Goal: Task Accomplishment & Management: Manage account settings

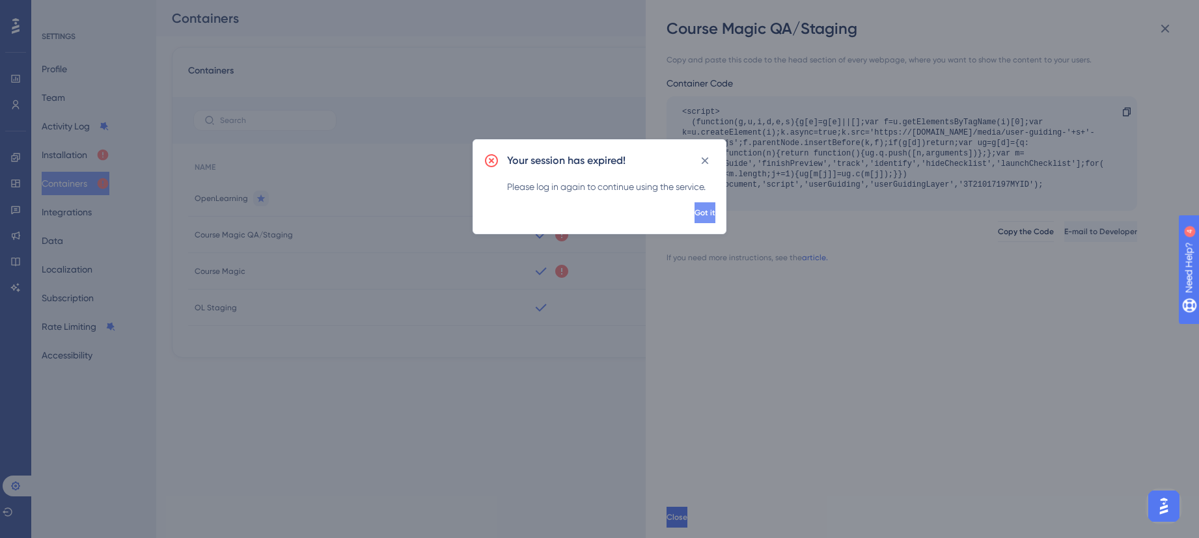
click at [695, 216] on button "Got it" at bounding box center [705, 212] width 21 height 21
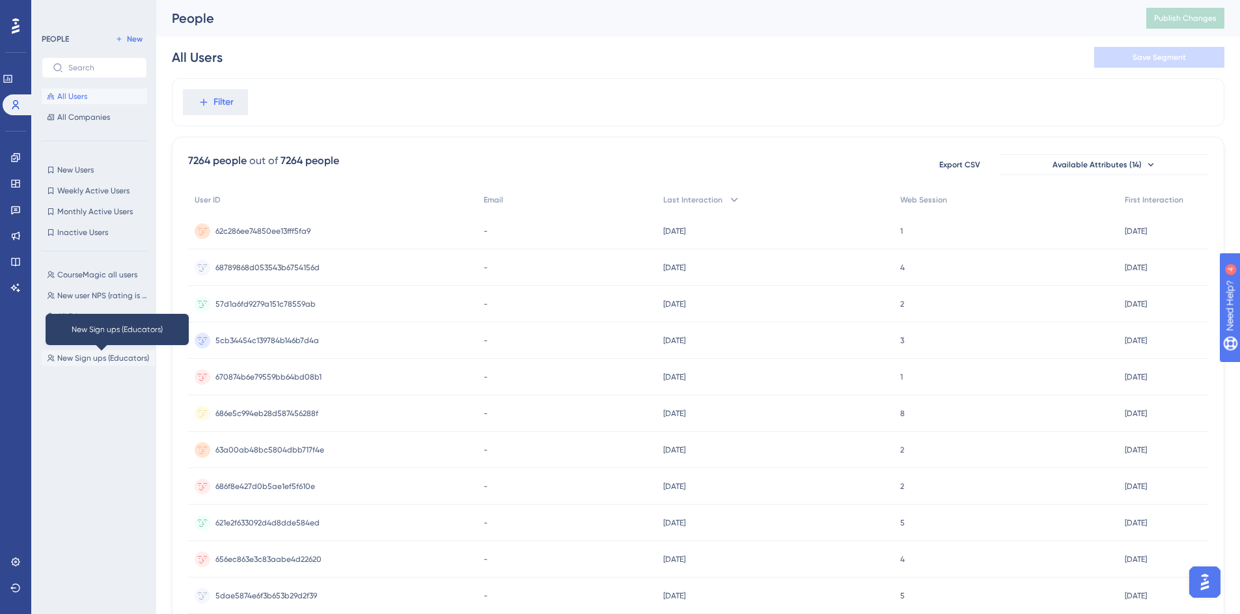
click at [79, 355] on span "New Sign ups (Educators)" at bounding box center [103, 358] width 92 height 10
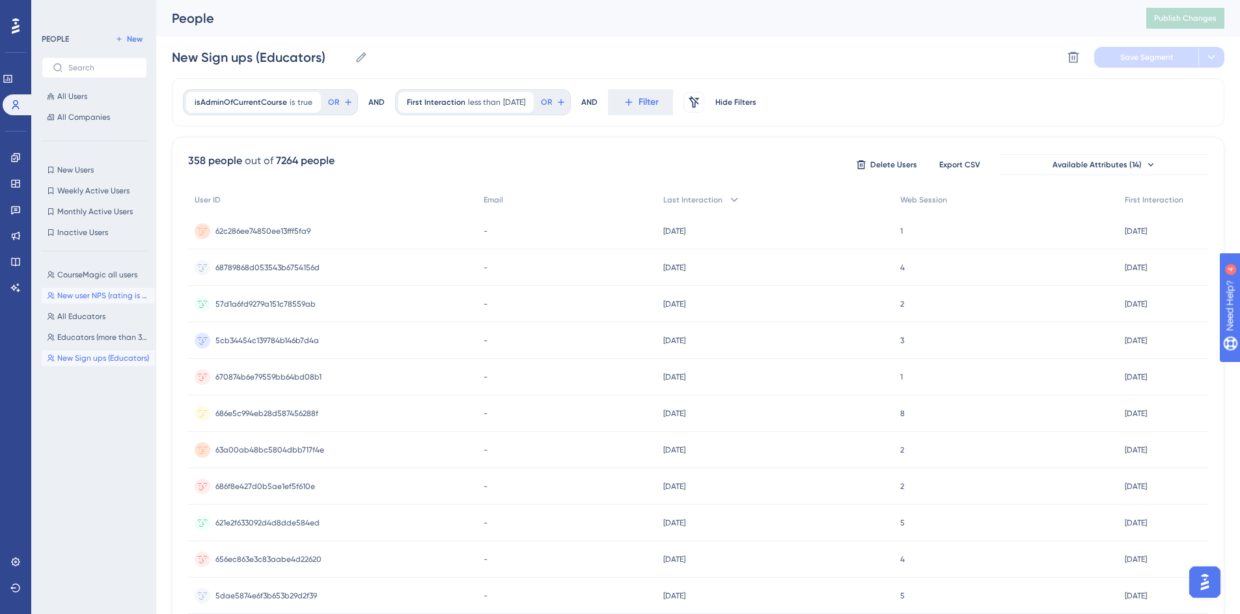
click at [113, 289] on button "New user NPS (rating is greater than 5) New user NPS (rating is greater than 5)" at bounding box center [98, 296] width 113 height 16
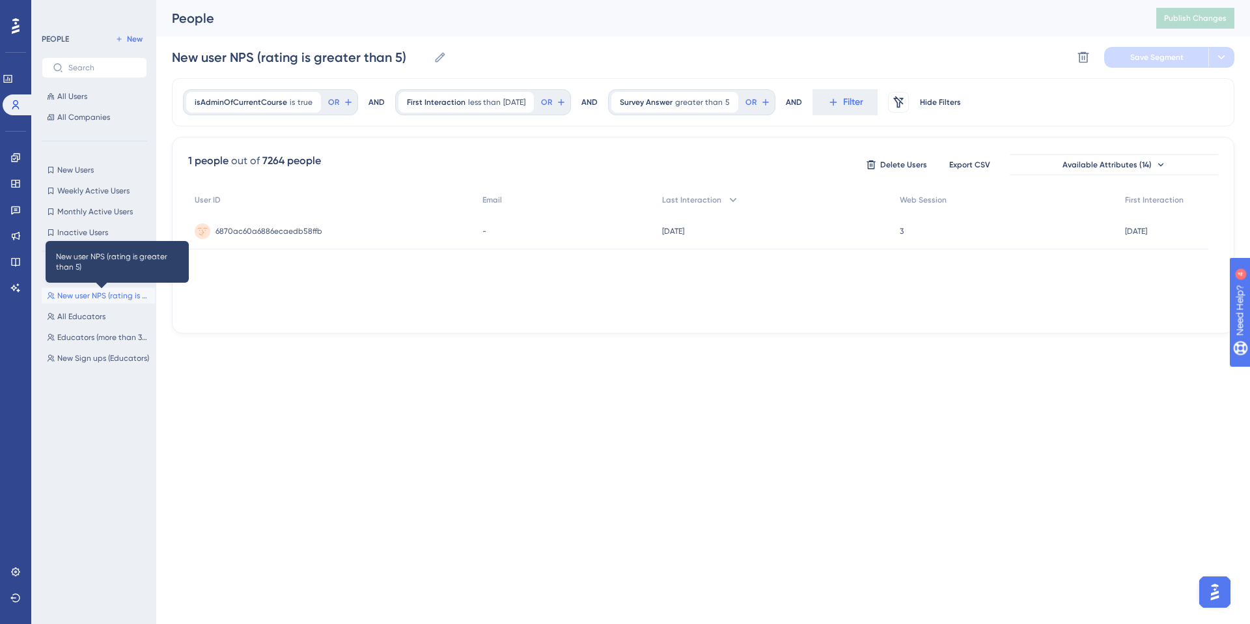
click at [94, 298] on span "New user NPS (rating is greater than 5)" at bounding box center [103, 295] width 92 height 10
click at [67, 273] on span "CourseMagic all users" at bounding box center [97, 275] width 80 height 10
type input "CourseMagic all users"
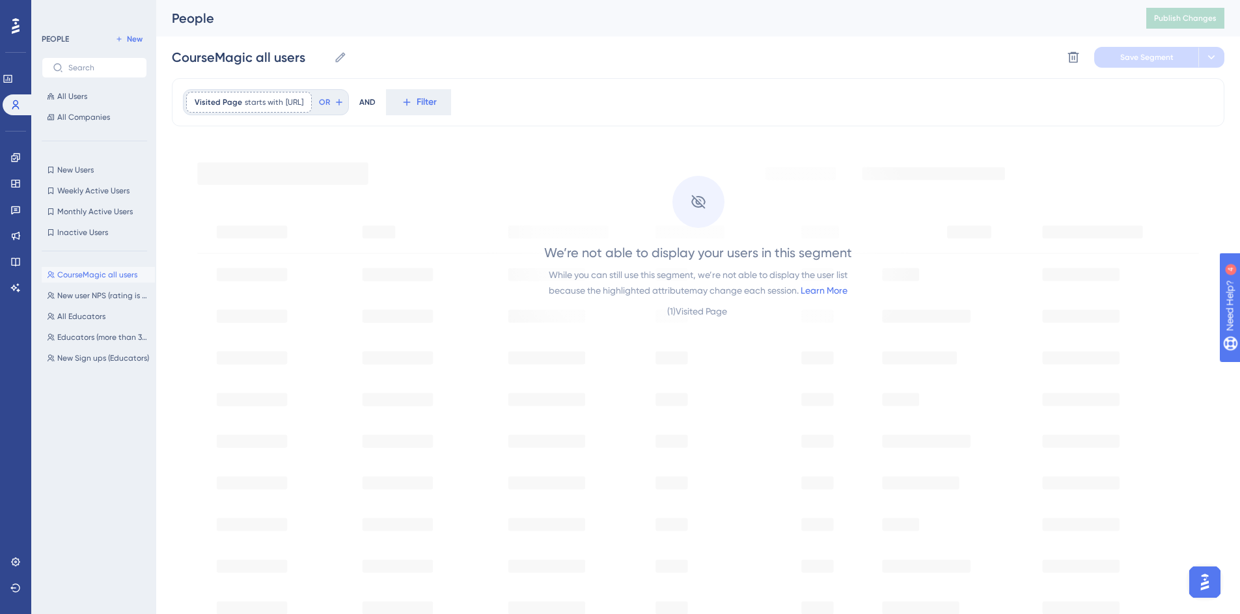
click at [607, 160] on div "We’re not able to display your users in this segment While you can still use th…" at bounding box center [698, 237] width 441 height 193
click at [7, 79] on link at bounding box center [8, 78] width 10 height 21
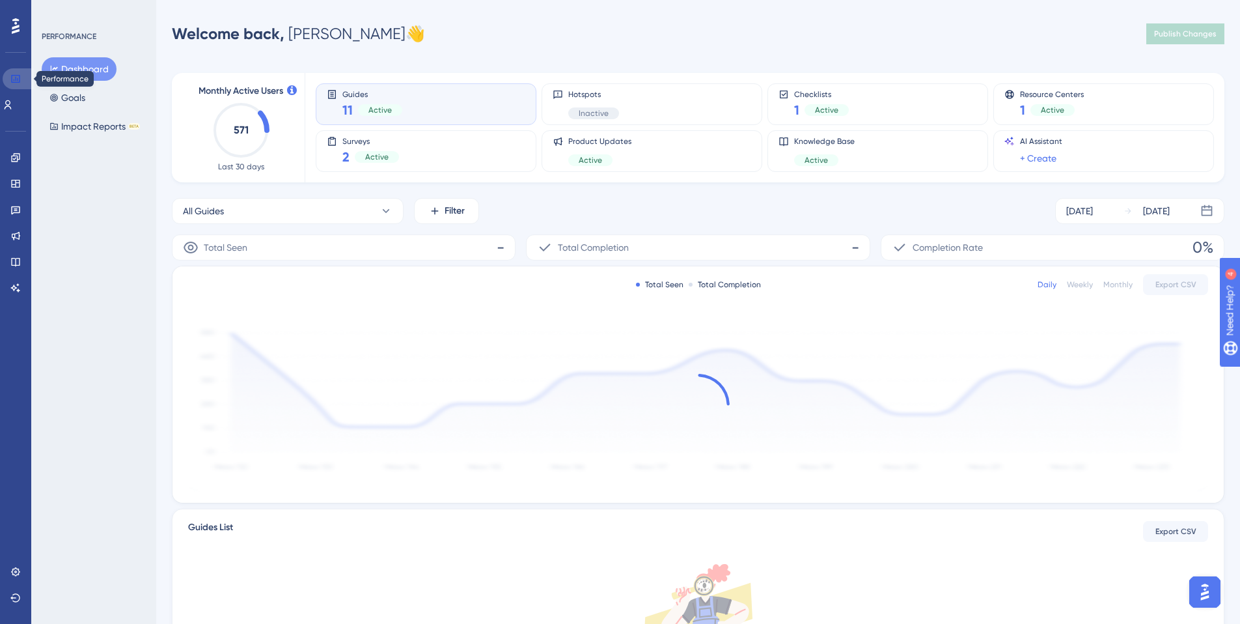
click at [10, 77] on icon at bounding box center [15, 79] width 10 height 10
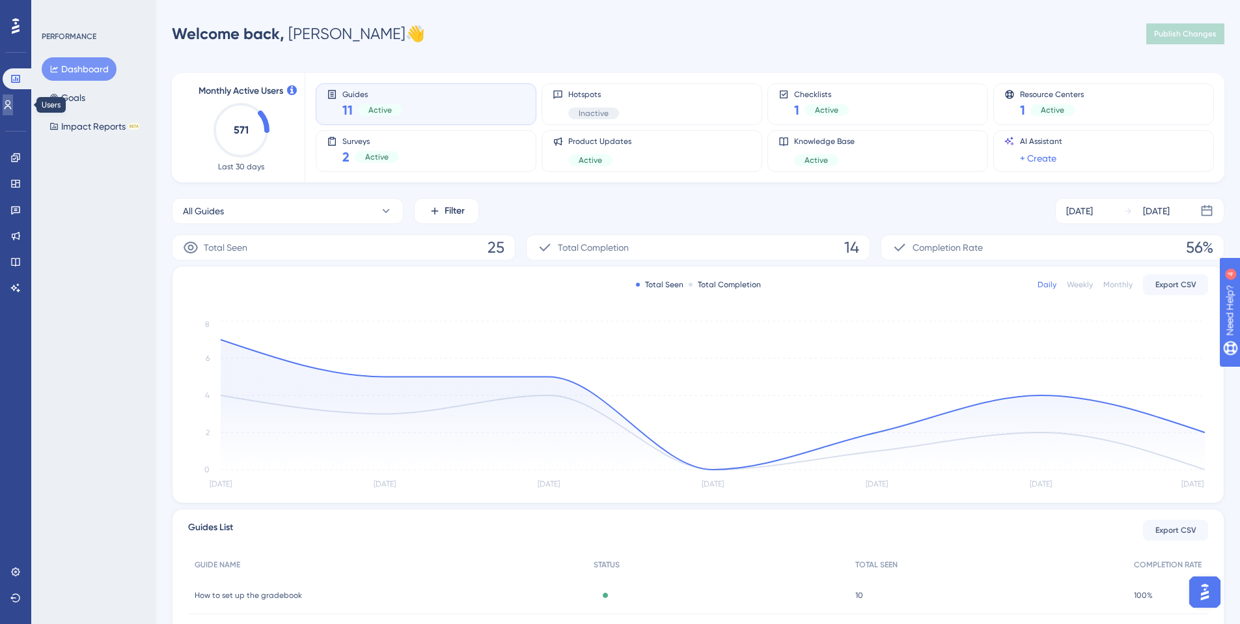
click at [12, 105] on icon at bounding box center [8, 104] width 7 height 9
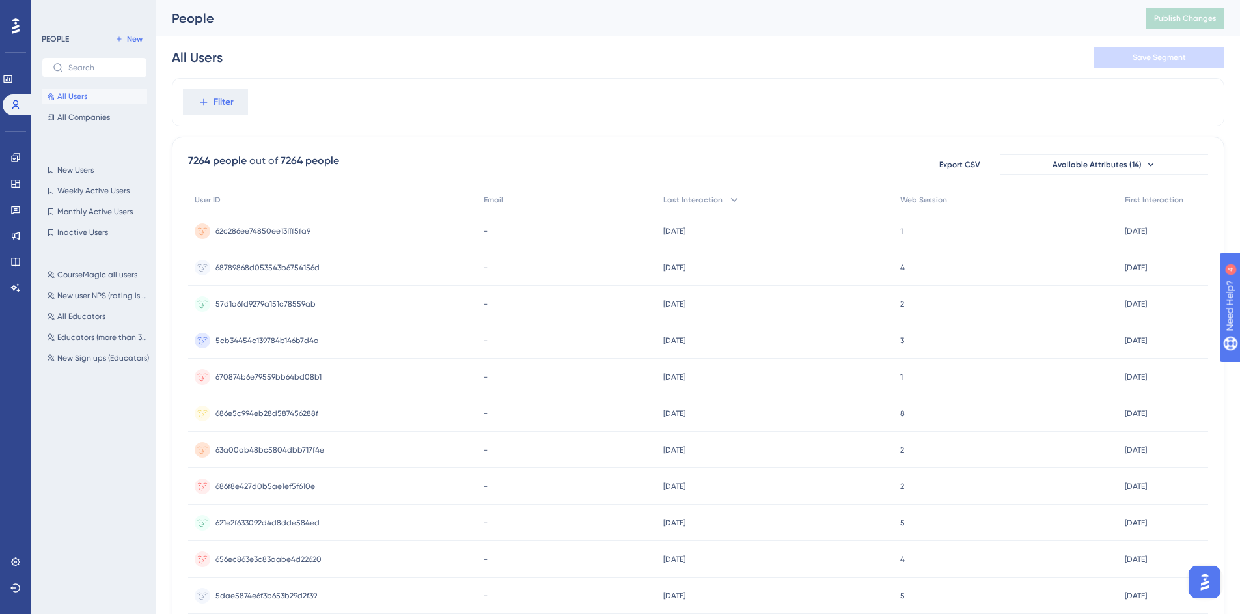
click at [58, 91] on span "All Users" at bounding box center [72, 96] width 30 height 10
click at [79, 163] on button "New Users New Users" at bounding box center [94, 170] width 105 height 16
click at [92, 273] on span "CourseMagic all users" at bounding box center [97, 275] width 80 height 10
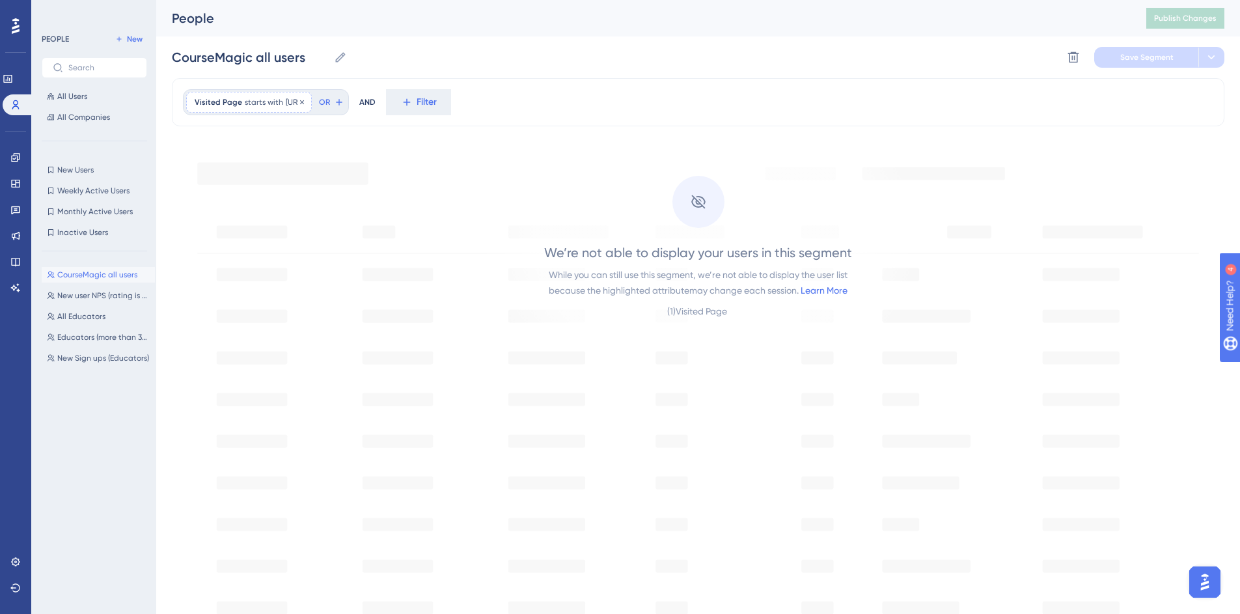
click at [303, 99] on span "https://app.coursemagic.ai/" at bounding box center [295, 102] width 18 height 10
click at [233, 183] on label "contains" at bounding box center [231, 181] width 36 height 16
click at [199, 135] on span at bounding box center [202, 139] width 10 height 10
click at [211, 136] on input "radio" at bounding box center [211, 136] width 0 height 0
click at [199, 210] on span at bounding box center [202, 209] width 10 height 10
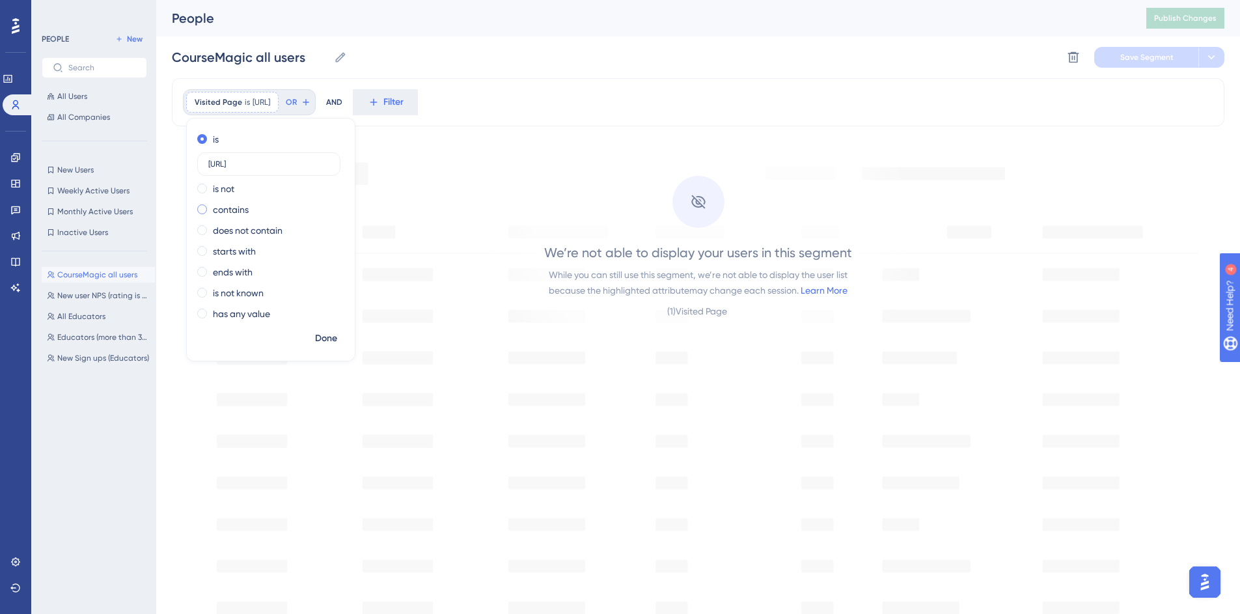
click at [211, 206] on input "radio" at bounding box center [211, 206] width 0 height 0
click at [727, 62] on div "CourseMagic all users CourseMagic all users Delete Segment Save Segment" at bounding box center [698, 57] width 1053 height 42
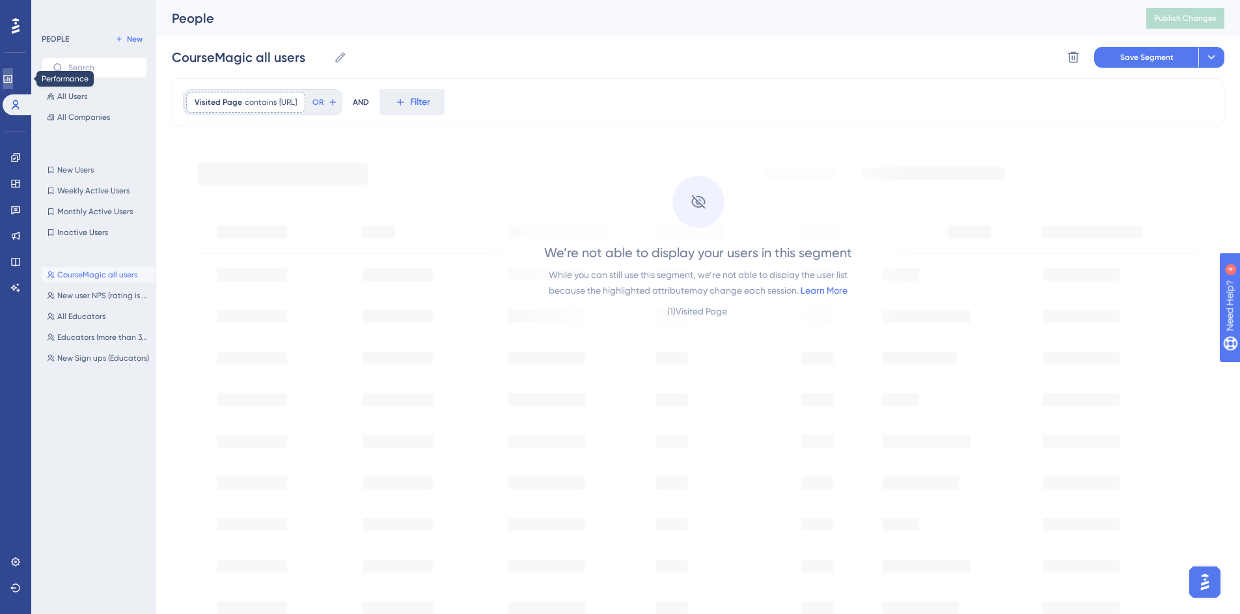
click at [13, 81] on link at bounding box center [8, 78] width 10 height 21
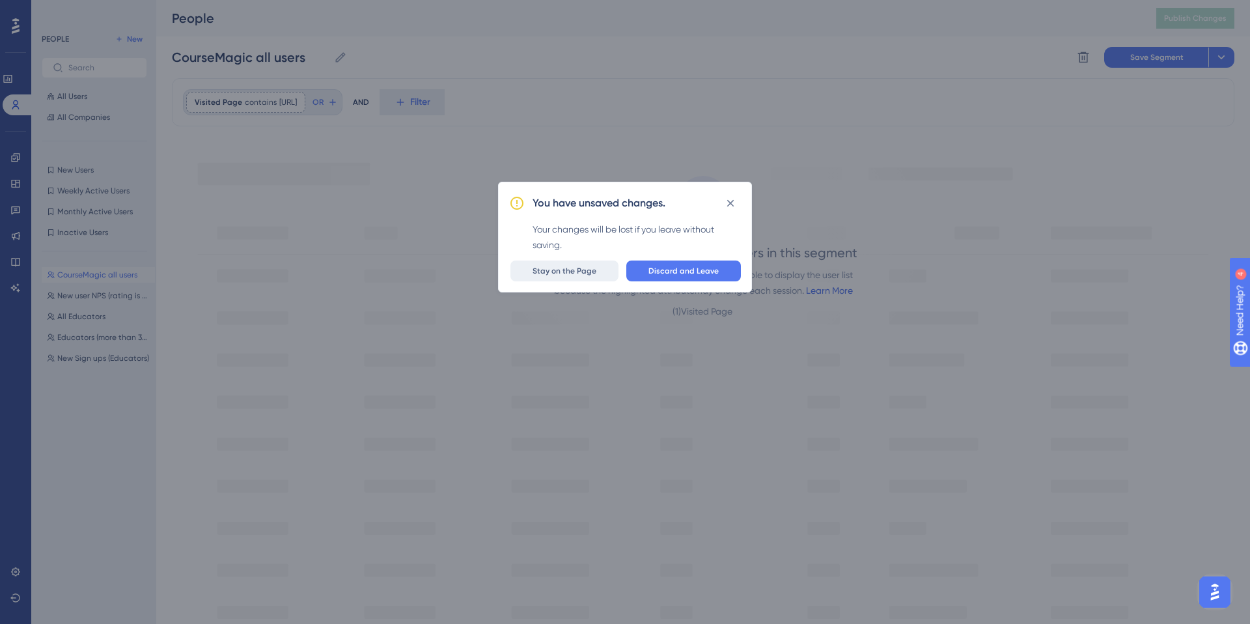
click at [546, 274] on span "Stay on the Page" at bounding box center [565, 271] width 64 height 10
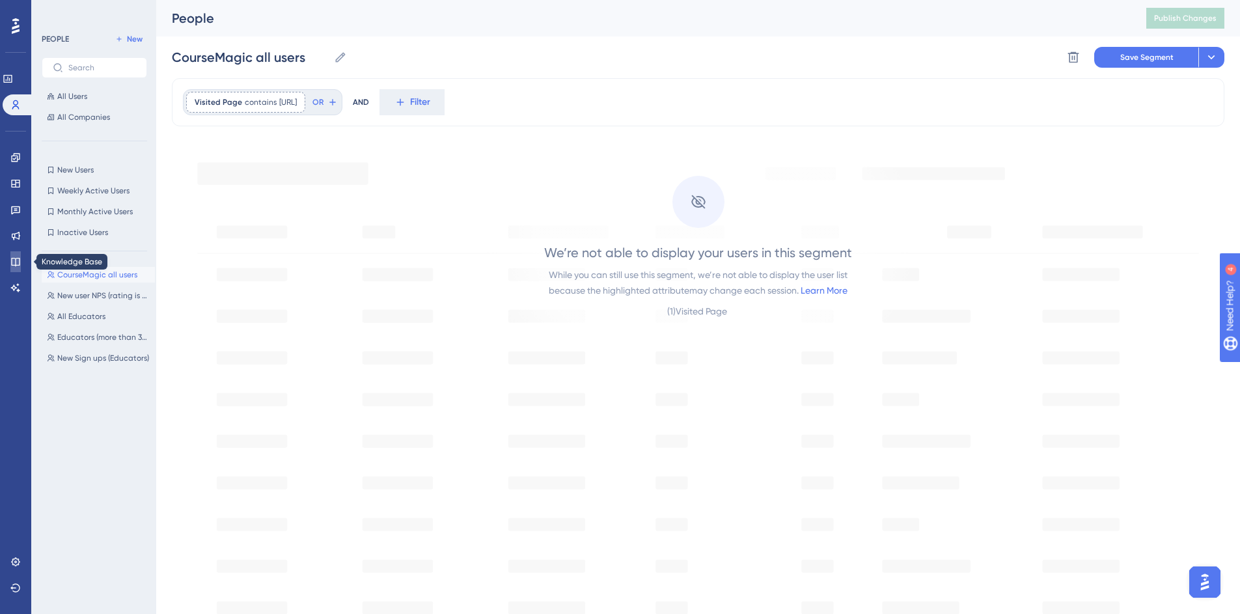
click at [20, 265] on icon at bounding box center [15, 262] width 10 height 10
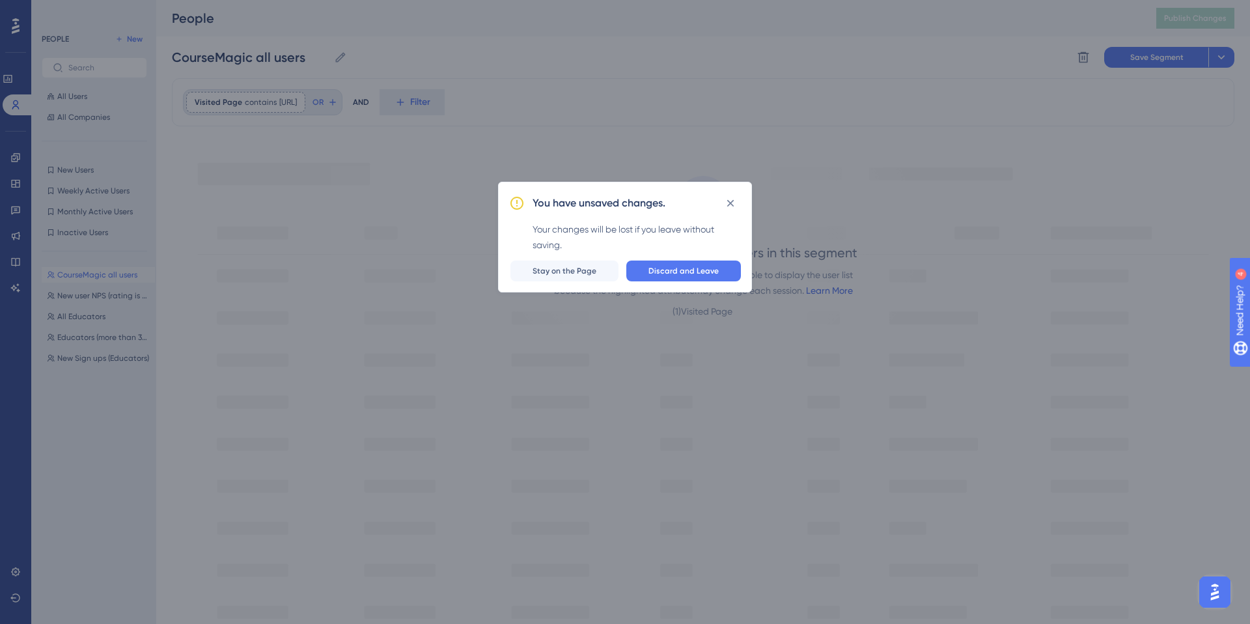
click at [28, 225] on div "You have unsaved changes. Your changes will be lost if you leave without saving…" at bounding box center [625, 312] width 1250 height 624
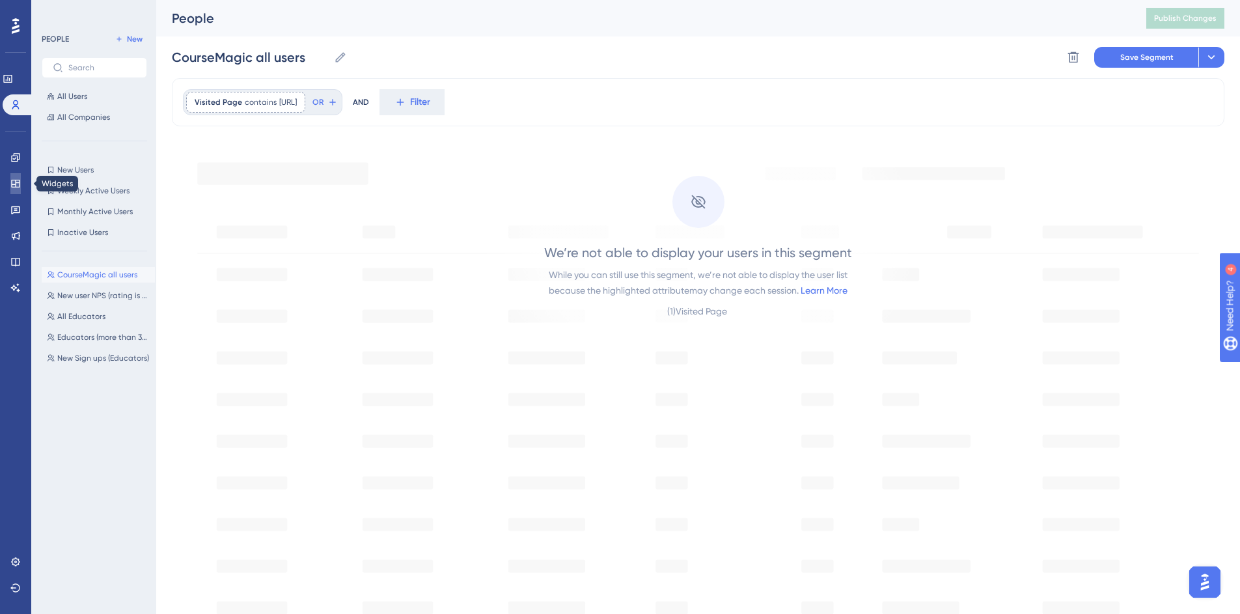
click at [16, 185] on icon at bounding box center [15, 184] width 8 height 8
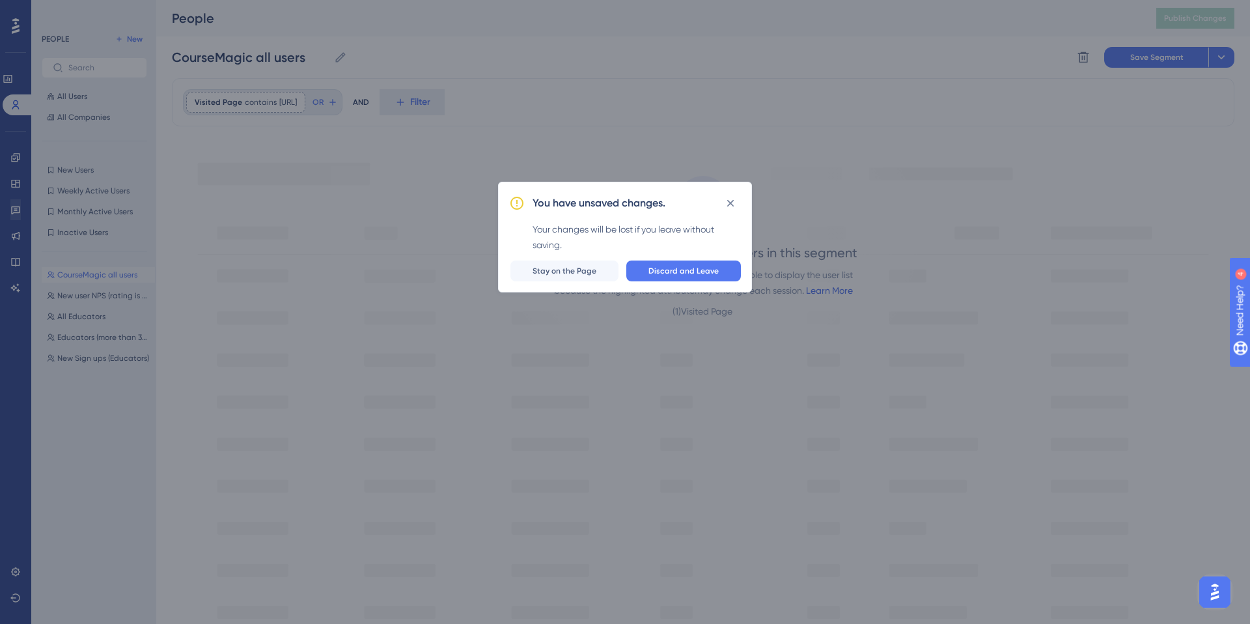
click at [16, 207] on div "You have unsaved changes. Your changes will be lost if you leave without saving…" at bounding box center [625, 312] width 1250 height 624
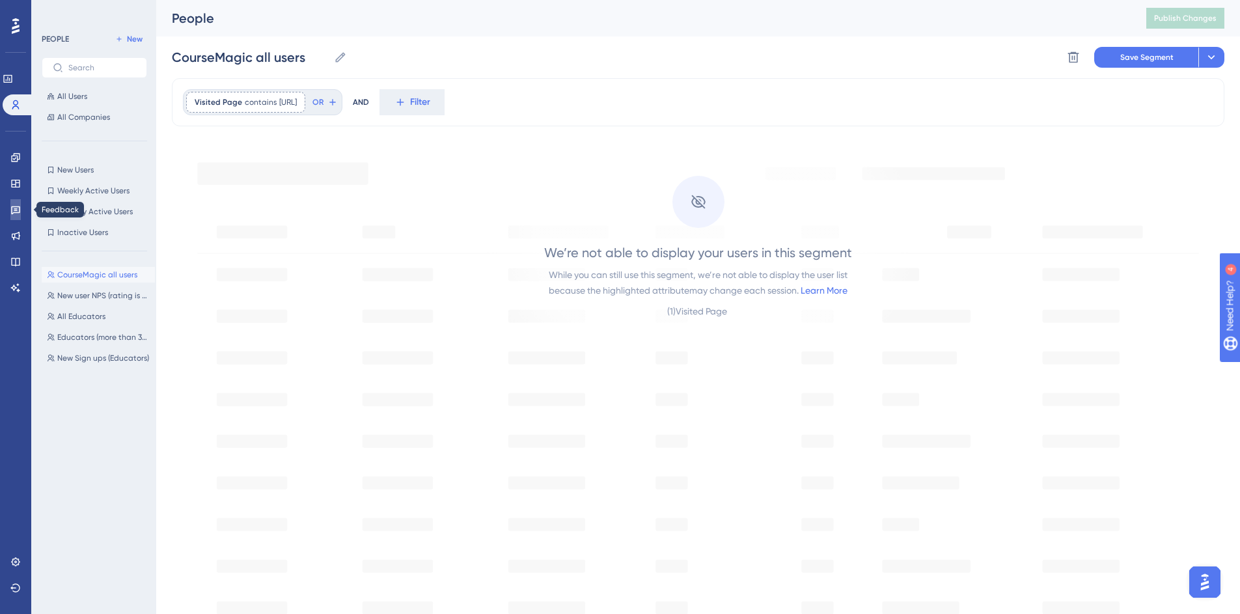
click at [13, 210] on icon at bounding box center [15, 209] width 10 height 10
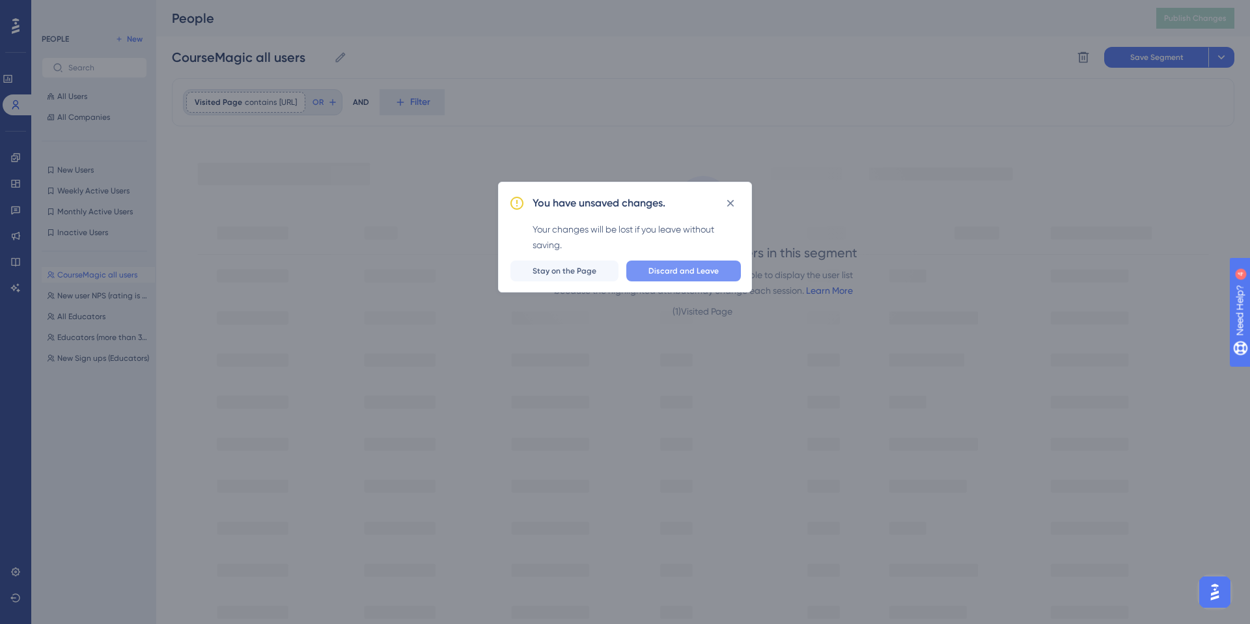
click at [695, 269] on span "Discard and Leave" at bounding box center [683, 271] width 70 height 10
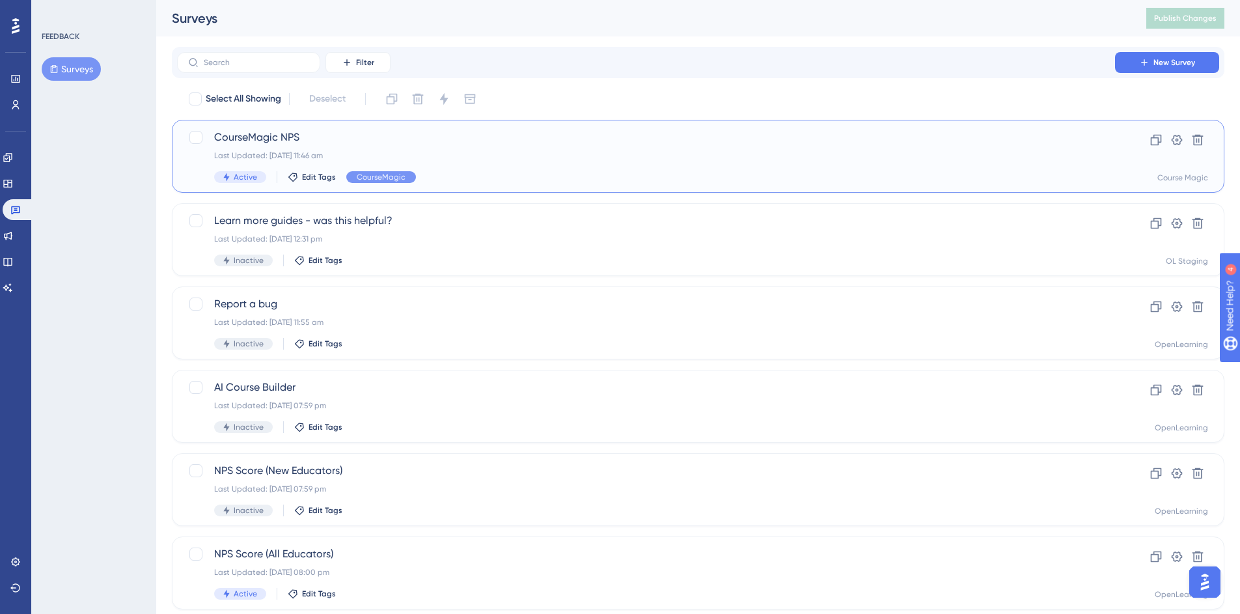
click at [481, 152] on div "Last Updated: 18 Aug 2025 11:46 am" at bounding box center [646, 155] width 864 height 10
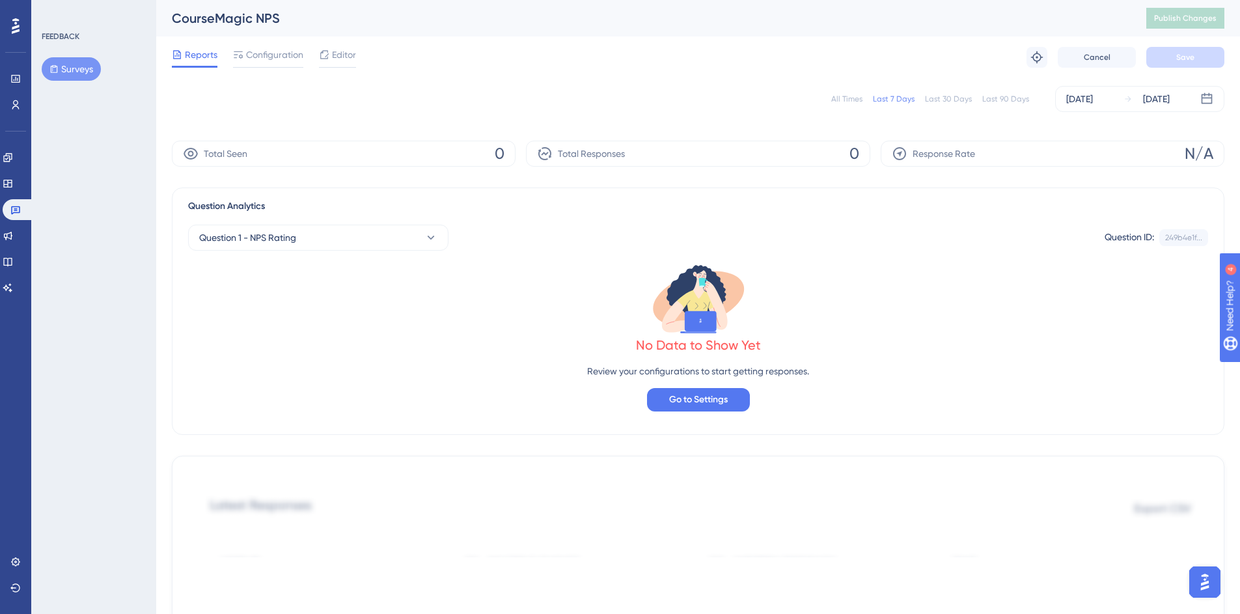
click at [950, 100] on div "Last 30 Days" at bounding box center [948, 99] width 47 height 10
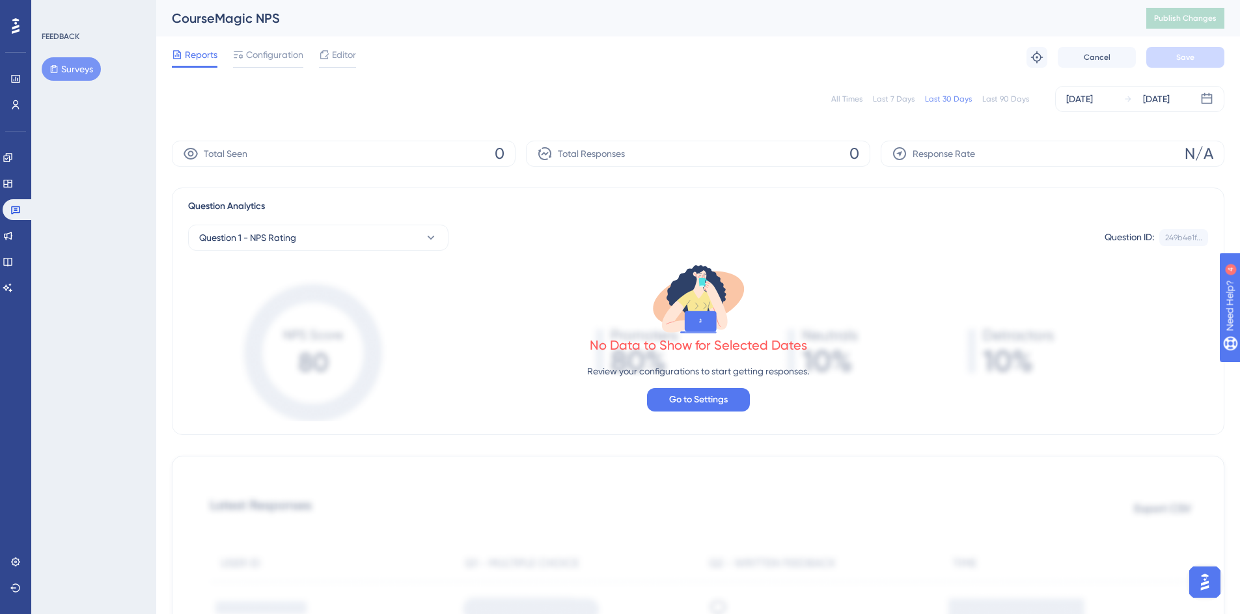
click at [995, 100] on div "Last 90 Days" at bounding box center [1005, 99] width 47 height 10
click at [273, 57] on span "Configuration" at bounding box center [274, 55] width 57 height 16
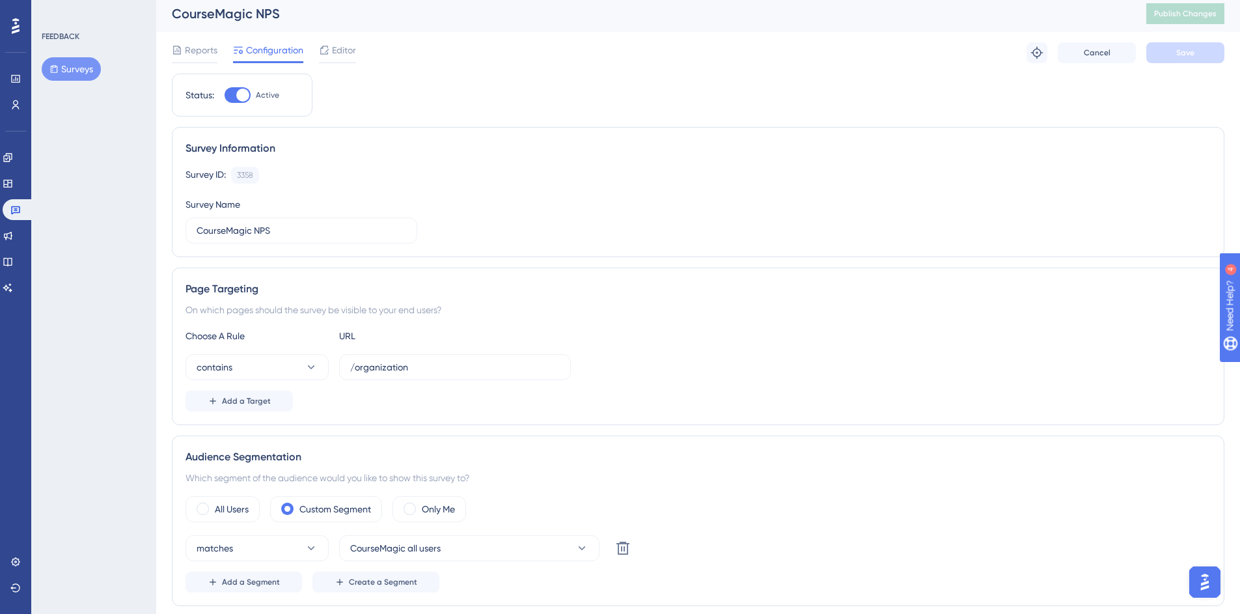
scroll to position [5, 0]
drag, startPoint x: 257, startPoint y: 98, endPoint x: 246, endPoint y: 98, distance: 11.1
click at [253, 98] on label "Active" at bounding box center [252, 95] width 55 height 16
click at [225, 95] on input "Active" at bounding box center [224, 94] width 1 height 1
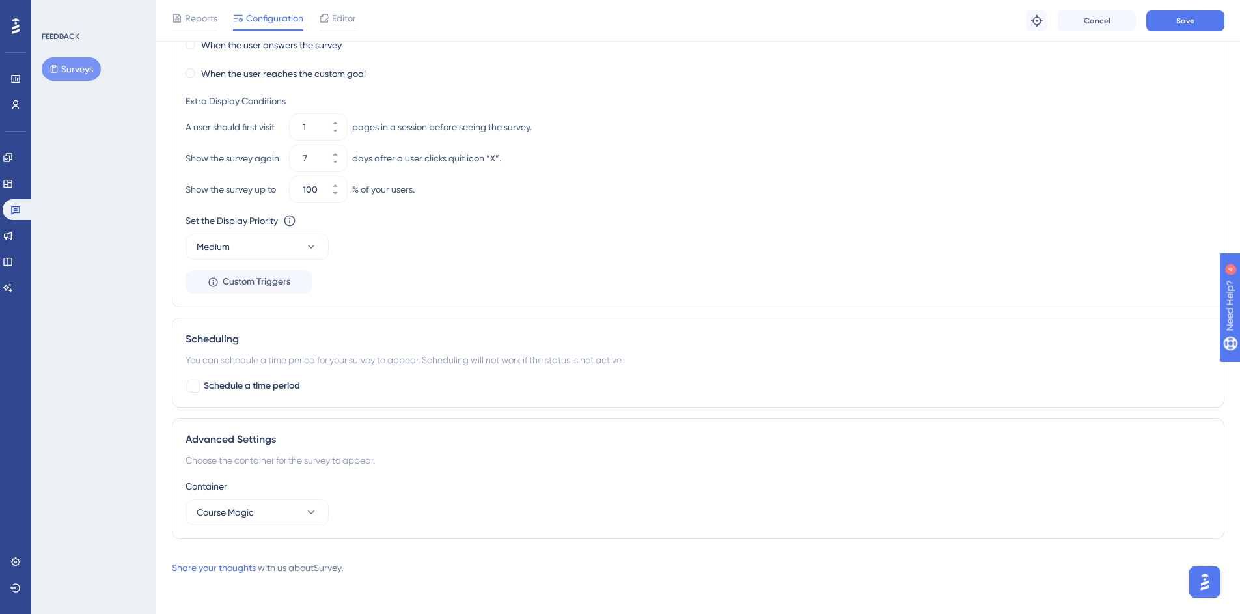
scroll to position [818, 0]
click at [294, 511] on button "Course Magic" at bounding box center [257, 509] width 143 height 26
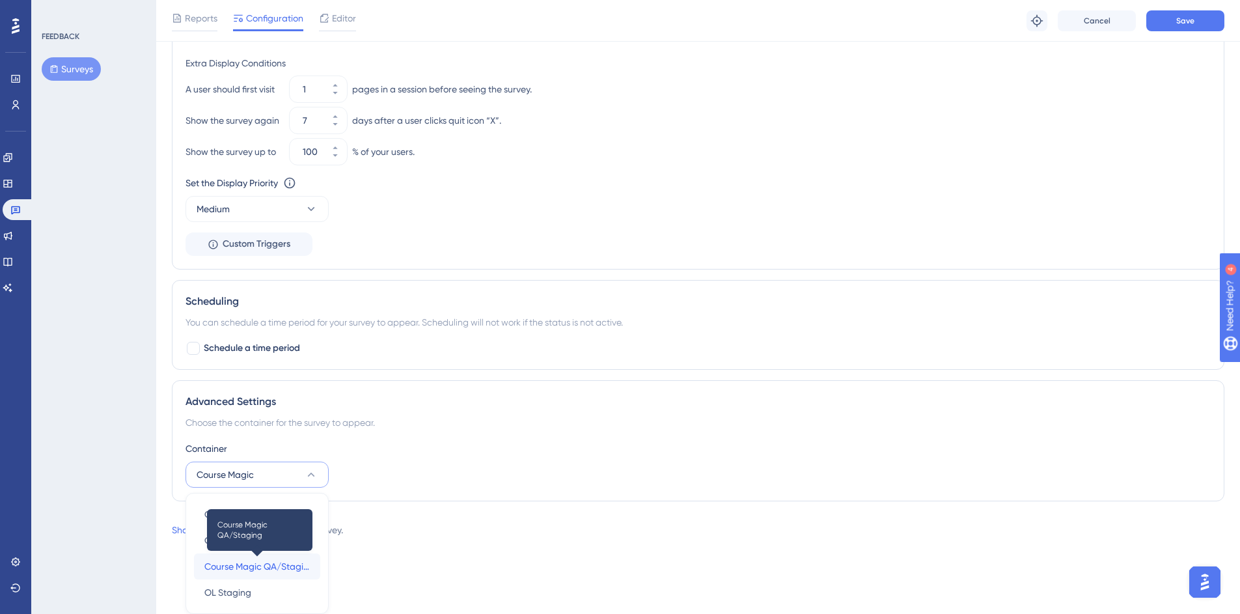
click at [250, 571] on span "Course Magic QA/Staging" at bounding box center [256, 567] width 105 height 16
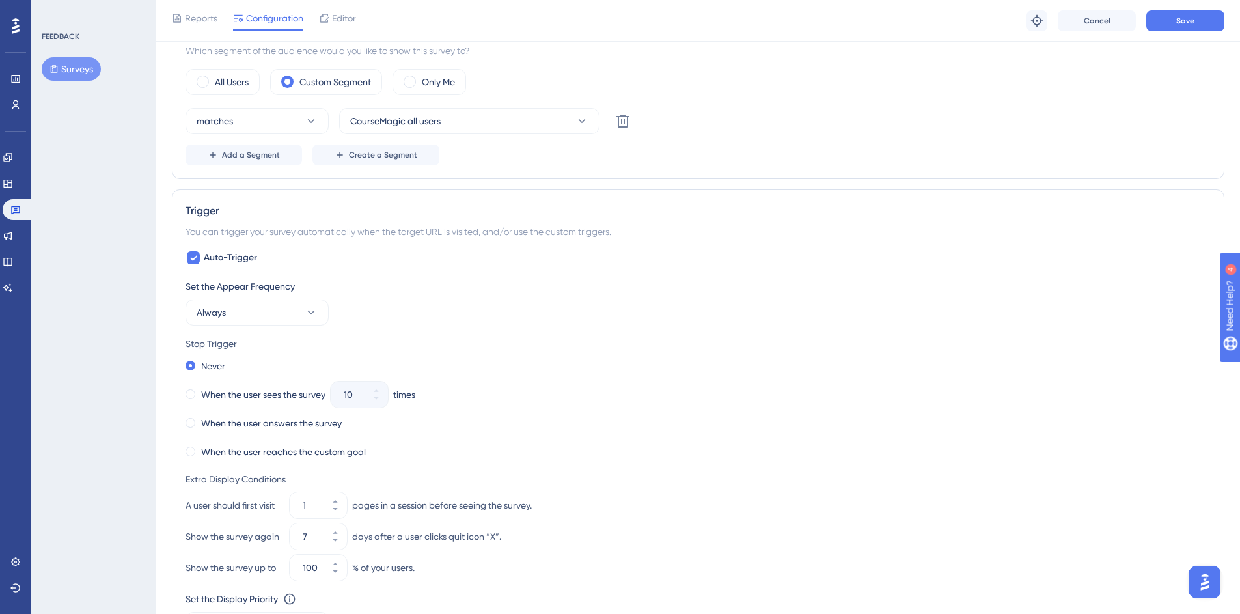
scroll to position [0, 0]
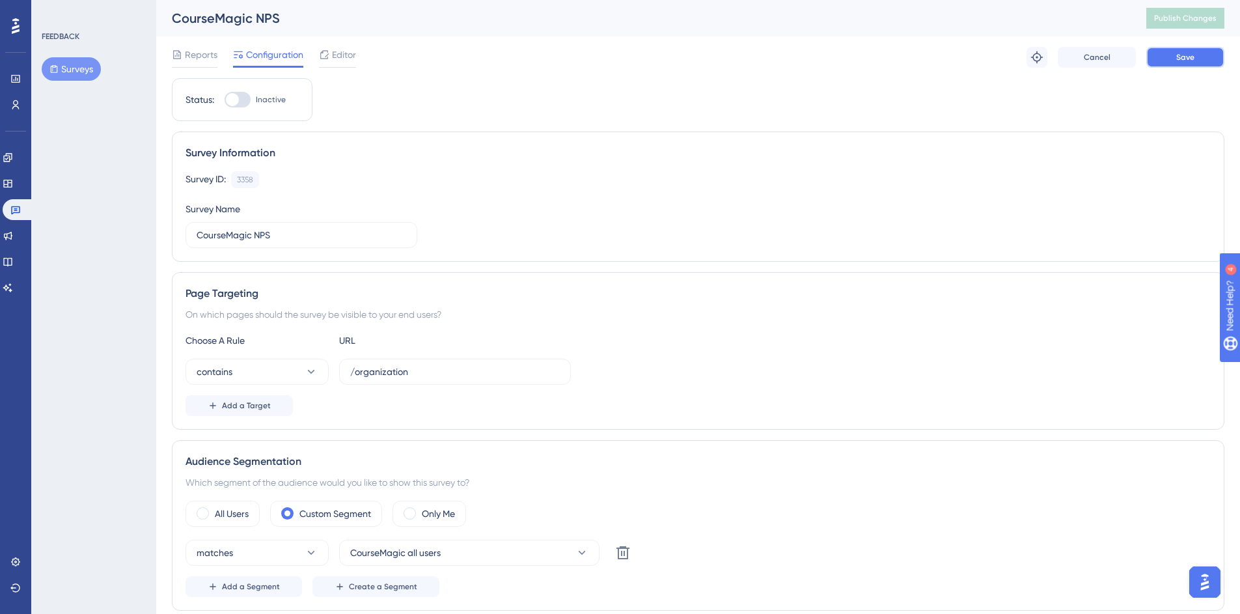
click at [1187, 51] on button "Save" at bounding box center [1186, 57] width 78 height 21
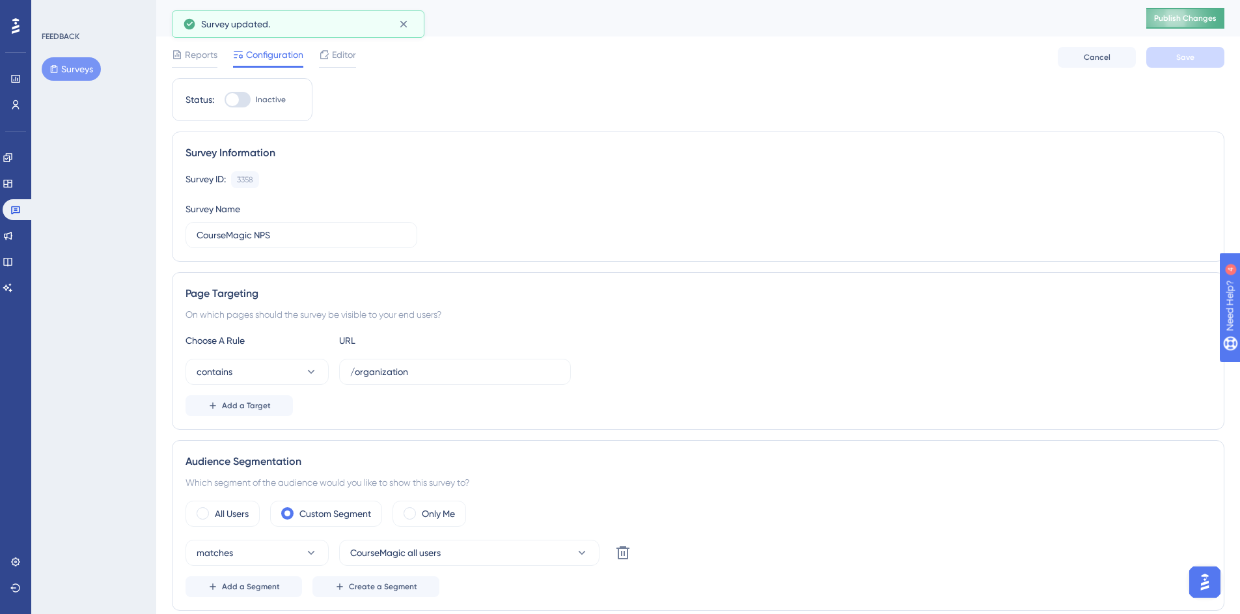
click at [1202, 19] on span "Publish Changes" at bounding box center [1185, 18] width 63 height 10
click at [226, 100] on div at bounding box center [232, 99] width 13 height 13
click at [225, 100] on input "Inactive" at bounding box center [224, 100] width 1 height 1
checkbox input "true"
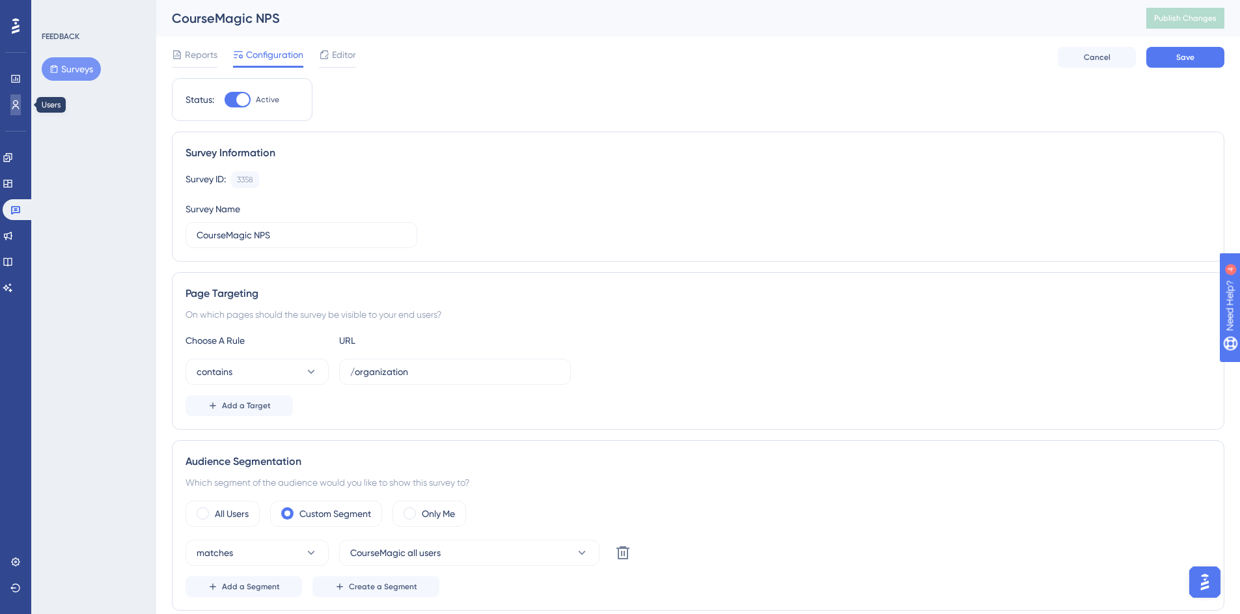
click at [16, 107] on icon at bounding box center [15, 105] width 10 height 10
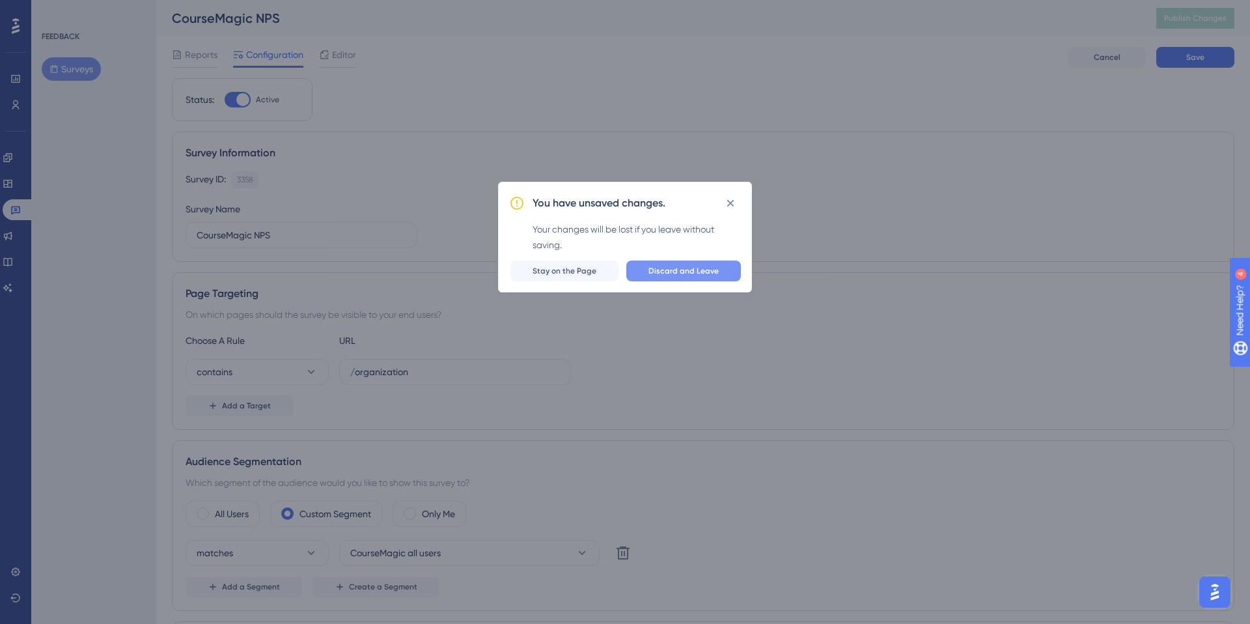
click at [670, 267] on span "Discard and Leave" at bounding box center [683, 271] width 70 height 10
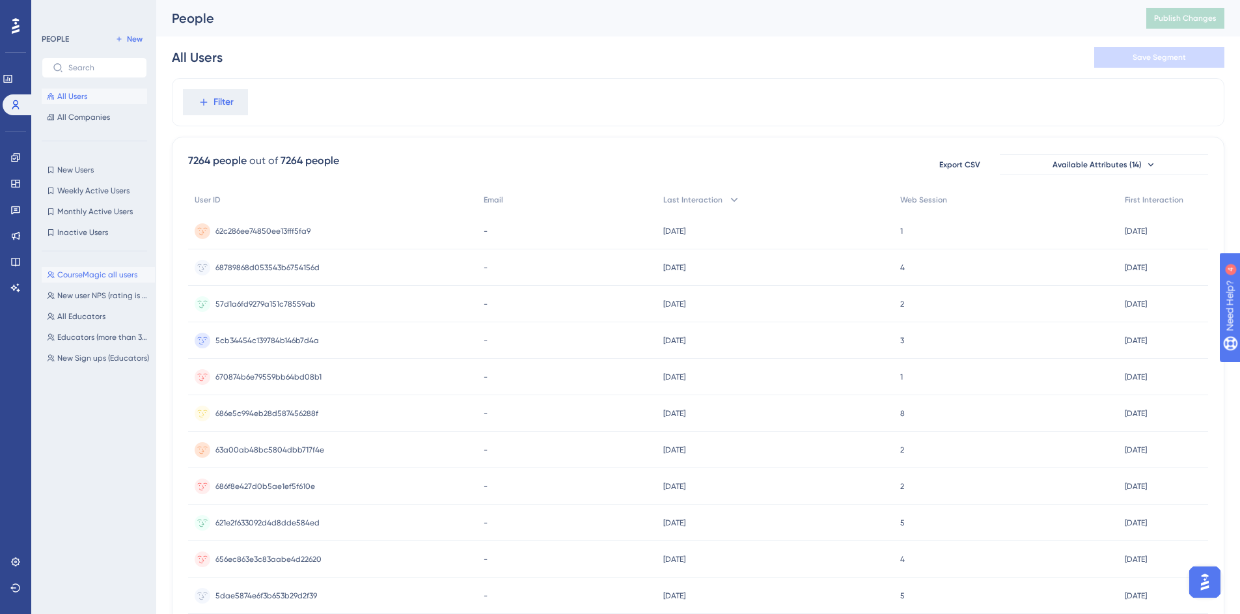
click at [100, 271] on span "CourseMagic all users" at bounding box center [97, 275] width 80 height 10
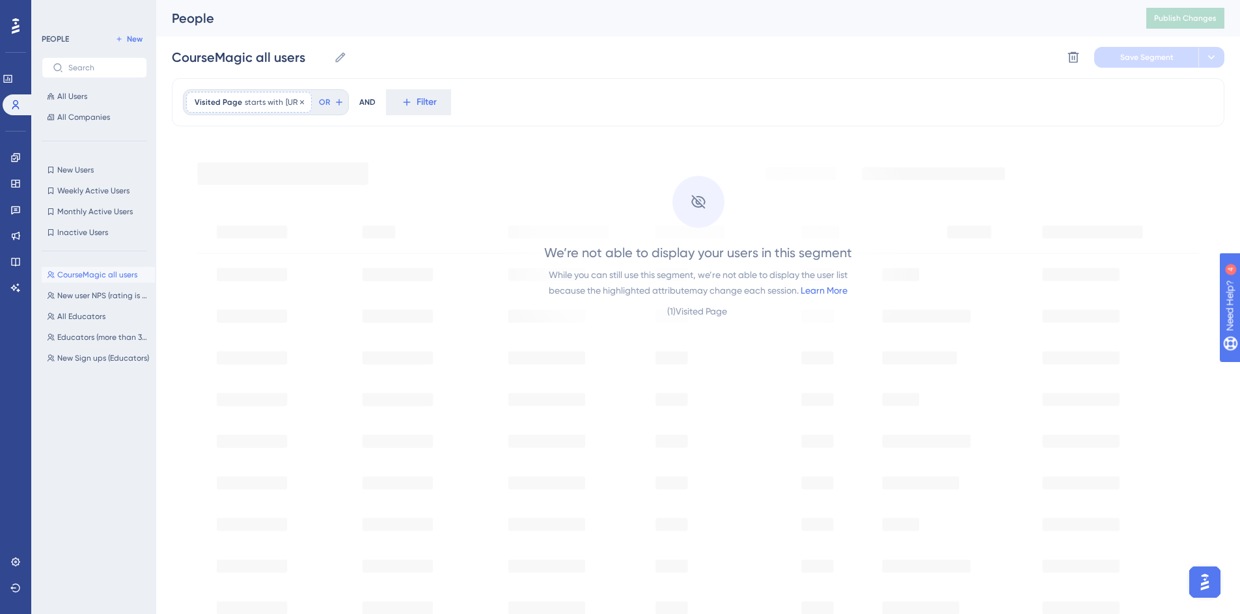
click at [303, 101] on span "https://app.coursemagic.ai/" at bounding box center [295, 102] width 18 height 10
click at [238, 247] on input "https://app.coursemagic.ai/" at bounding box center [268, 247] width 121 height 9
type input "https://qa-app.coursemagic.ai/"
click at [335, 342] on span "Done" at bounding box center [326, 339] width 22 height 16
click at [1145, 56] on span "Save Segment" at bounding box center [1147, 57] width 53 height 10
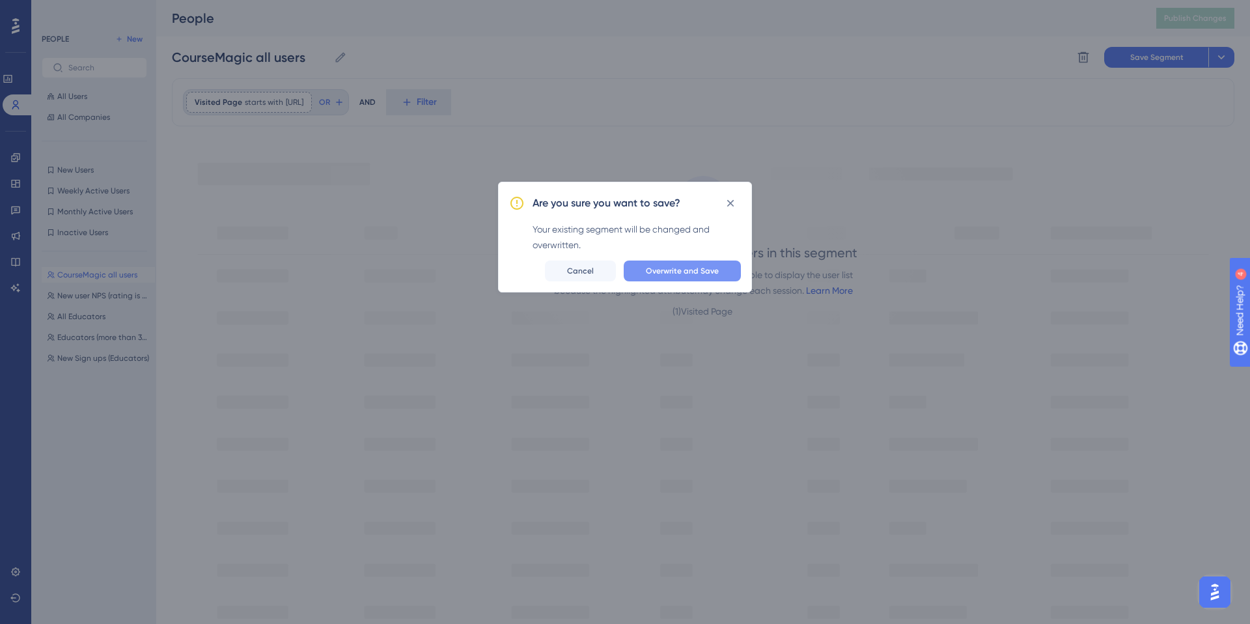
click at [690, 275] on span "Overwrite and Save" at bounding box center [682, 271] width 73 height 10
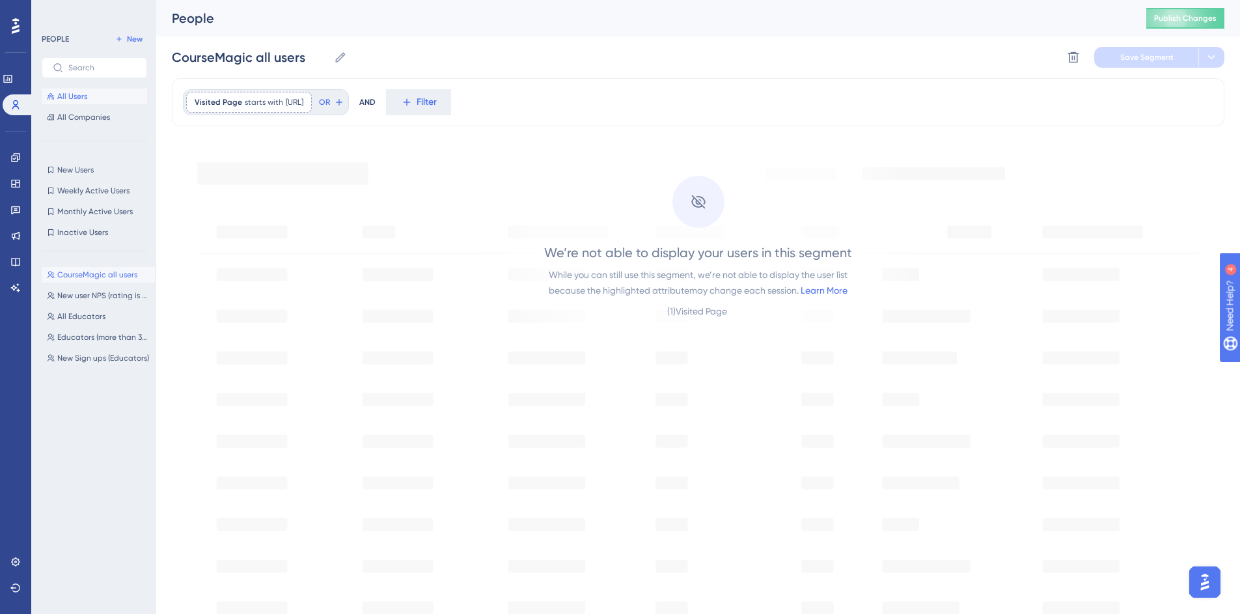
click at [81, 100] on span "All Users" at bounding box center [72, 96] width 30 height 10
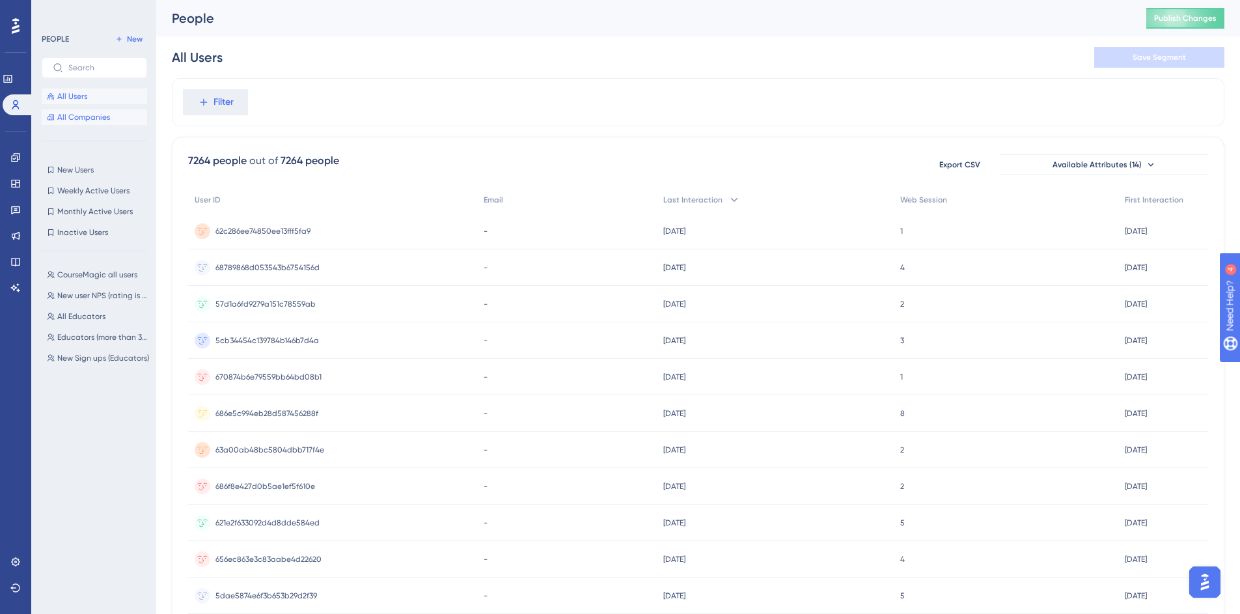
click at [76, 120] on span "All Companies" at bounding box center [83, 117] width 53 height 10
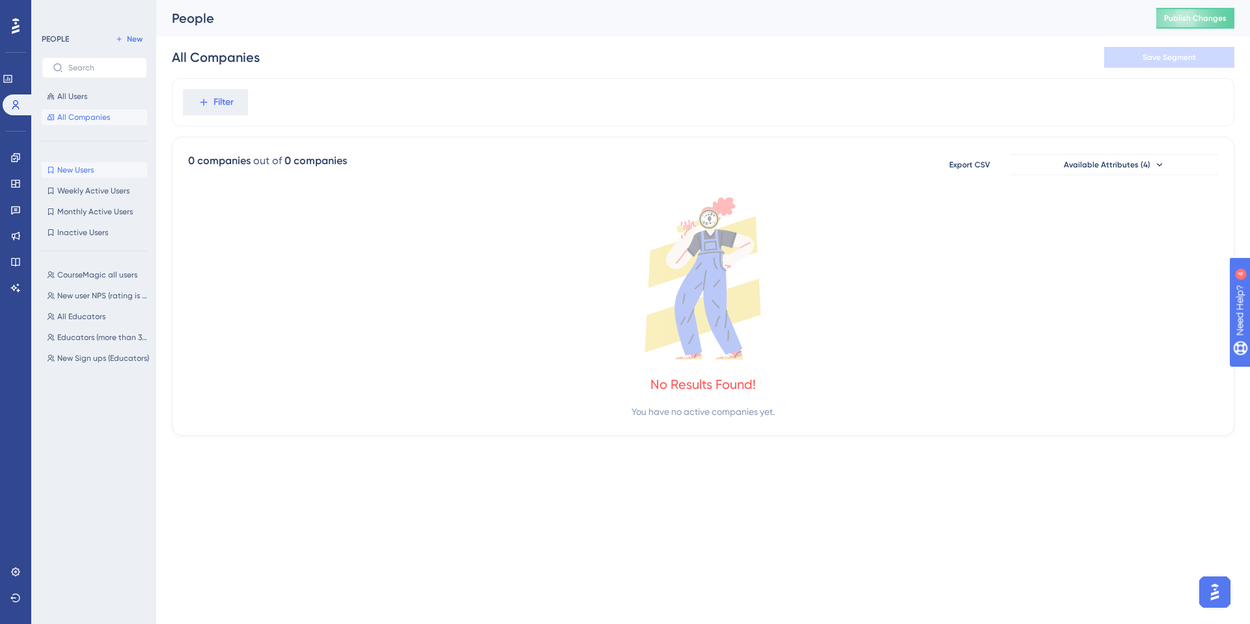
click at [73, 174] on span "New Users" at bounding box center [75, 170] width 36 height 10
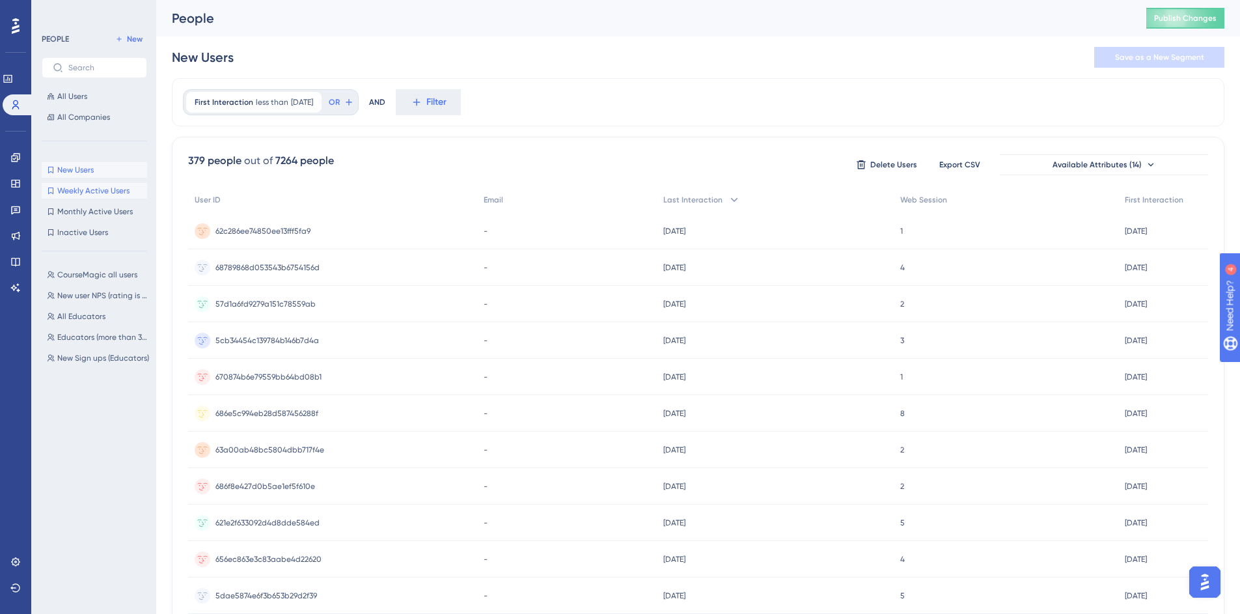
click at [84, 192] on span "Weekly Active Users" at bounding box center [93, 191] width 72 height 10
click at [83, 209] on span "Monthly Active Users" at bounding box center [95, 211] width 76 height 10
click at [74, 102] on button "All Users" at bounding box center [94, 97] width 105 height 16
click at [83, 272] on span "CourseMagic all users" at bounding box center [97, 275] width 80 height 10
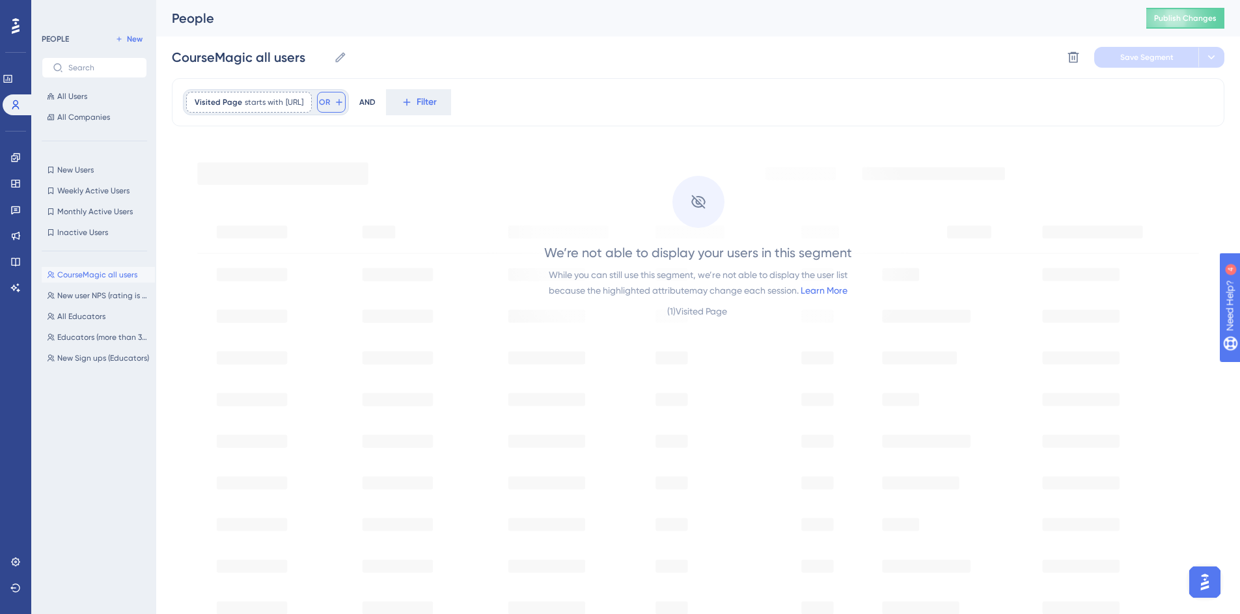
click at [344, 105] on icon at bounding box center [339, 102] width 10 height 10
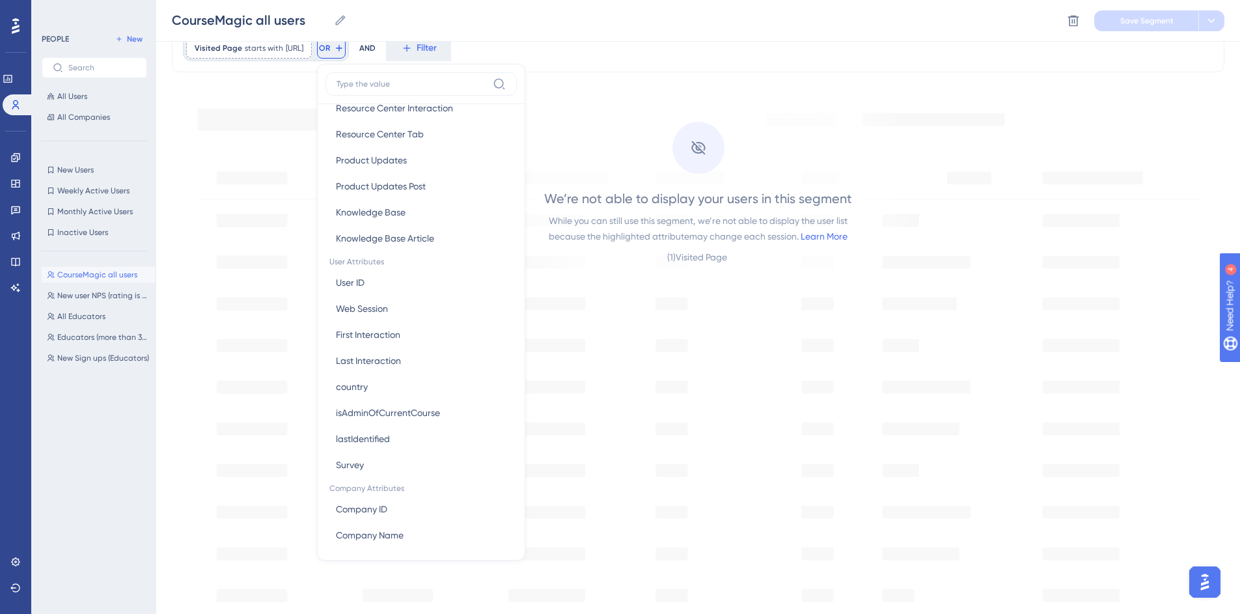
scroll to position [445, 0]
click at [400, 335] on span "First Interaction" at bounding box center [368, 334] width 64 height 16
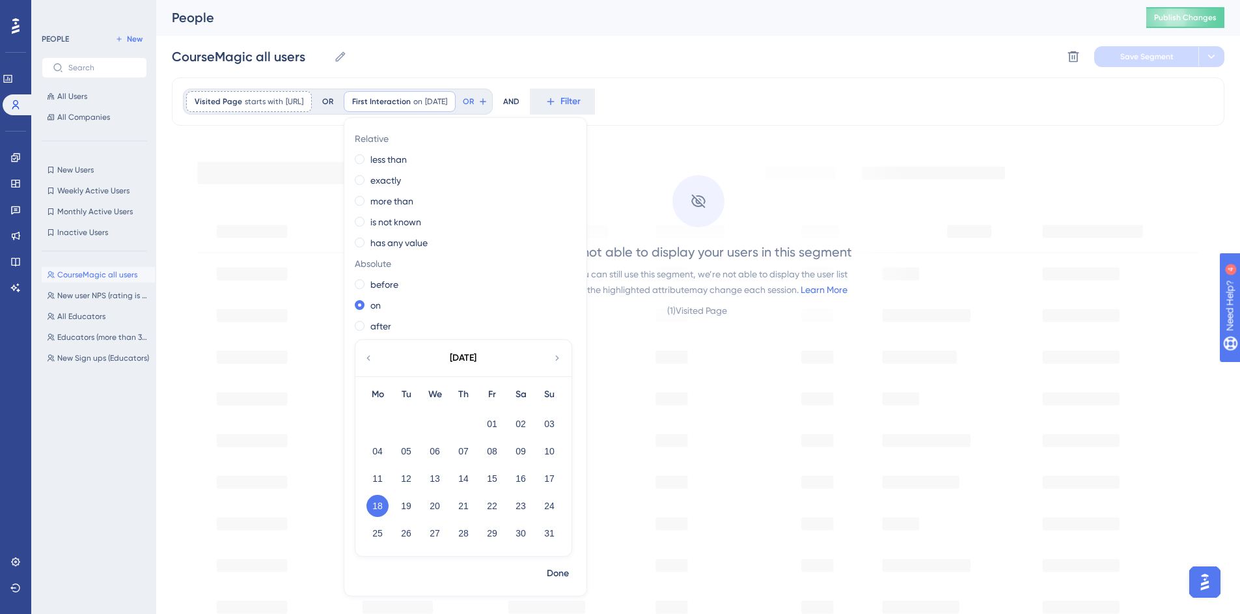
scroll to position [0, 0]
click at [407, 160] on label "less than" at bounding box center [388, 160] width 36 height 16
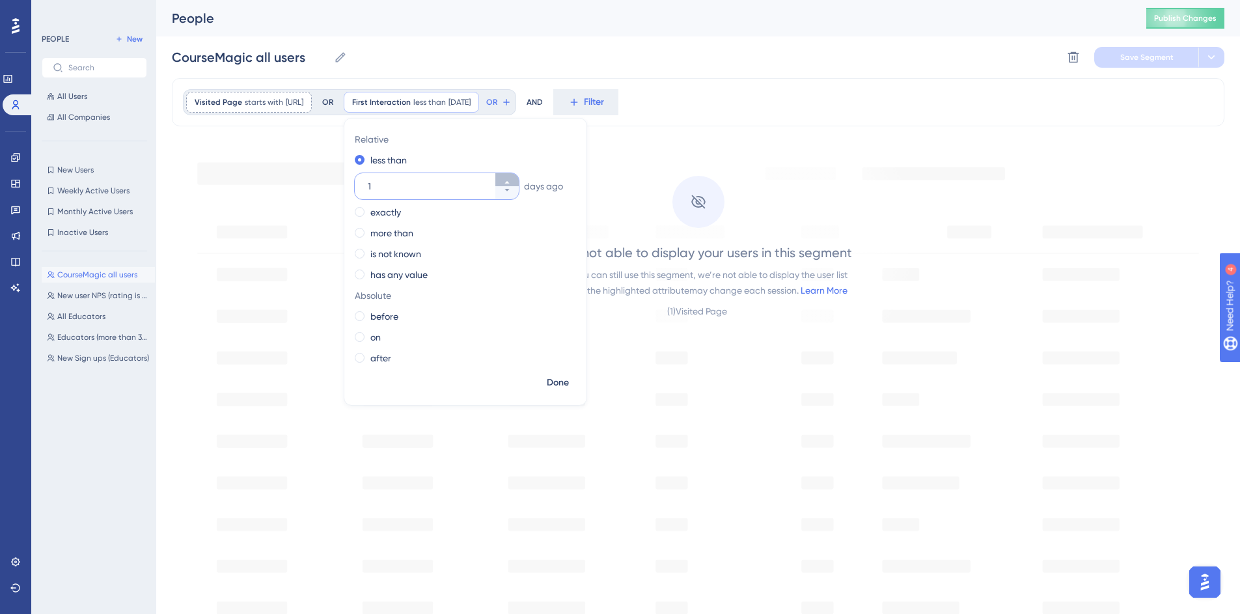
click at [511, 179] on icon at bounding box center [507, 182] width 8 height 8
click at [511, 180] on icon at bounding box center [507, 182] width 8 height 8
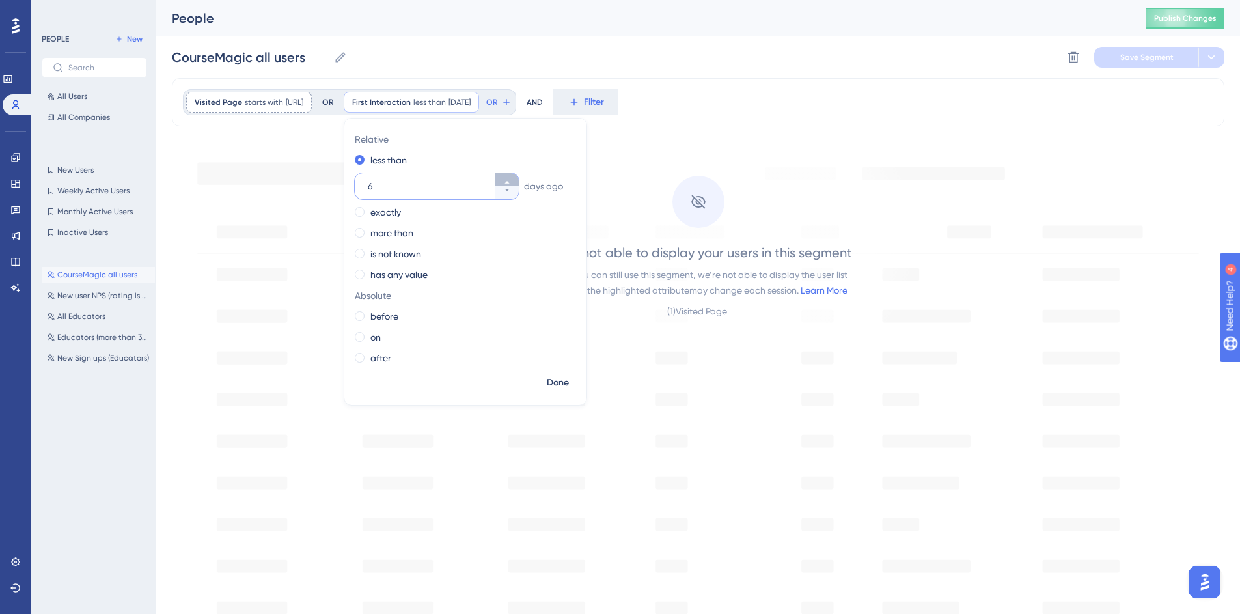
click at [511, 180] on icon at bounding box center [507, 182] width 8 height 8
type input "7"
click at [569, 385] on span "Done" at bounding box center [558, 383] width 22 height 16
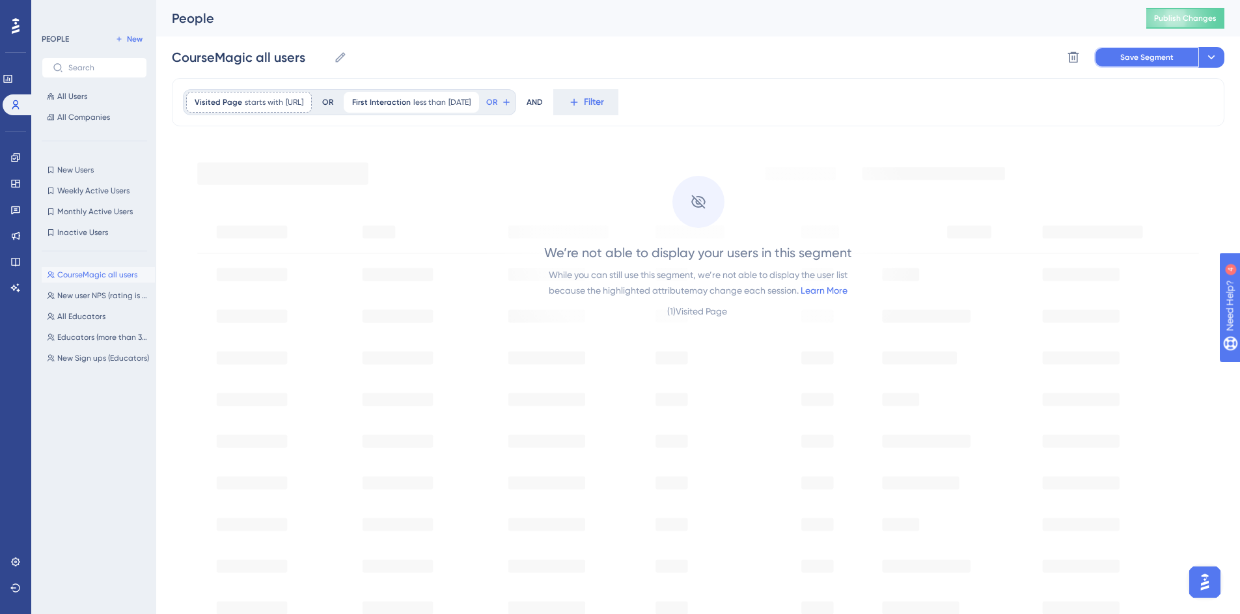
click at [1134, 57] on span "Save Segment" at bounding box center [1147, 57] width 53 height 10
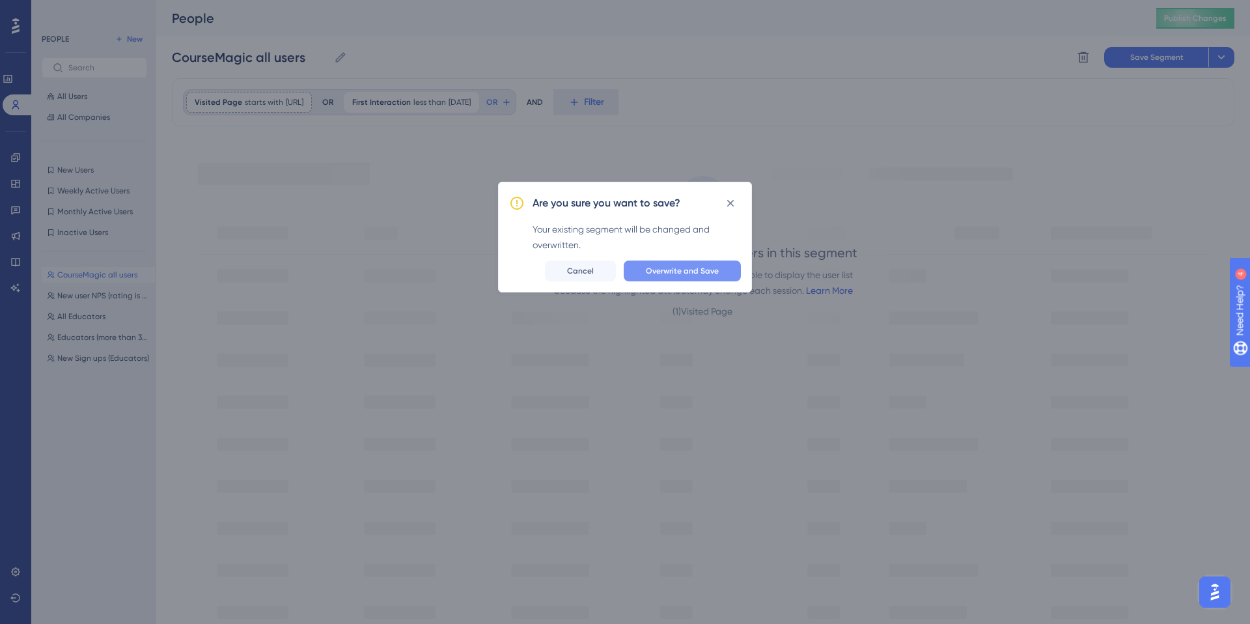
click at [673, 273] on span "Overwrite and Save" at bounding box center [682, 271] width 73 height 10
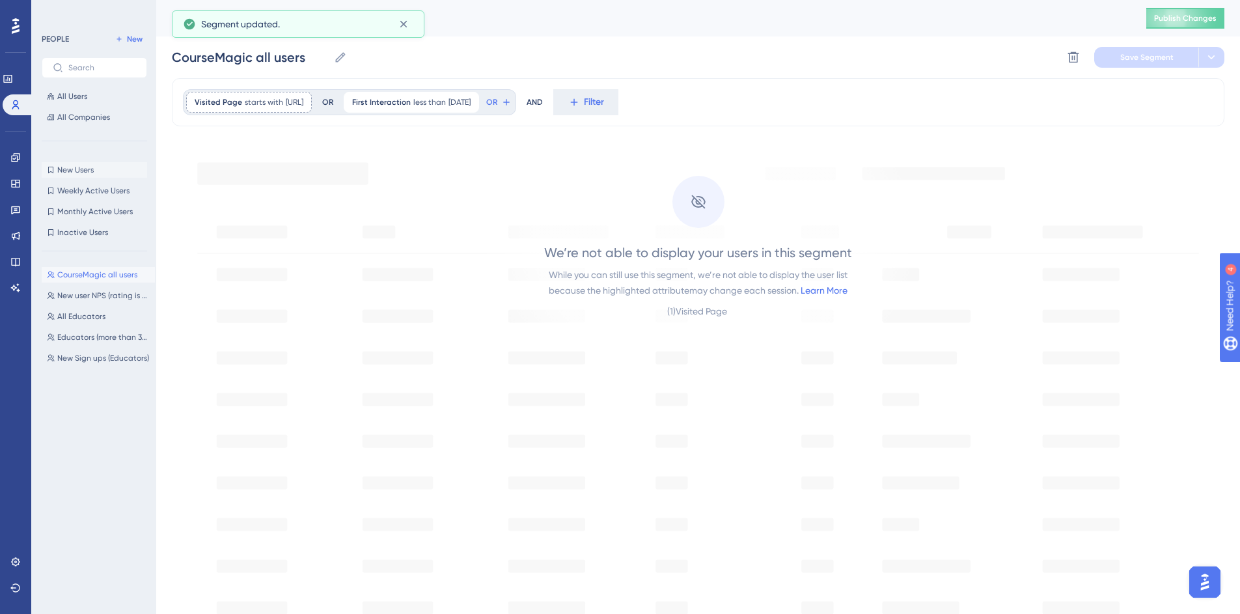
click at [74, 169] on span "New Users" at bounding box center [75, 170] width 36 height 10
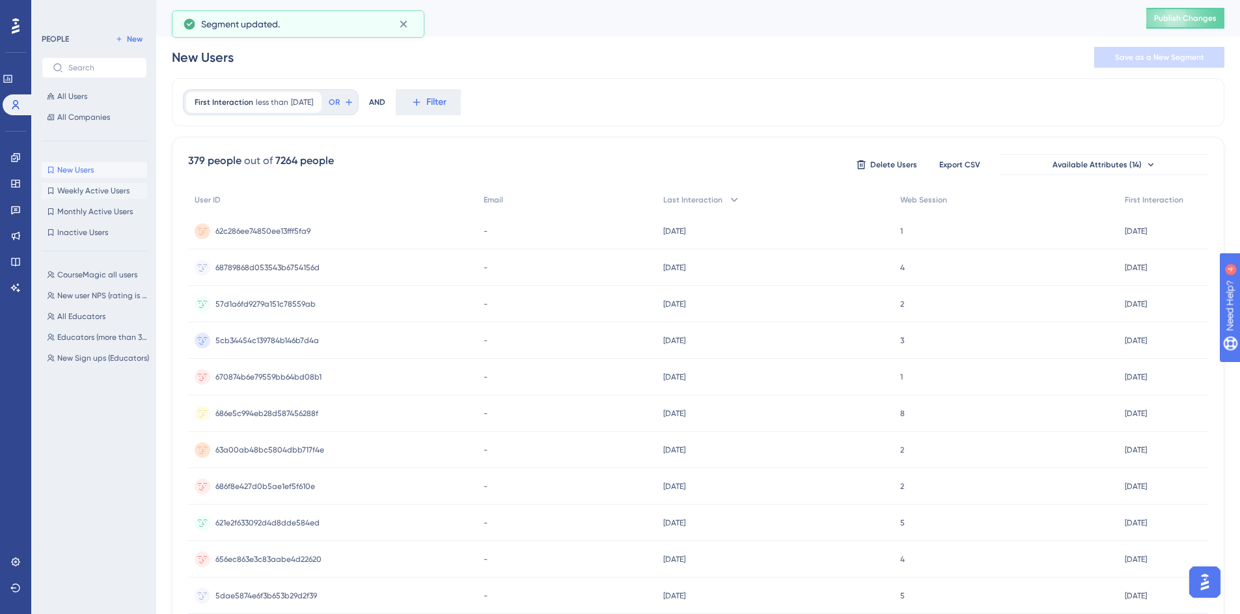
click at [85, 192] on span "Weekly Active Users" at bounding box center [93, 191] width 72 height 10
click at [77, 204] on button "Monthly Active Users Monthly Active Users" at bounding box center [94, 212] width 105 height 16
click at [68, 236] on span "Inactive Users" at bounding box center [82, 232] width 51 height 10
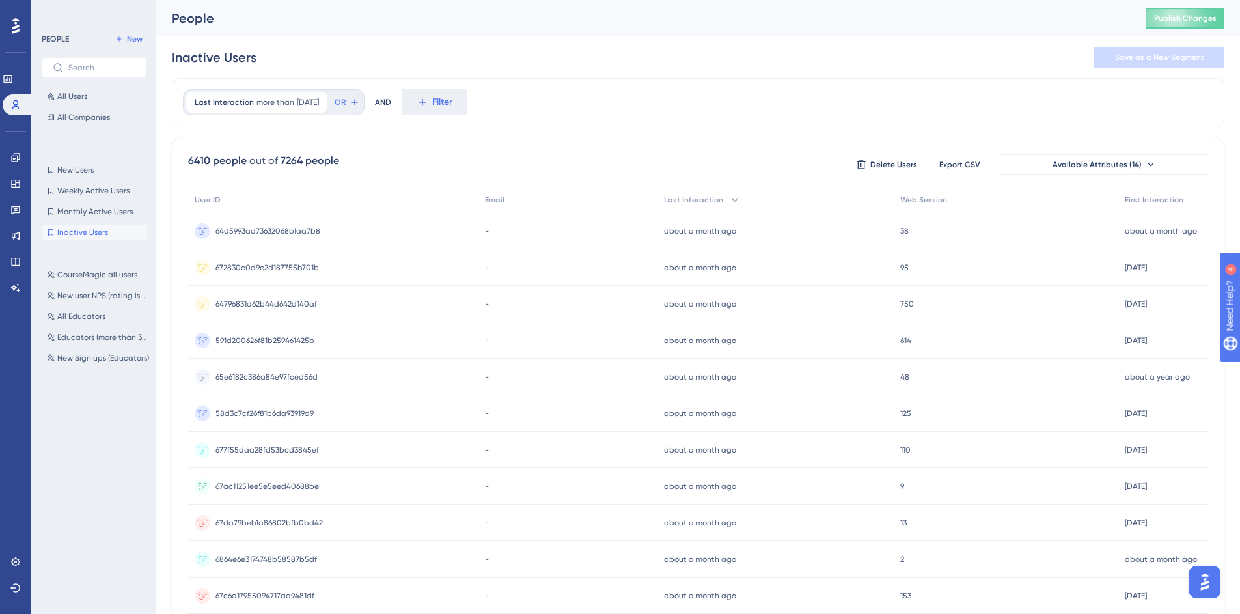
click at [66, 285] on div "CourseMagic all users CourseMagic all users New user NPS (rating is greater tha…" at bounding box center [98, 426] width 113 height 329
click at [70, 299] on span "New user NPS (rating is greater than 5)" at bounding box center [103, 295] width 92 height 10
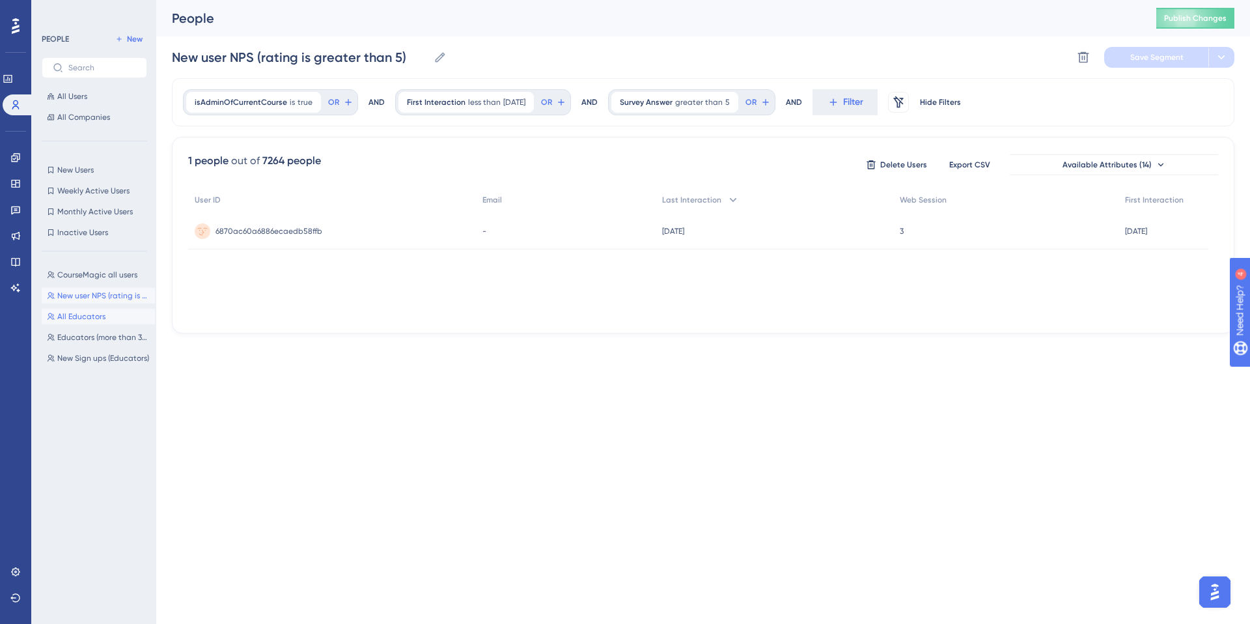
click at [74, 318] on span "All Educators" at bounding box center [81, 316] width 48 height 10
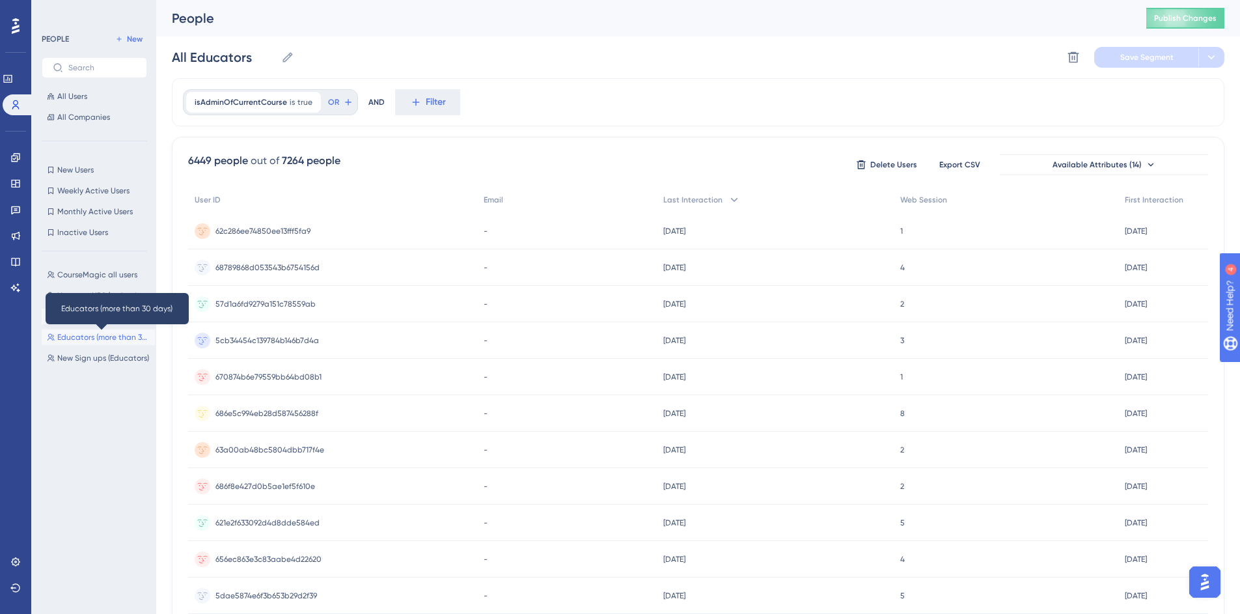
click at [81, 336] on span "Educators (more than 30 days)" at bounding box center [103, 337] width 92 height 10
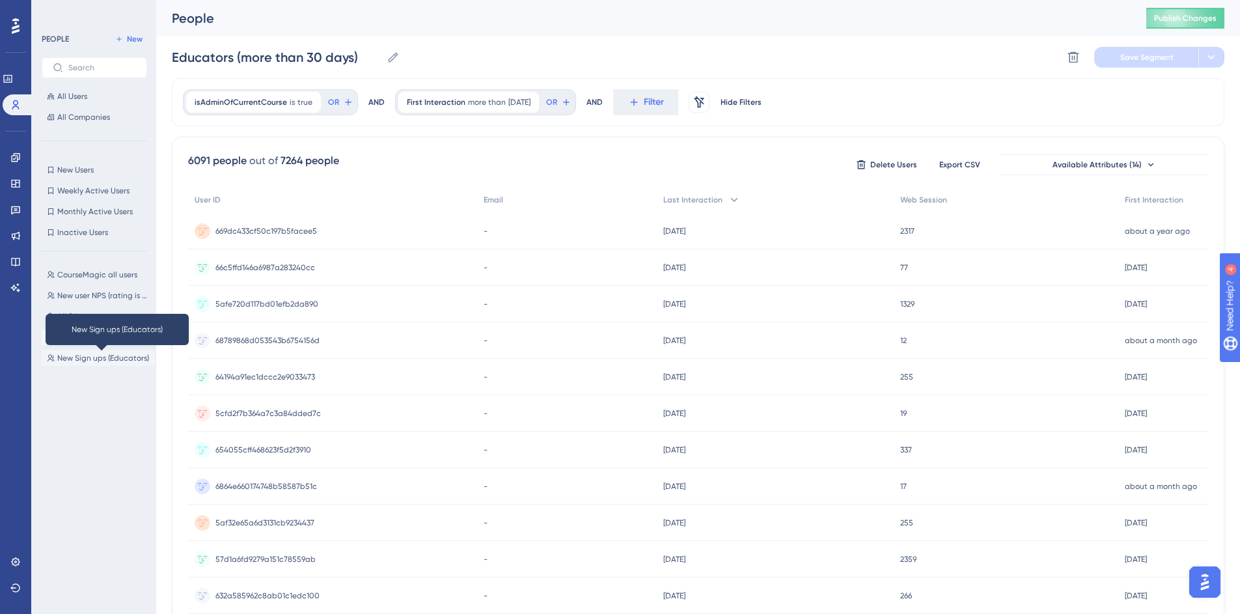
click at [87, 355] on span "New Sign ups (Educators)" at bounding box center [103, 358] width 92 height 10
click at [90, 262] on div "CourseMagic all users CourseMagic all users New user NPS (rating is greater tha…" at bounding box center [98, 426] width 113 height 329
click at [91, 272] on span "CourseMagic all users" at bounding box center [97, 275] width 80 height 10
type input "CourseMagic all users"
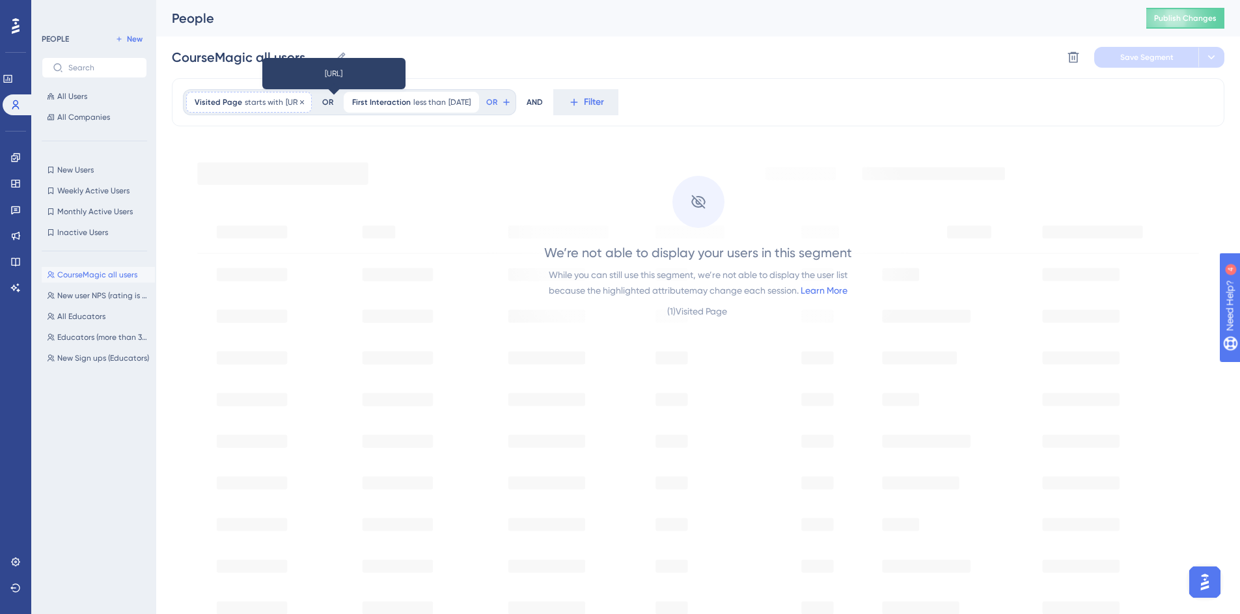
click at [303, 102] on span "https://qa-app.coursemagic.ai/" at bounding box center [295, 102] width 18 height 10
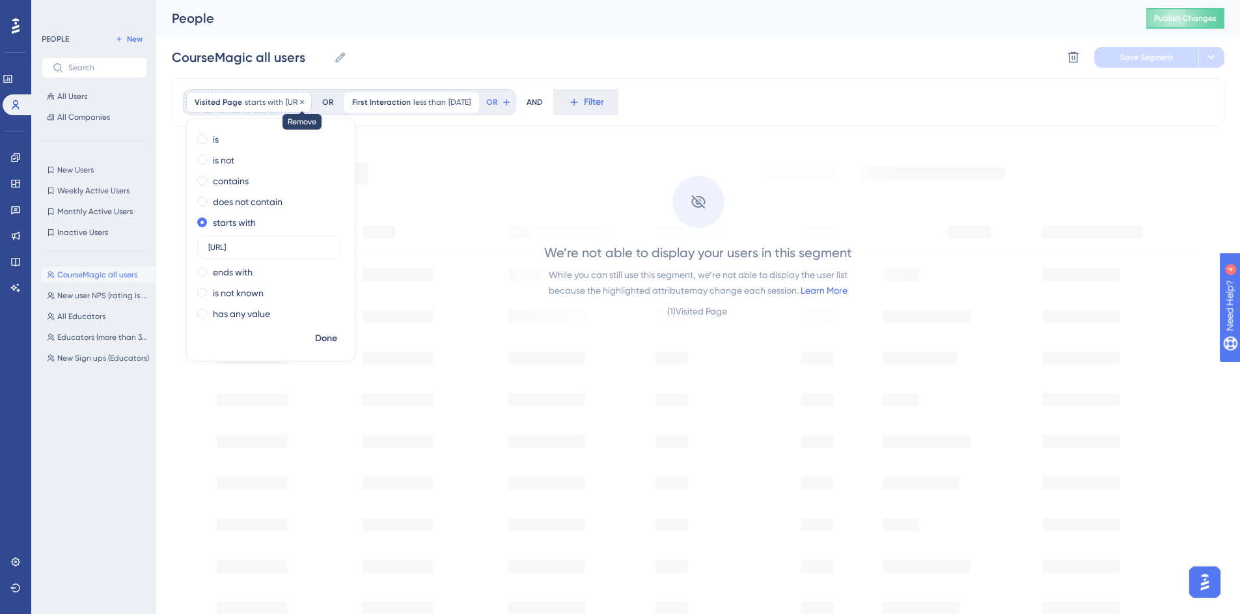
click at [306, 101] on icon at bounding box center [302, 102] width 8 height 8
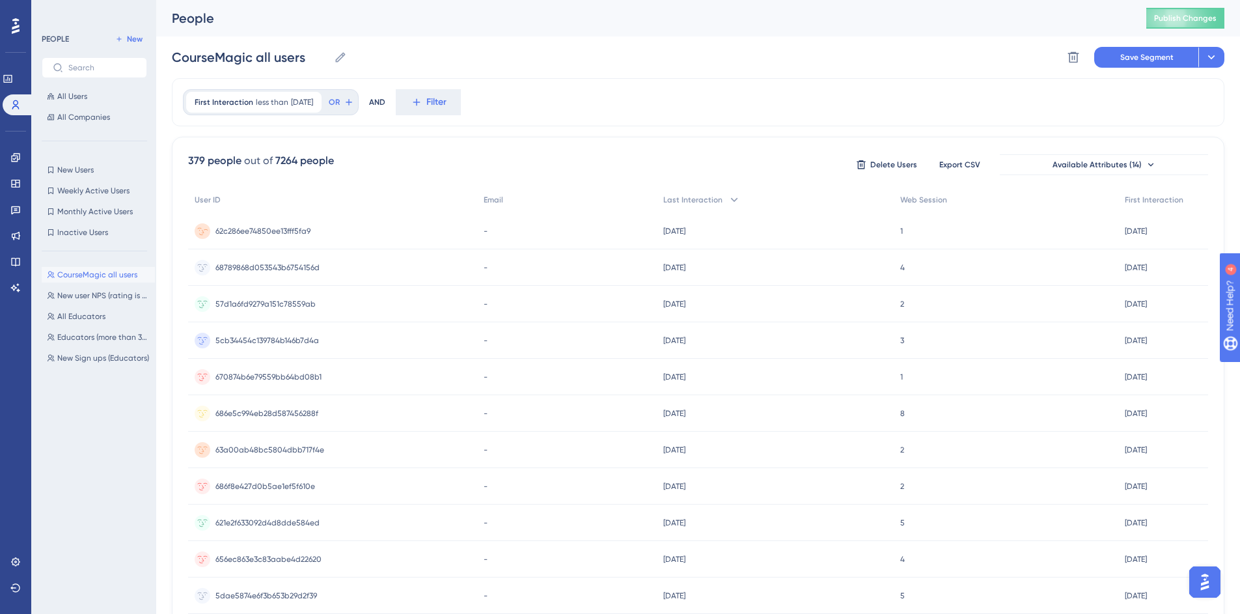
click at [246, 227] on span "62c286ee74850ee13fff5fa9" at bounding box center [263, 231] width 95 height 10
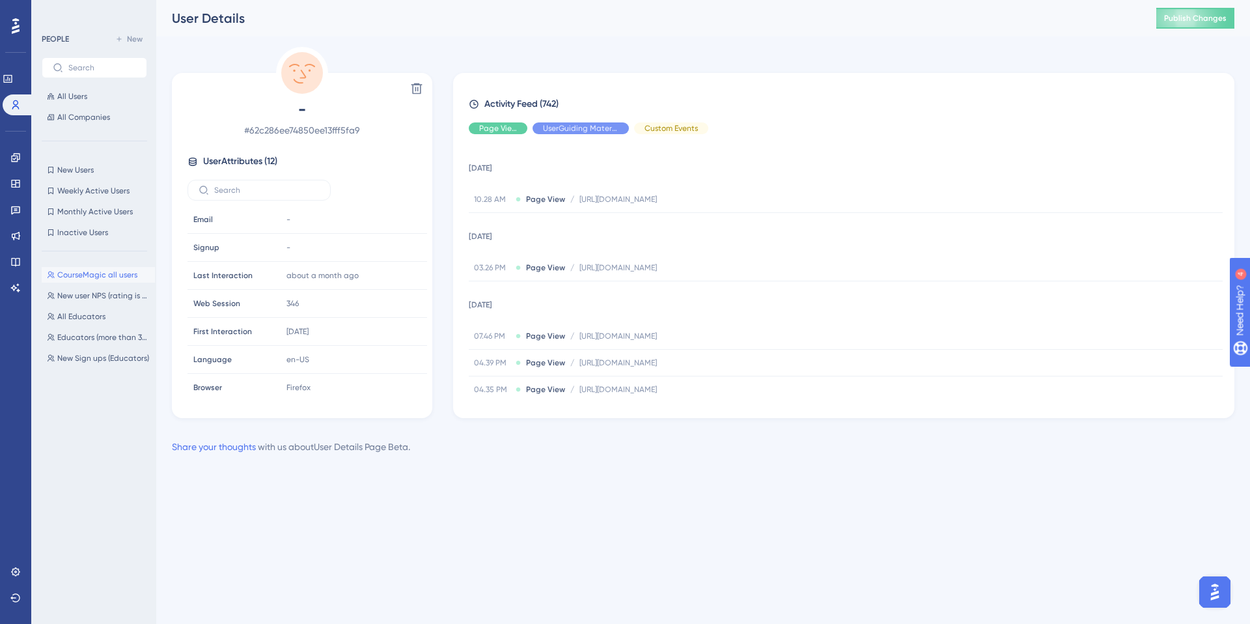
click at [100, 276] on span "CourseMagic all users" at bounding box center [97, 275] width 80 height 10
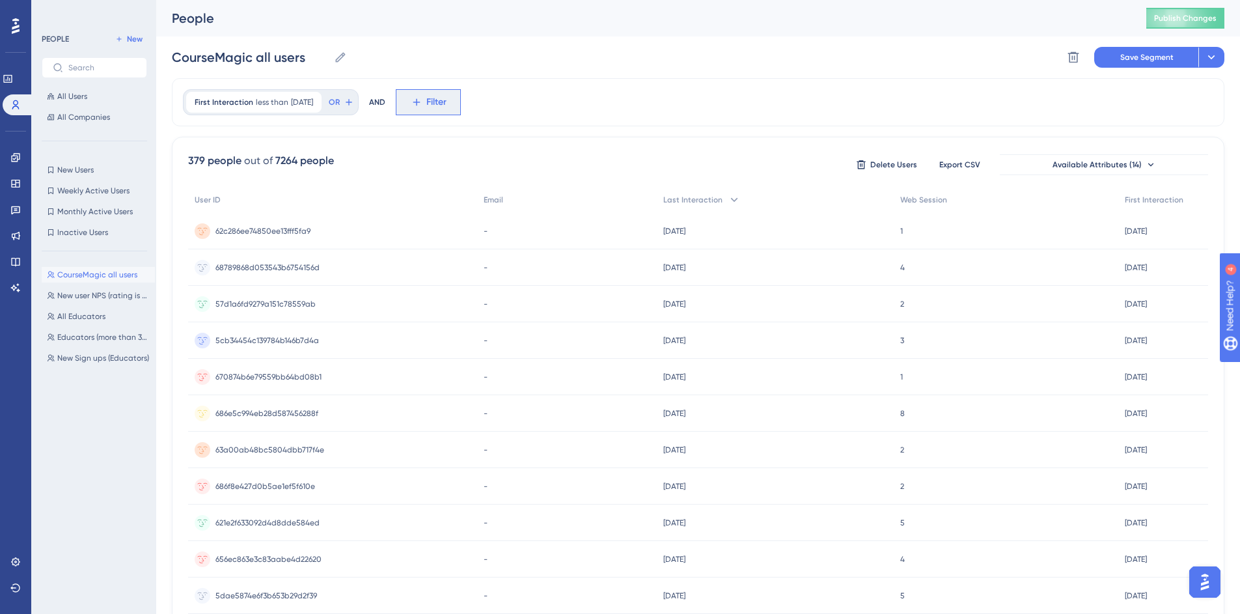
click at [447, 106] on span "Filter" at bounding box center [436, 102] width 20 height 16
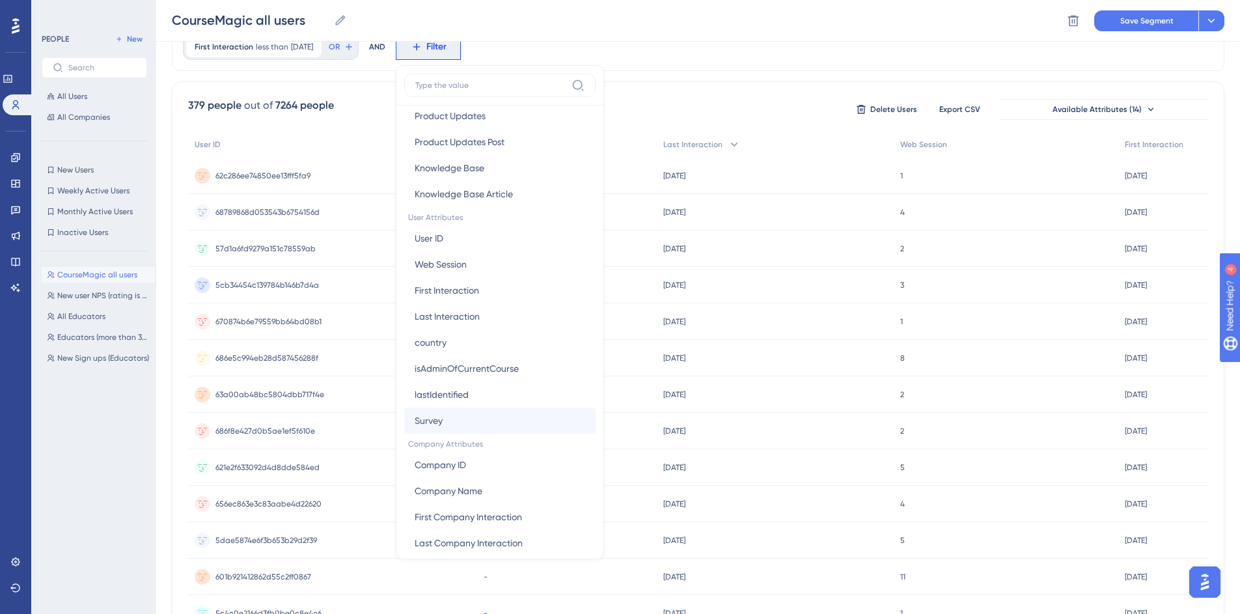
scroll to position [503, 0]
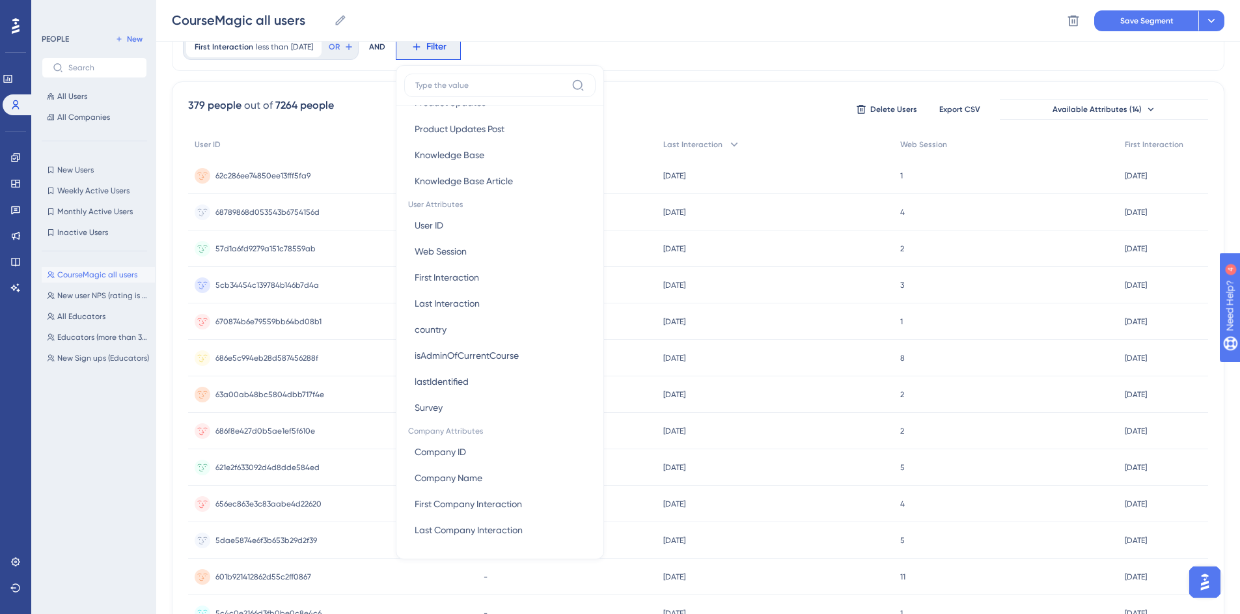
click at [696, 63] on div "First Interaction less than 7 days ago 7 days ago Remove OR AND Filter Browser …" at bounding box center [698, 47] width 1053 height 48
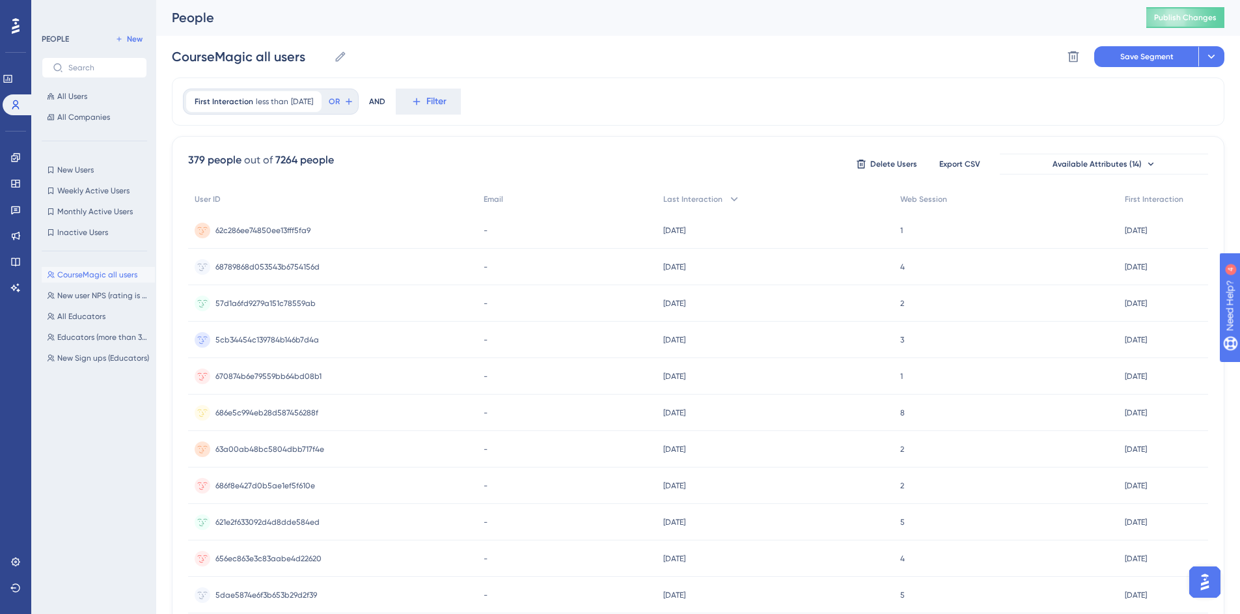
scroll to position [0, 0]
click at [310, 102] on span "7 days ago" at bounding box center [302, 102] width 22 height 10
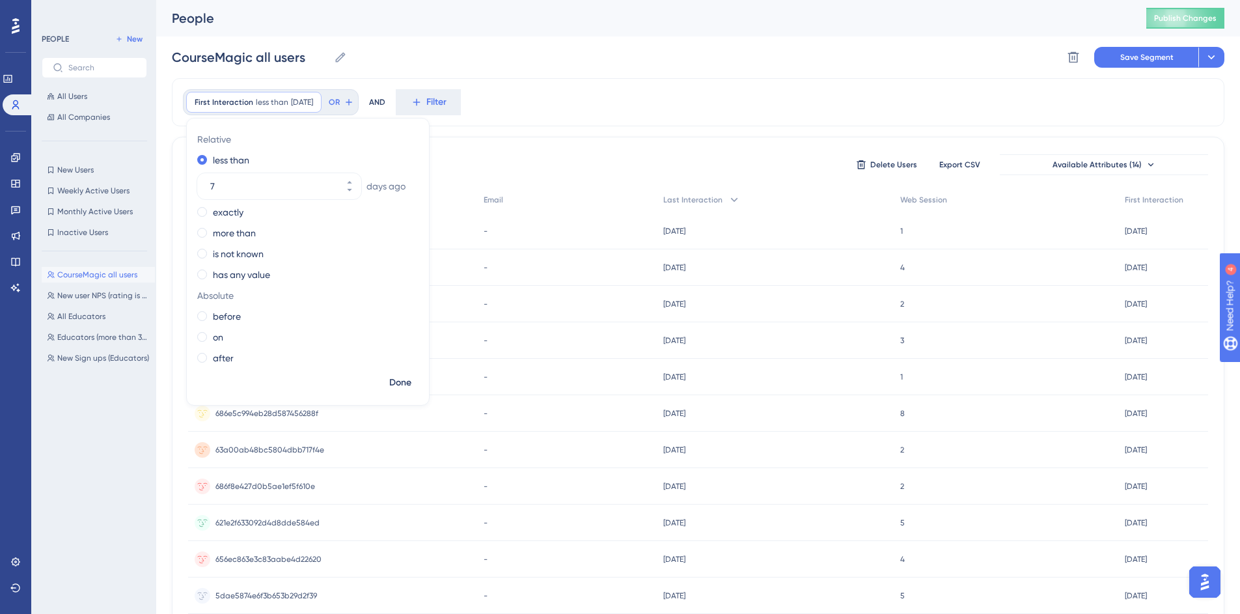
click at [507, 83] on div "First Interaction less than 7 days ago 7 days ago Remove Relative less than 7 d…" at bounding box center [698, 102] width 1053 height 48
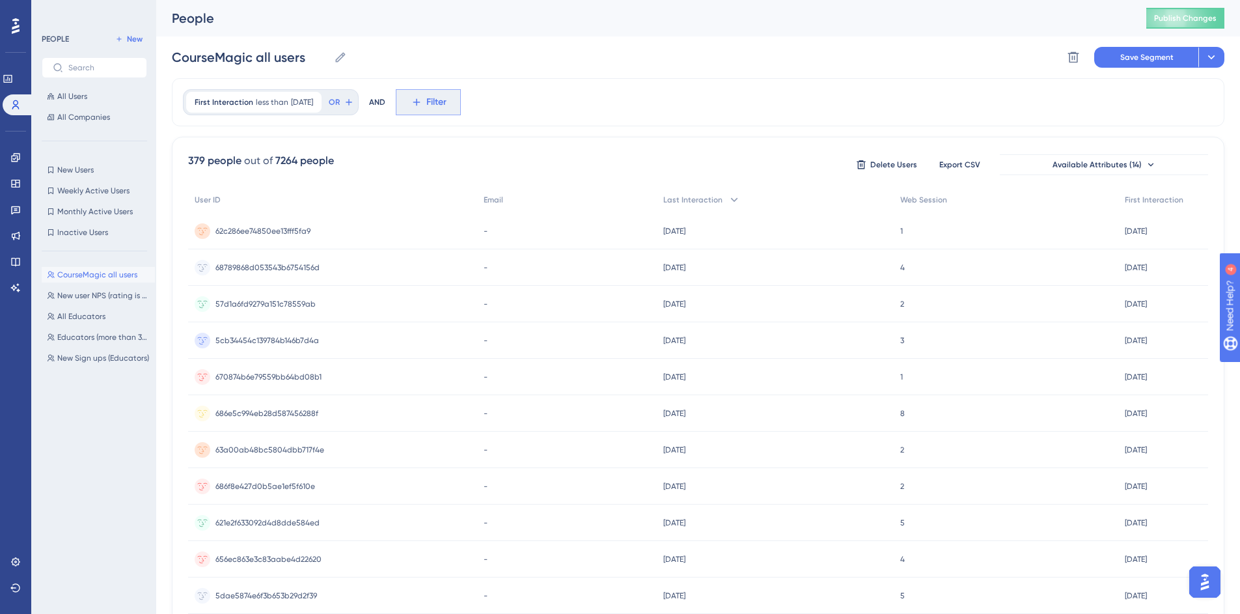
click at [447, 93] on button "Filter" at bounding box center [428, 102] width 65 height 26
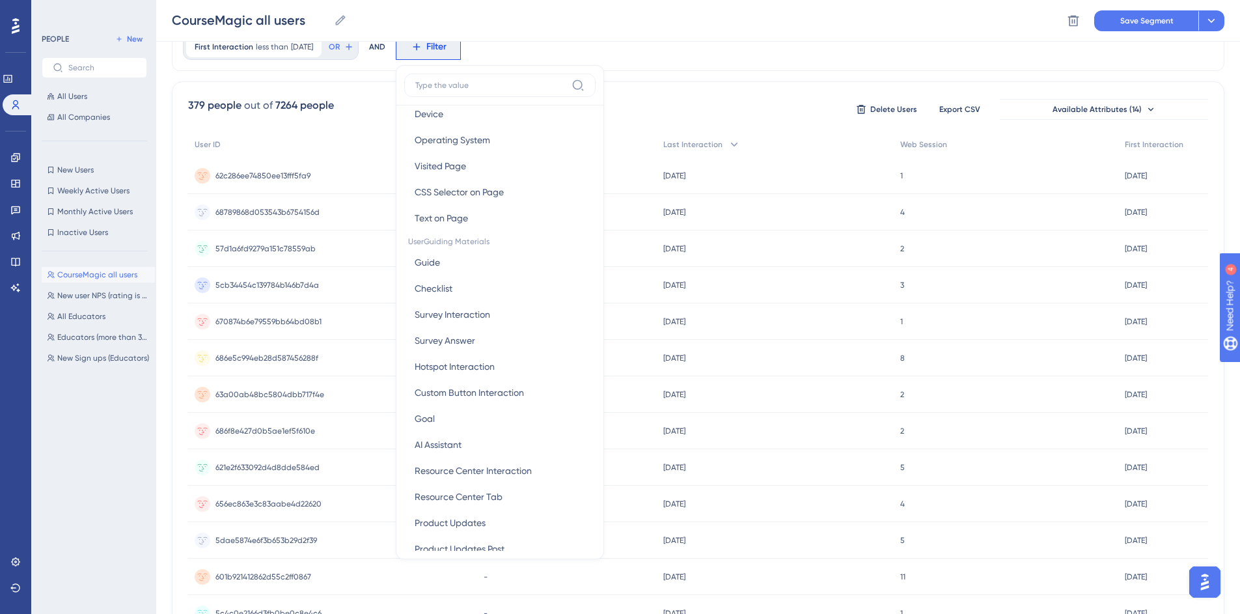
scroll to position [126, 0]
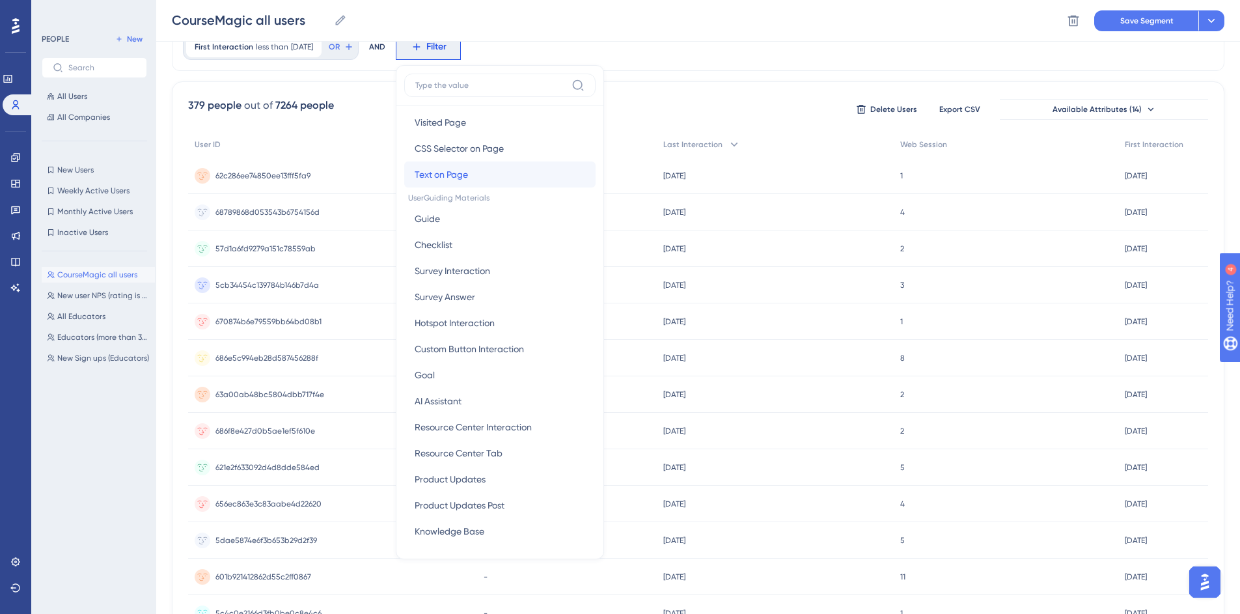
click at [457, 171] on span "Text on Page" at bounding box center [441, 175] width 53 height 16
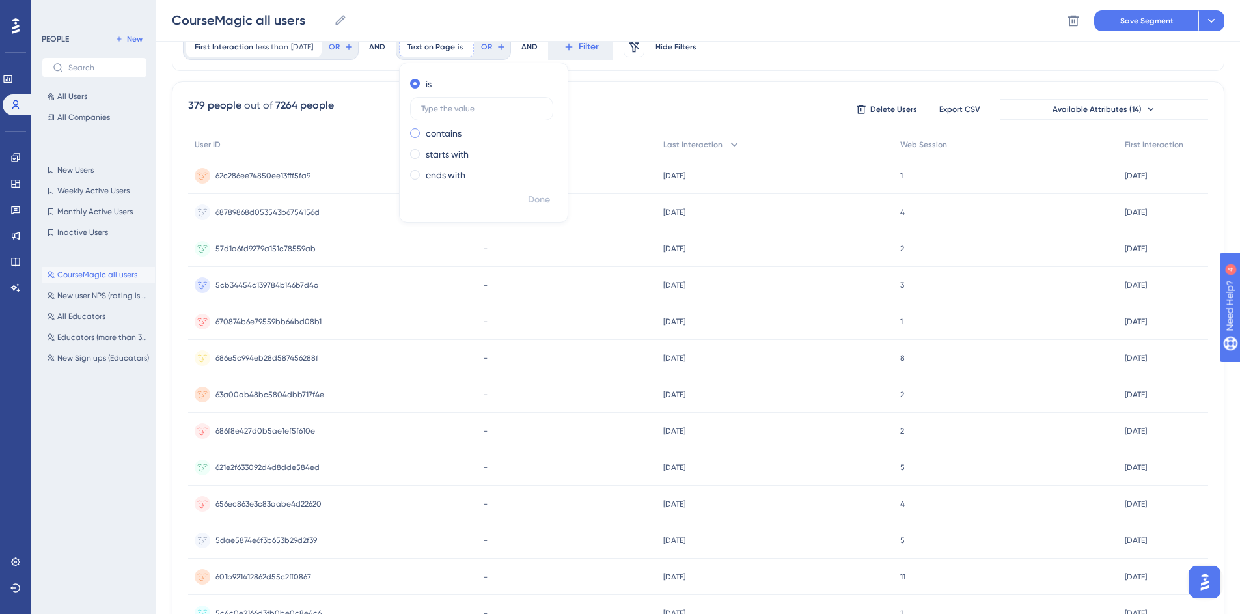
click at [462, 135] on label "contains" at bounding box center [444, 134] width 36 height 16
type input "magic"
click at [555, 190] on button "Done" at bounding box center [539, 199] width 36 height 23
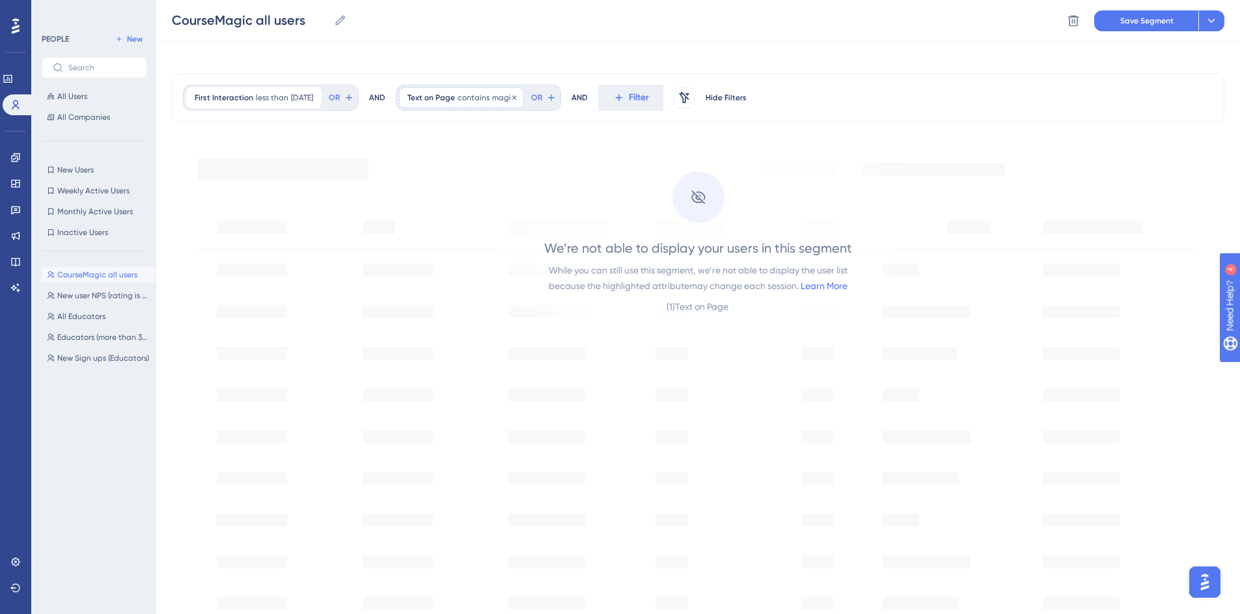
scroll to position [0, 0]
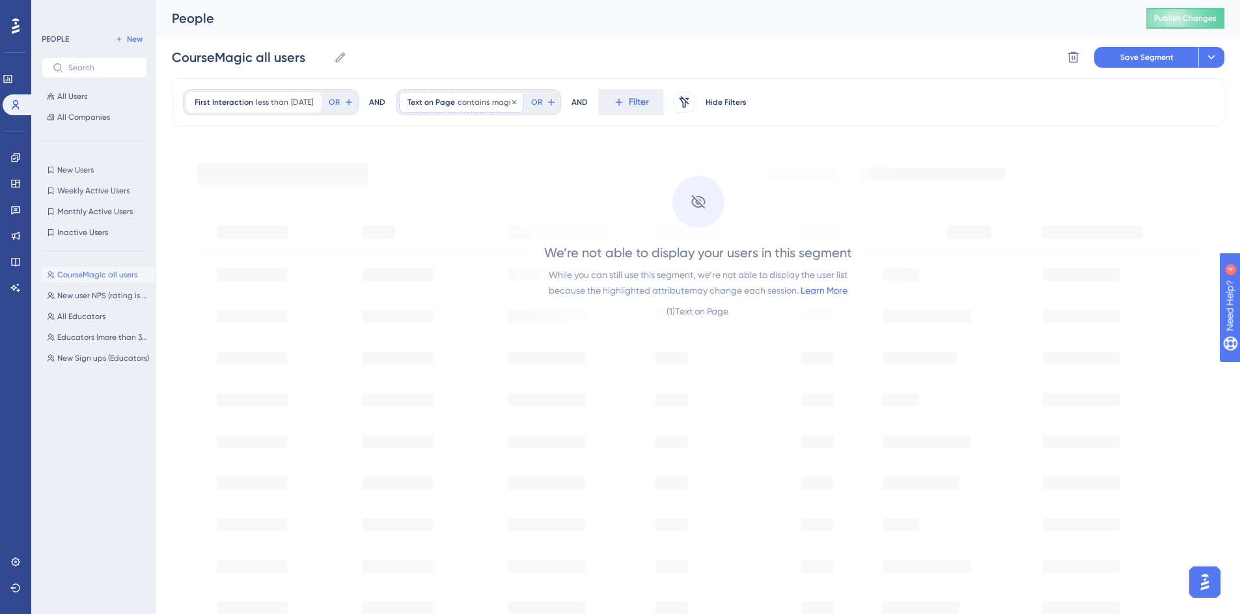
click at [502, 98] on div "Text on Page contains magic magic Remove" at bounding box center [461, 102] width 125 height 21
click at [518, 102] on icon at bounding box center [514, 102] width 8 height 8
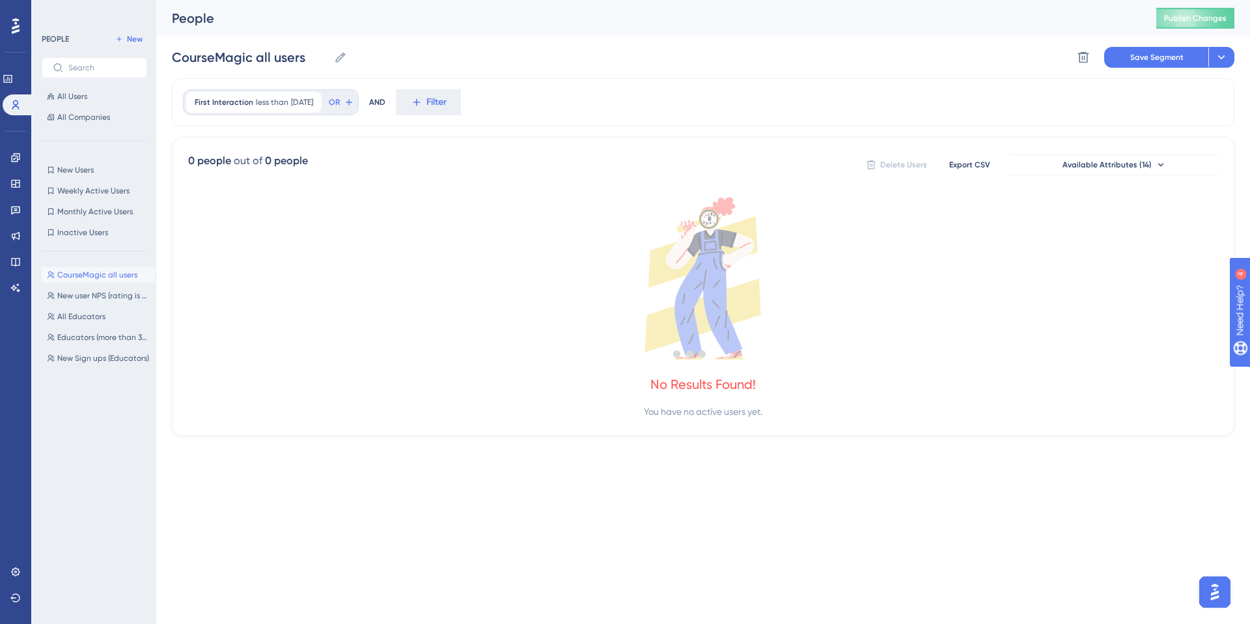
click at [453, 102] on div at bounding box center [690, 354] width 1120 height 530
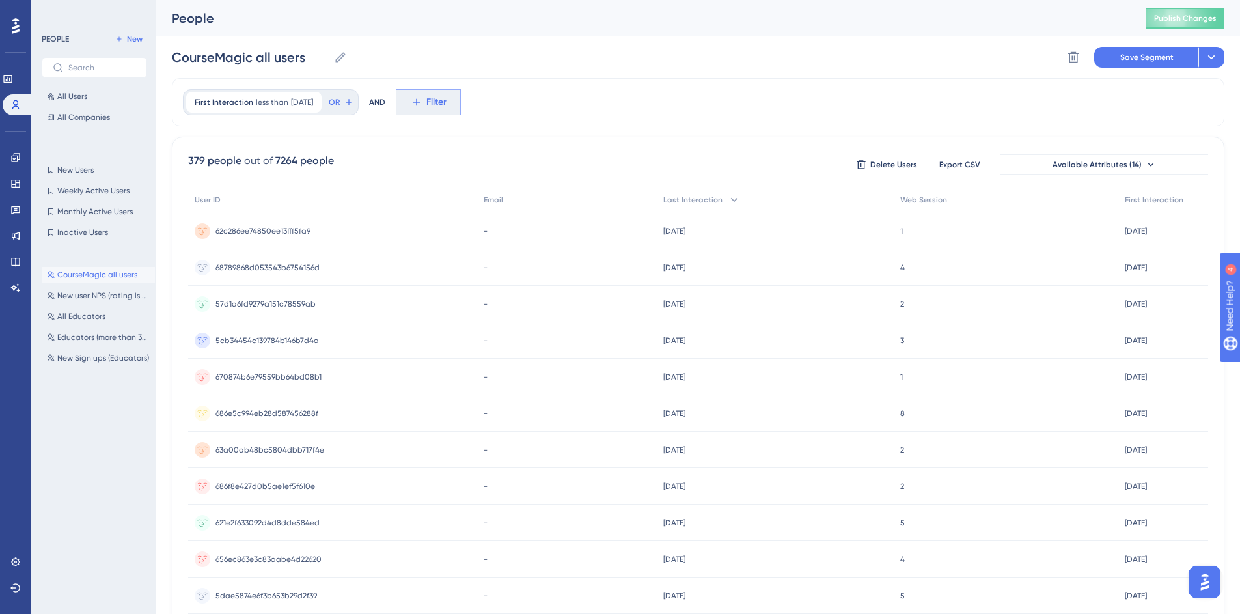
click at [445, 104] on span "Filter" at bounding box center [436, 102] width 20 height 16
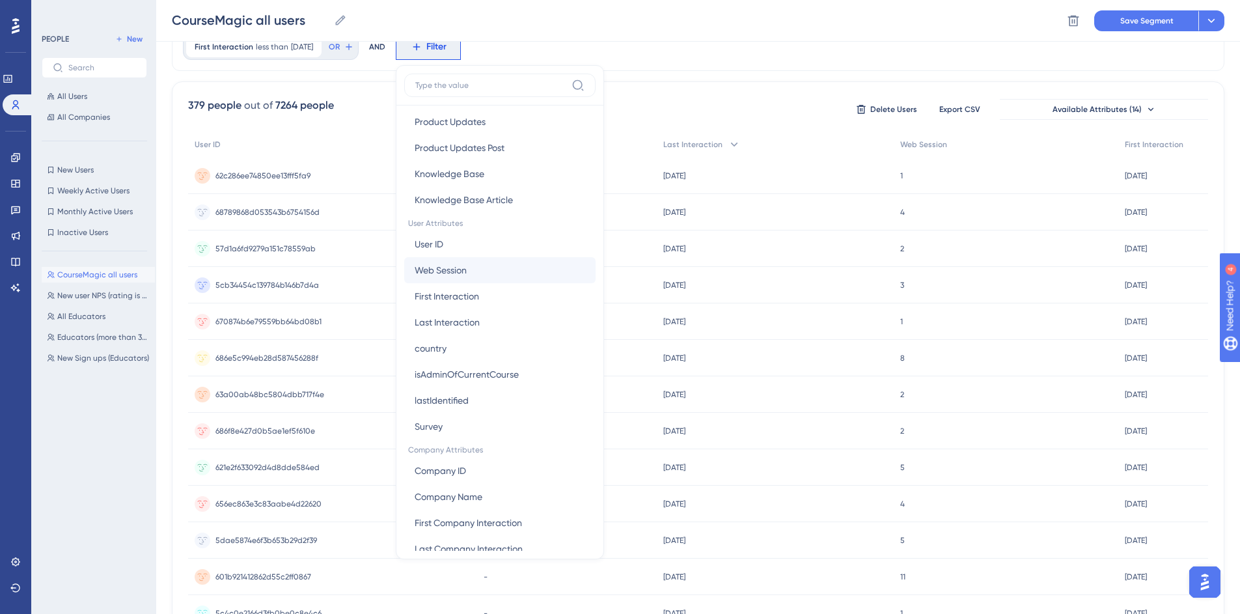
scroll to position [497, 0]
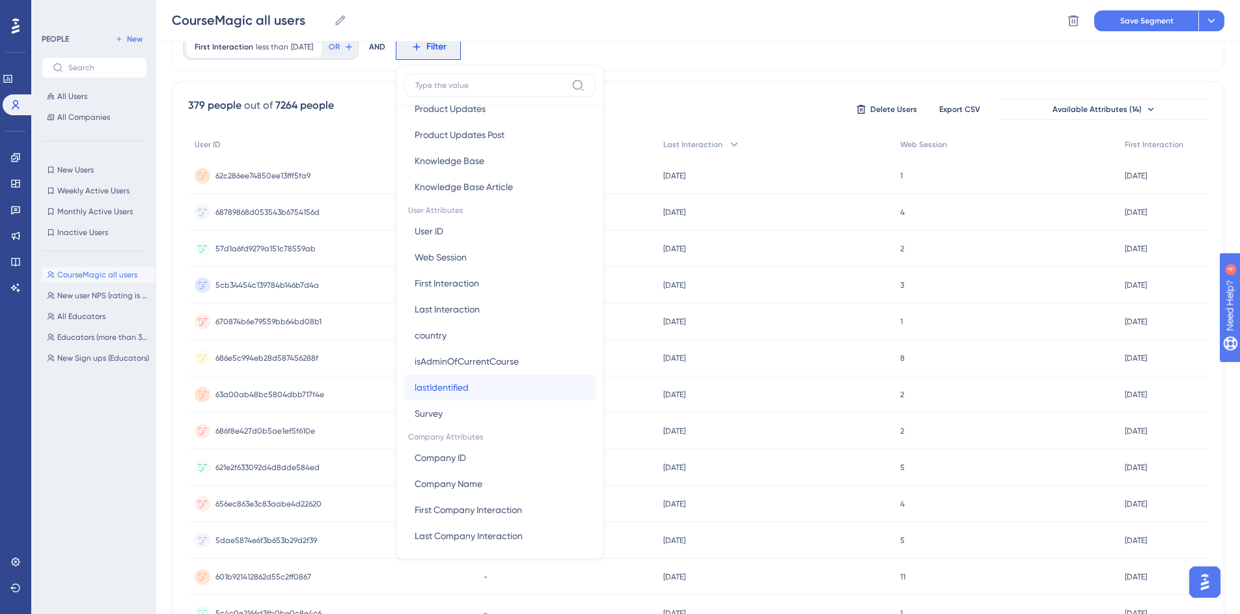
click at [469, 380] on span "lastIdentified" at bounding box center [442, 388] width 54 height 16
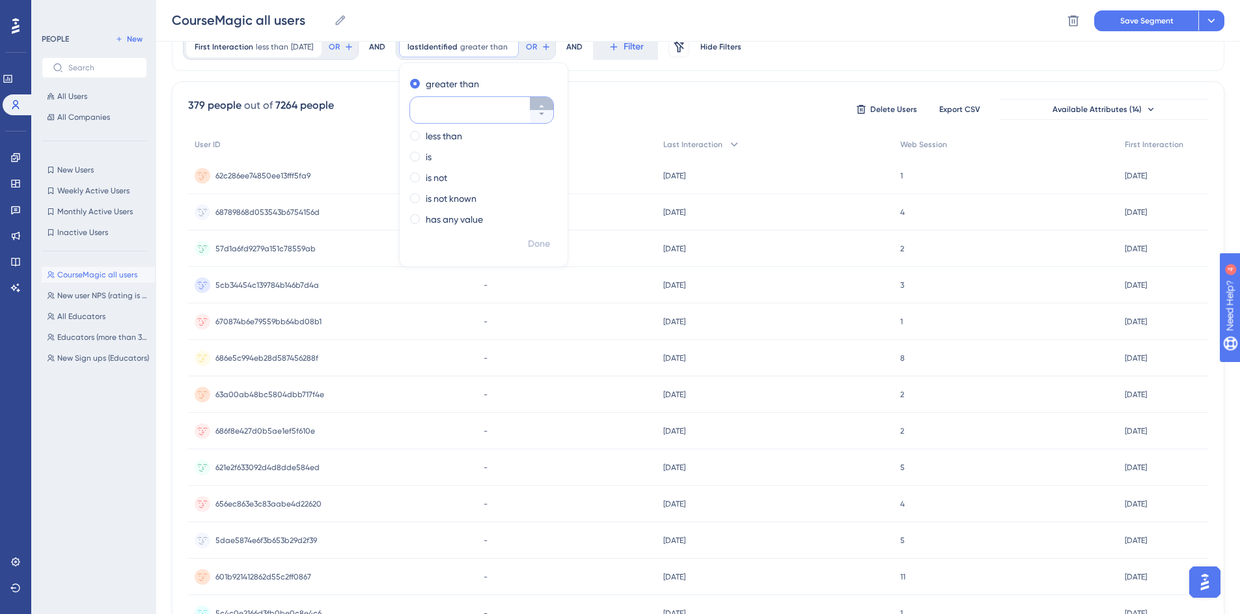
click at [546, 102] on icon at bounding box center [542, 106] width 8 height 8
click at [546, 116] on icon at bounding box center [542, 114] width 8 height 8
type input "0"
click at [550, 241] on span "Done" at bounding box center [539, 244] width 22 height 16
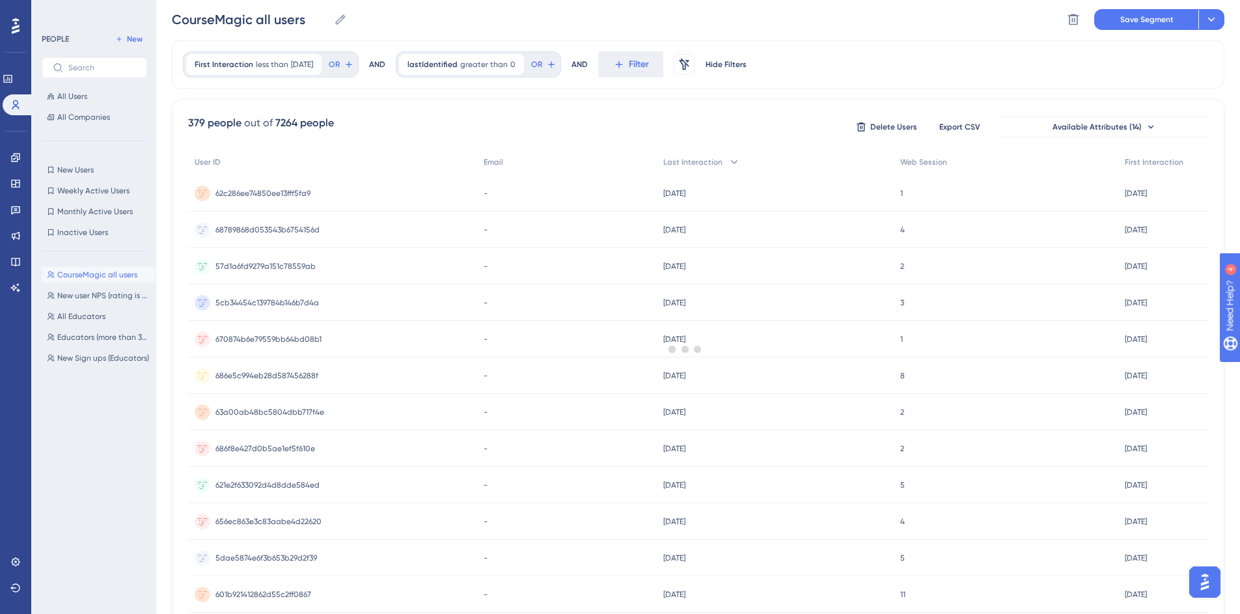
scroll to position [0, 0]
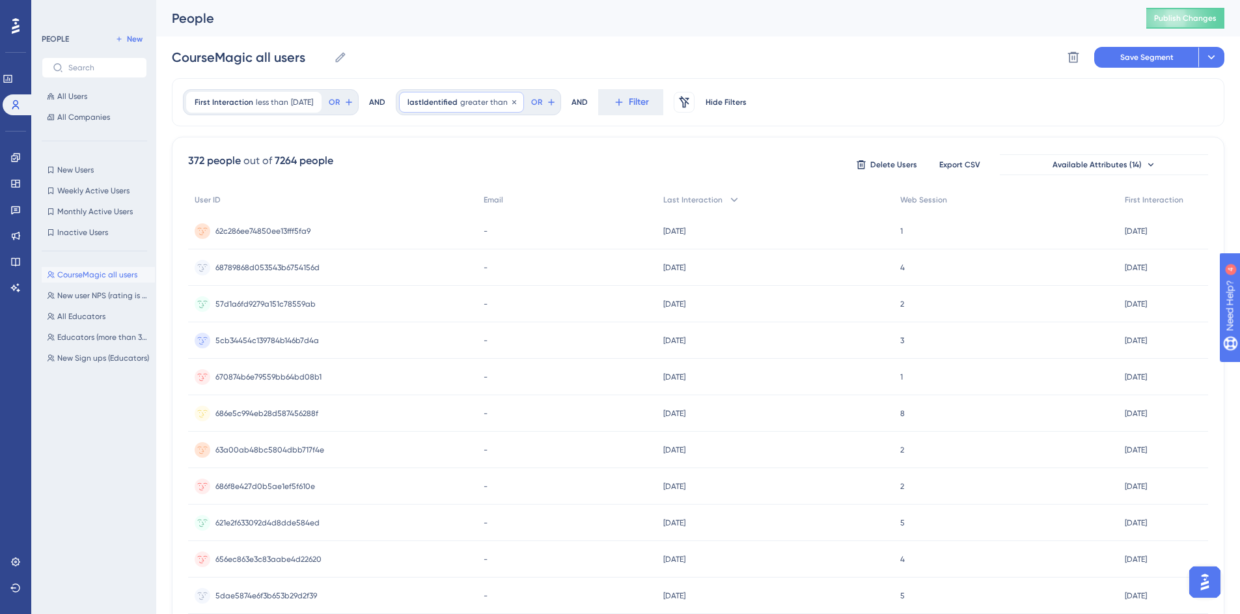
click at [498, 103] on span "greater than" at bounding box center [484, 102] width 48 height 10
click at [518, 102] on icon at bounding box center [514, 102] width 8 height 8
click at [447, 99] on span "Filter" at bounding box center [436, 102] width 20 height 16
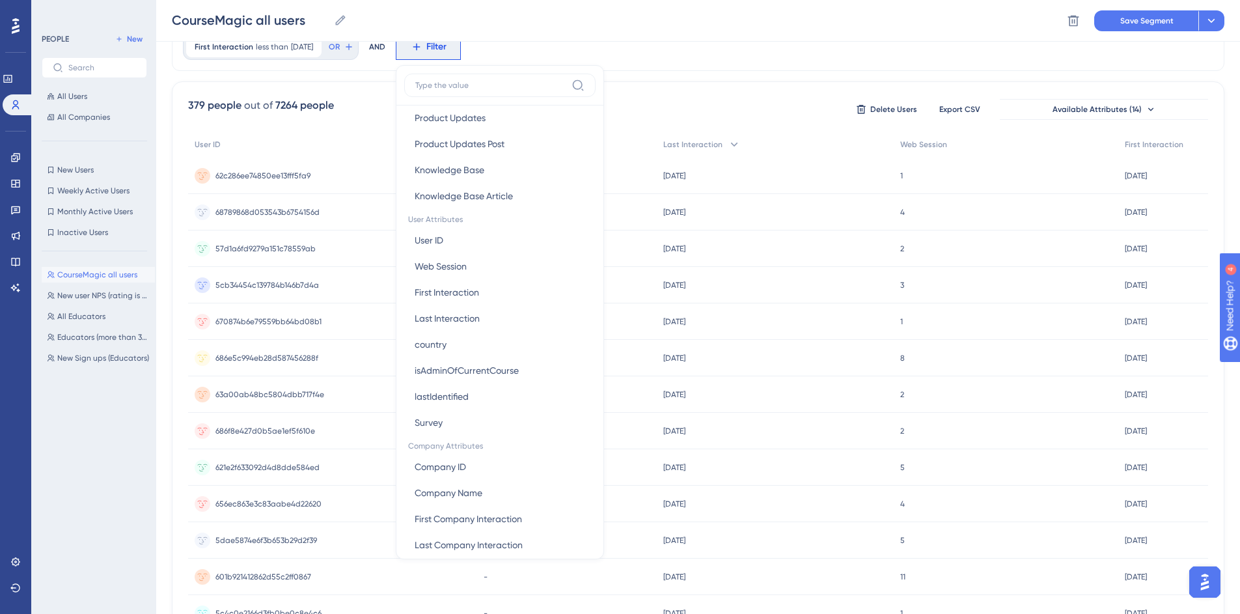
scroll to position [503, 0]
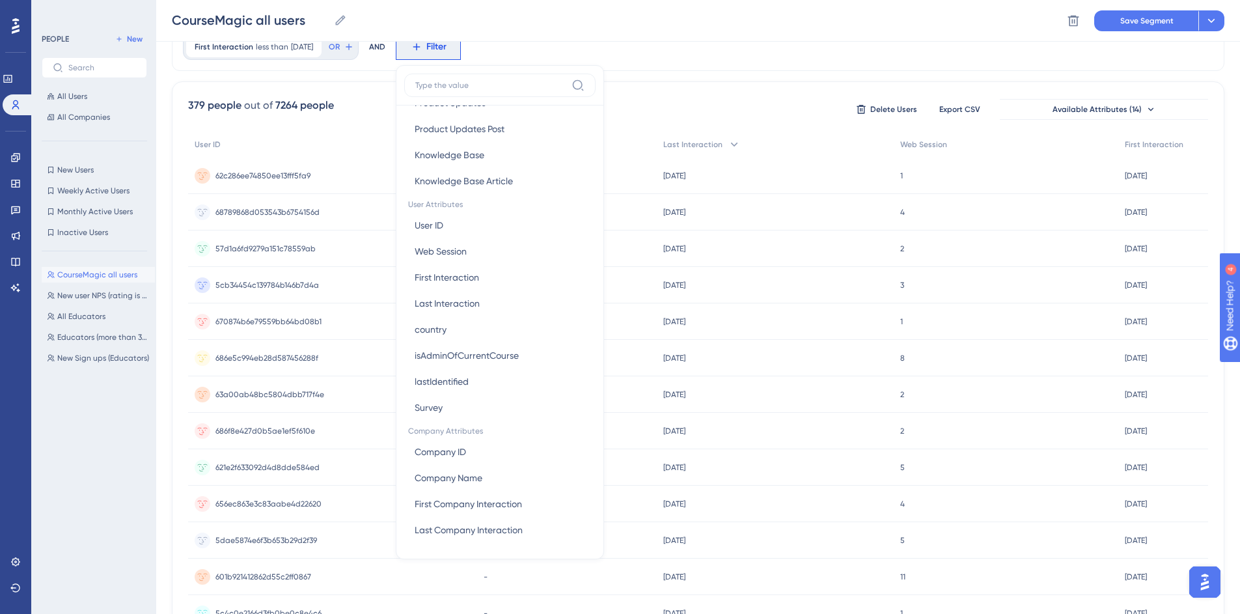
click at [466, 202] on span "User Attributes" at bounding box center [499, 203] width 191 height 18
drag, startPoint x: 1318, startPoint y: 372, endPoint x: 2447, endPoint y: 622, distance: 1156.5
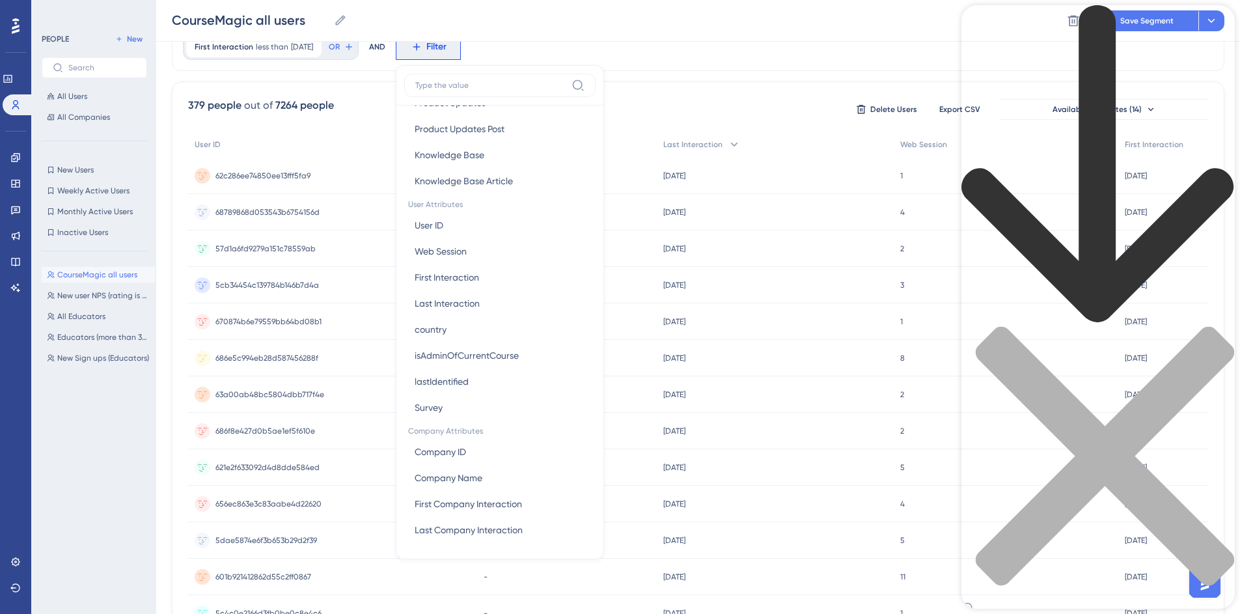
click at [1063, 602] on div "Resource Center Header" at bounding box center [1098, 616] width 273 height 29
type input "user attributes"
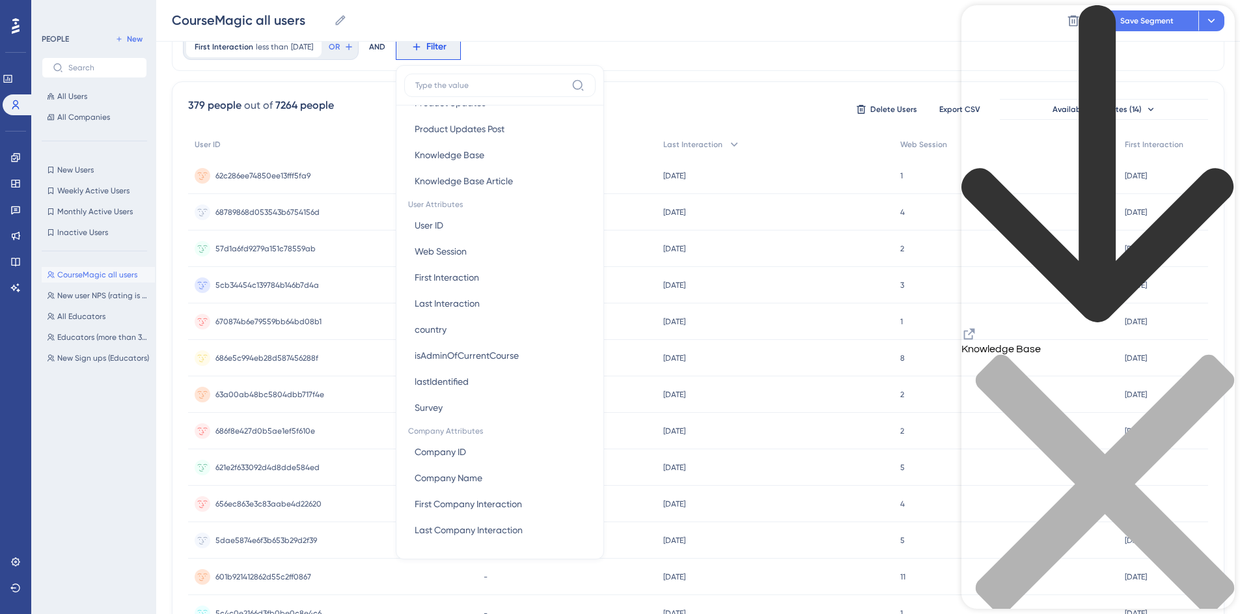
click at [1218, 354] on icon "close resource center" at bounding box center [1098, 490] width 273 height 273
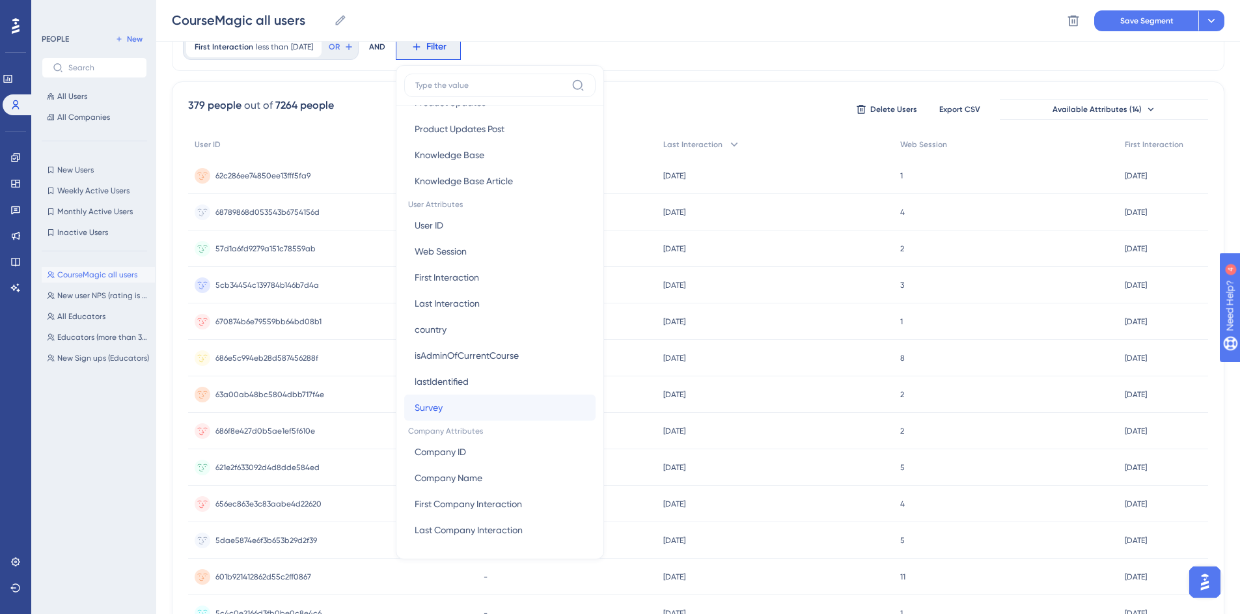
click at [486, 411] on button "Survey Survey" at bounding box center [499, 408] width 191 height 26
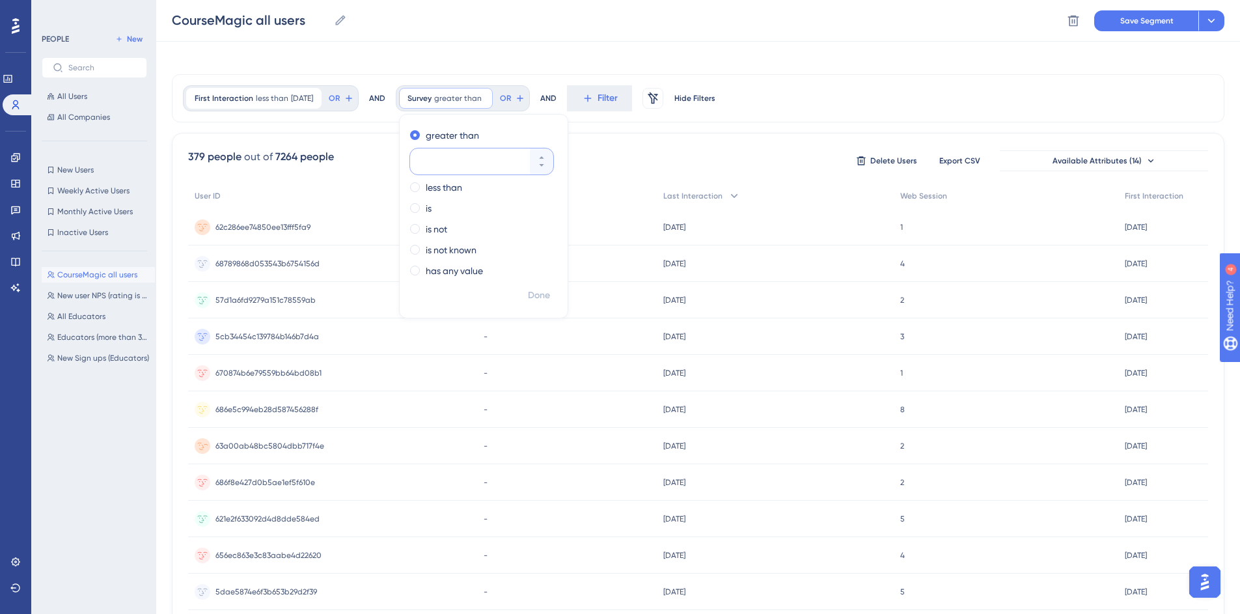
scroll to position [0, 0]
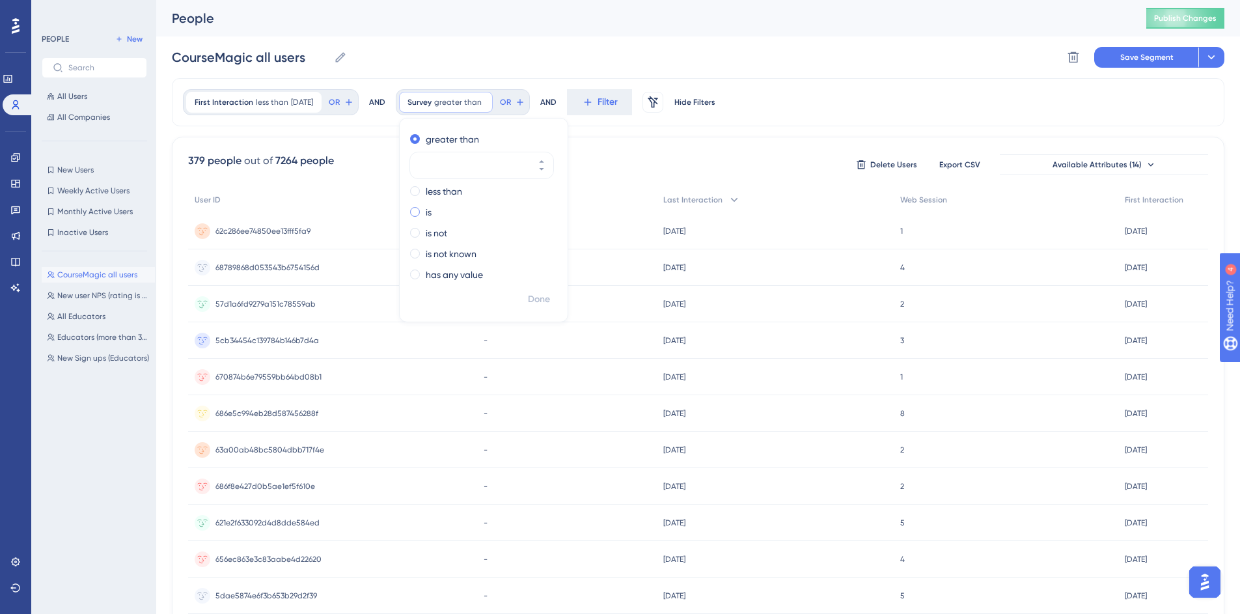
click at [420, 209] on span at bounding box center [415, 212] width 10 height 10
click at [424, 209] on input "radio" at bounding box center [424, 209] width 0 height 0
click at [549, 207] on button at bounding box center [541, 213] width 23 height 13
click at [551, 196] on button "-1" at bounding box center [541, 200] width 23 height 13
type input "0"
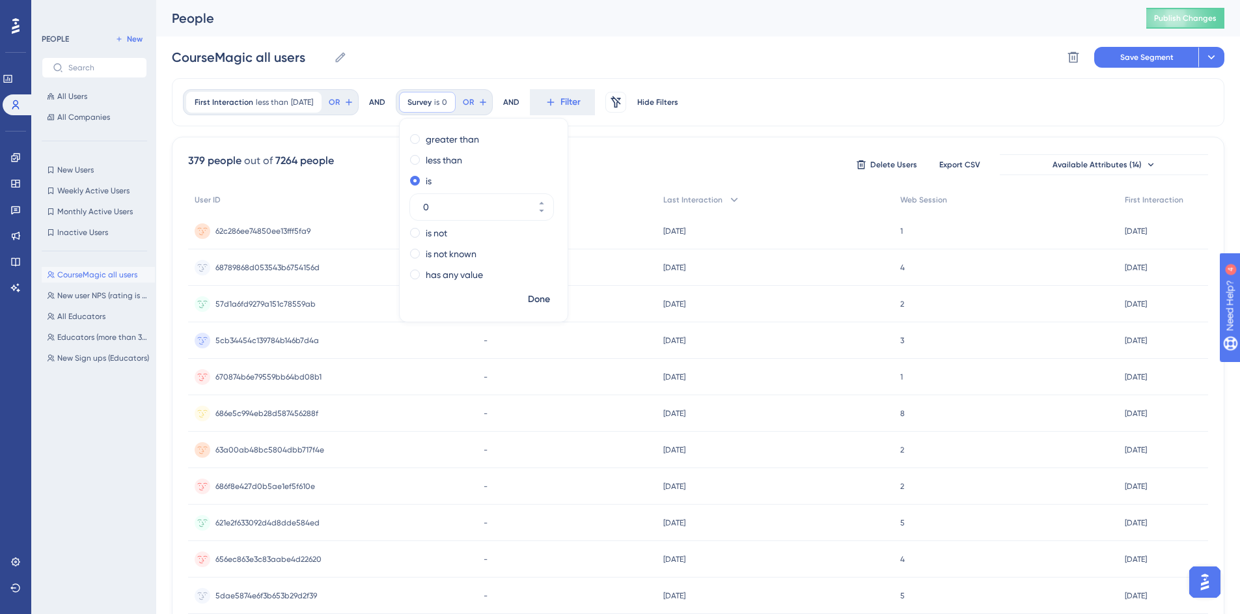
click at [549, 300] on span "Done" at bounding box center [539, 300] width 22 height 16
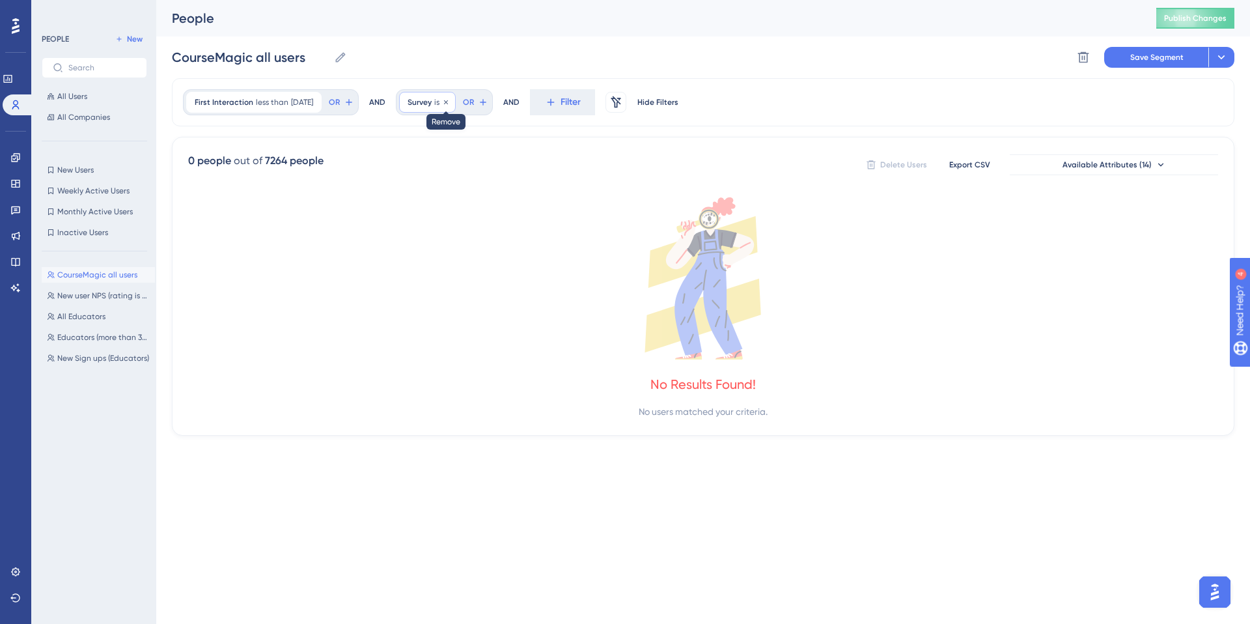
click at [450, 100] on icon at bounding box center [446, 102] width 8 height 8
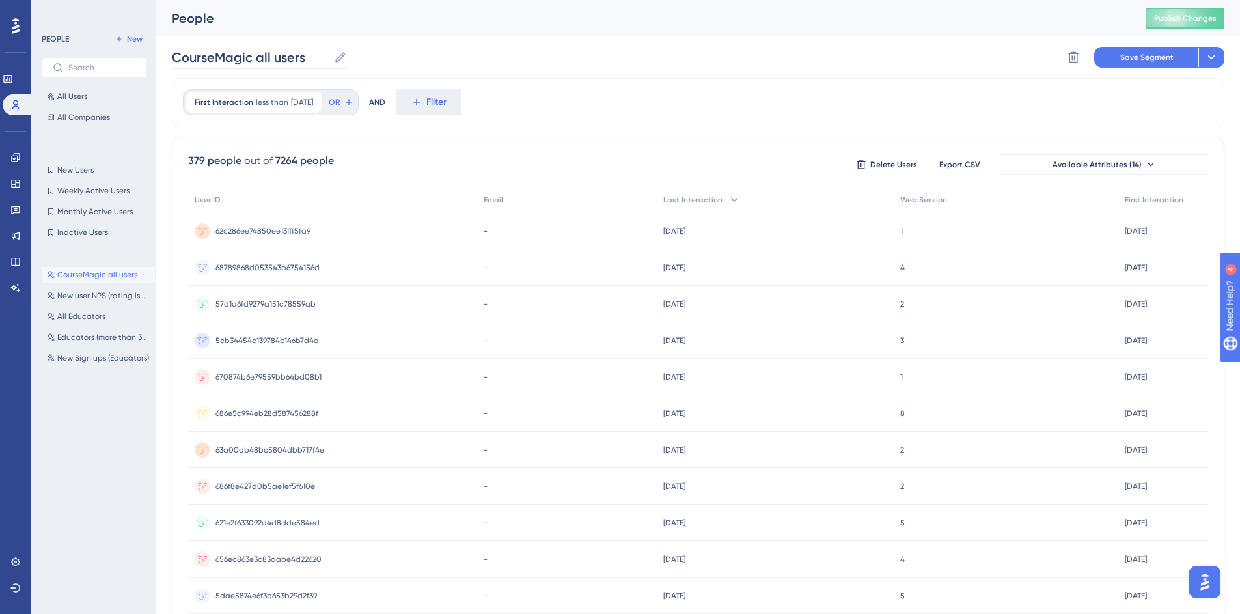
click at [339, 61] on icon at bounding box center [340, 57] width 13 height 13
click at [329, 61] on input "CourseMagic all users" at bounding box center [250, 57] width 157 height 18
click at [441, 98] on span "Filter" at bounding box center [436, 102] width 20 height 16
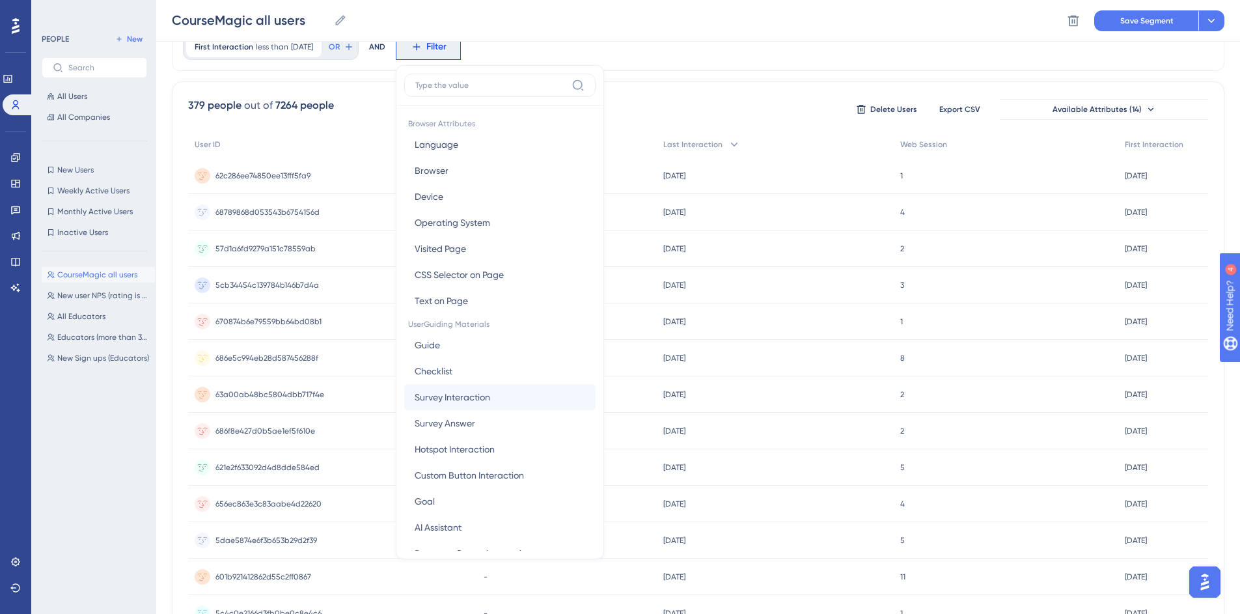
scroll to position [503, 0]
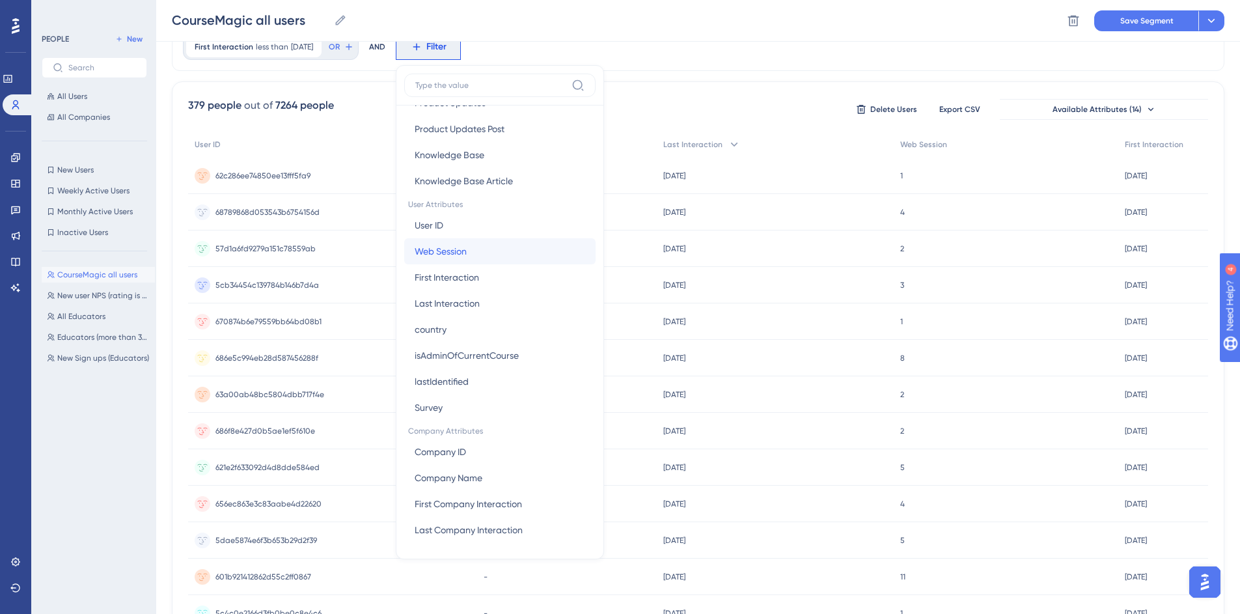
click at [466, 248] on span "Web Session" at bounding box center [441, 252] width 52 height 16
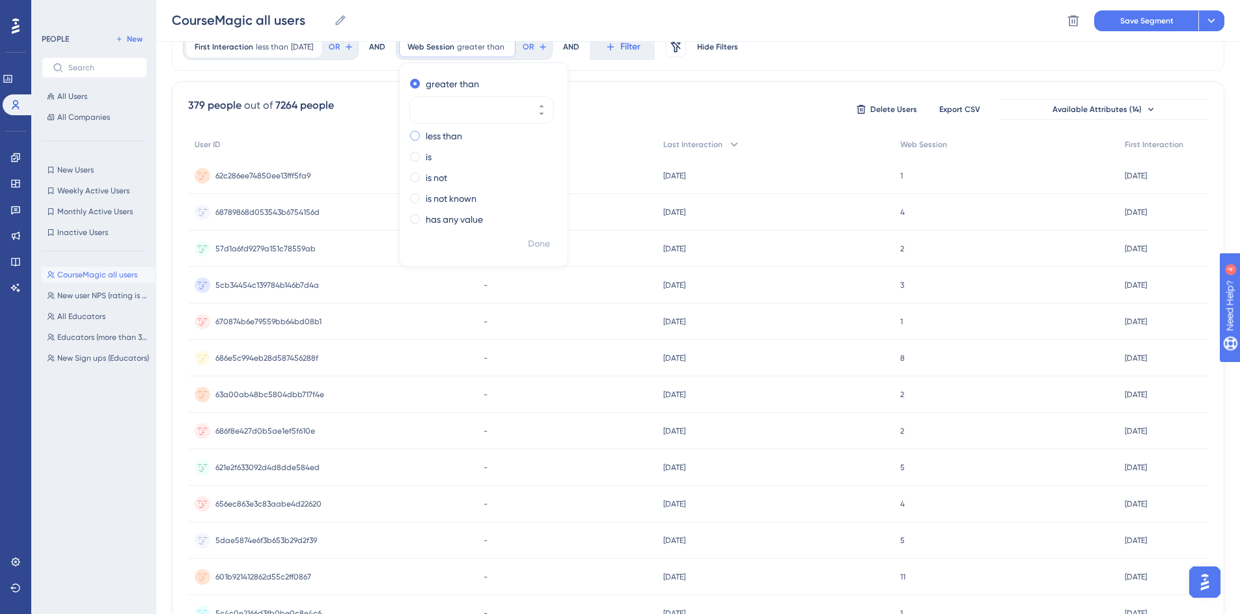
click at [446, 139] on label "less than" at bounding box center [444, 136] width 36 height 16
click at [546, 132] on icon at bounding box center [542, 135] width 8 height 8
click at [546, 123] on button "-1" at bounding box center [541, 124] width 23 height 13
click at [547, 124] on button "0" at bounding box center [541, 124] width 23 height 13
type input "1"
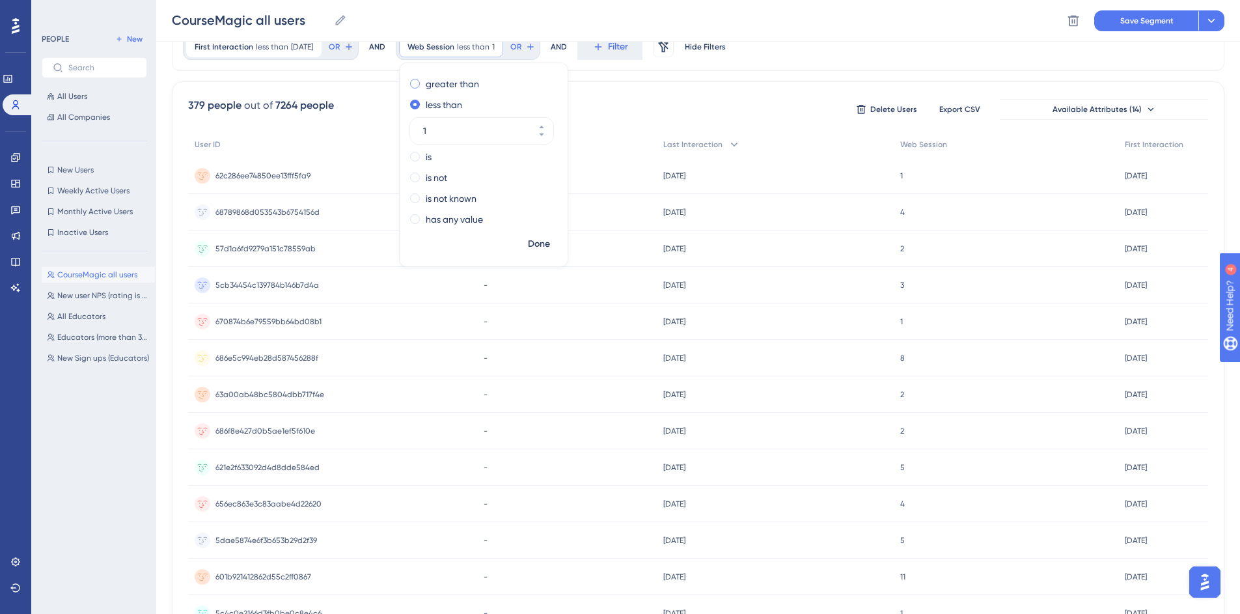
click at [462, 88] on label "greater than" at bounding box center [452, 84] width 53 height 16
click at [550, 238] on span "Done" at bounding box center [539, 244] width 22 height 16
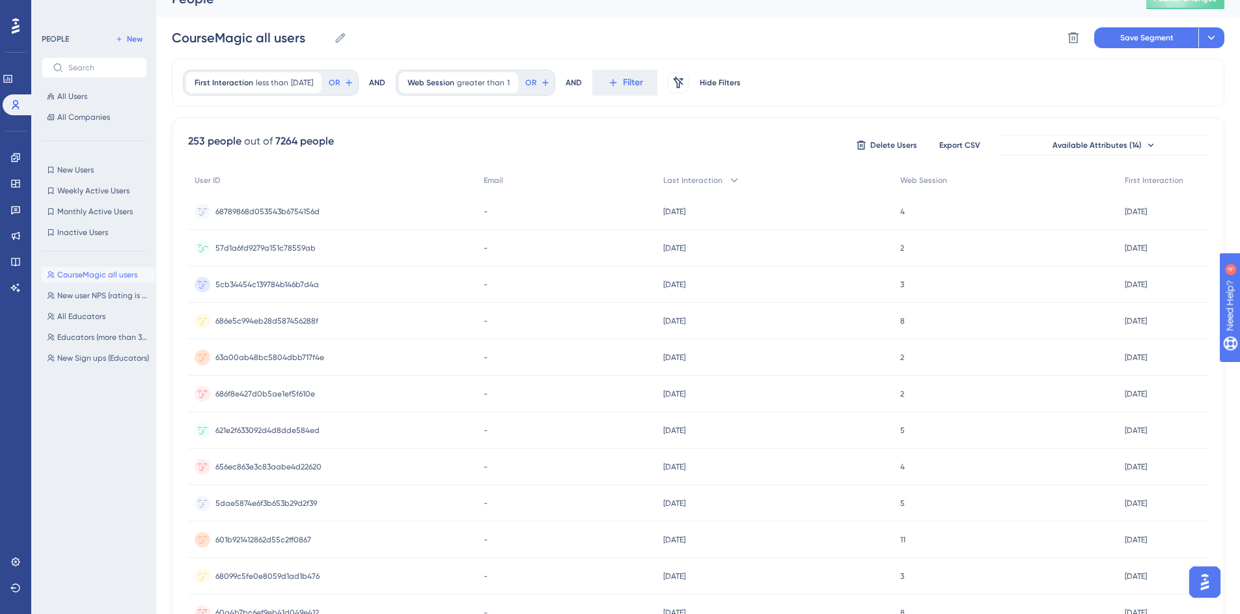
scroll to position [0, 0]
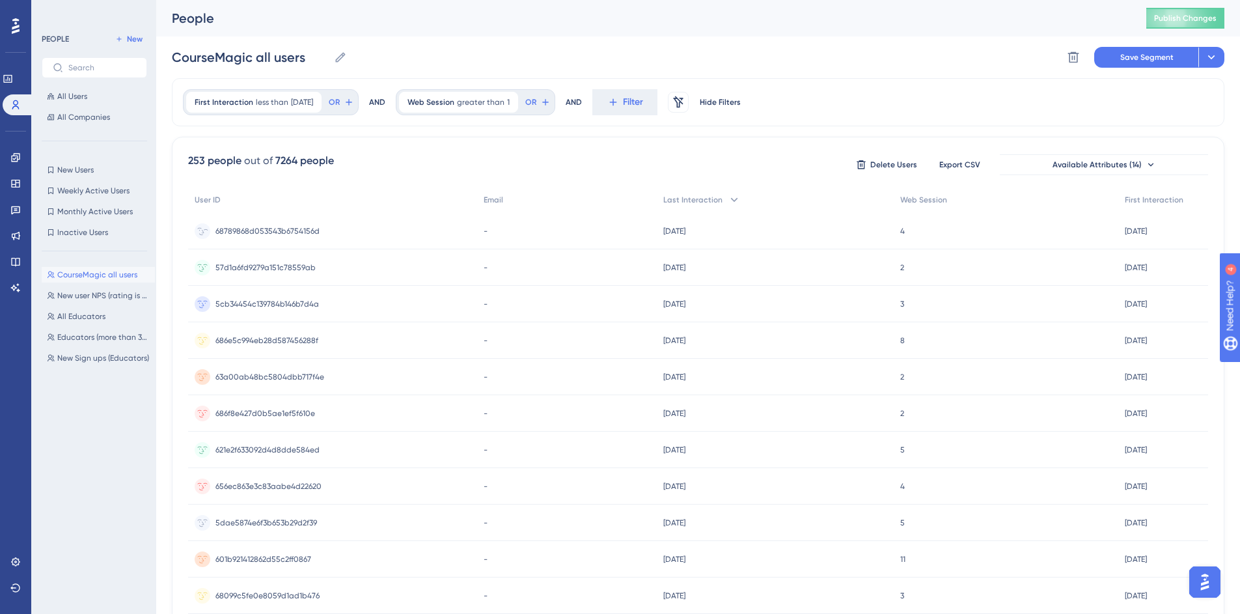
click at [284, 232] on span "68789868d053543b6754156d" at bounding box center [268, 231] width 104 height 10
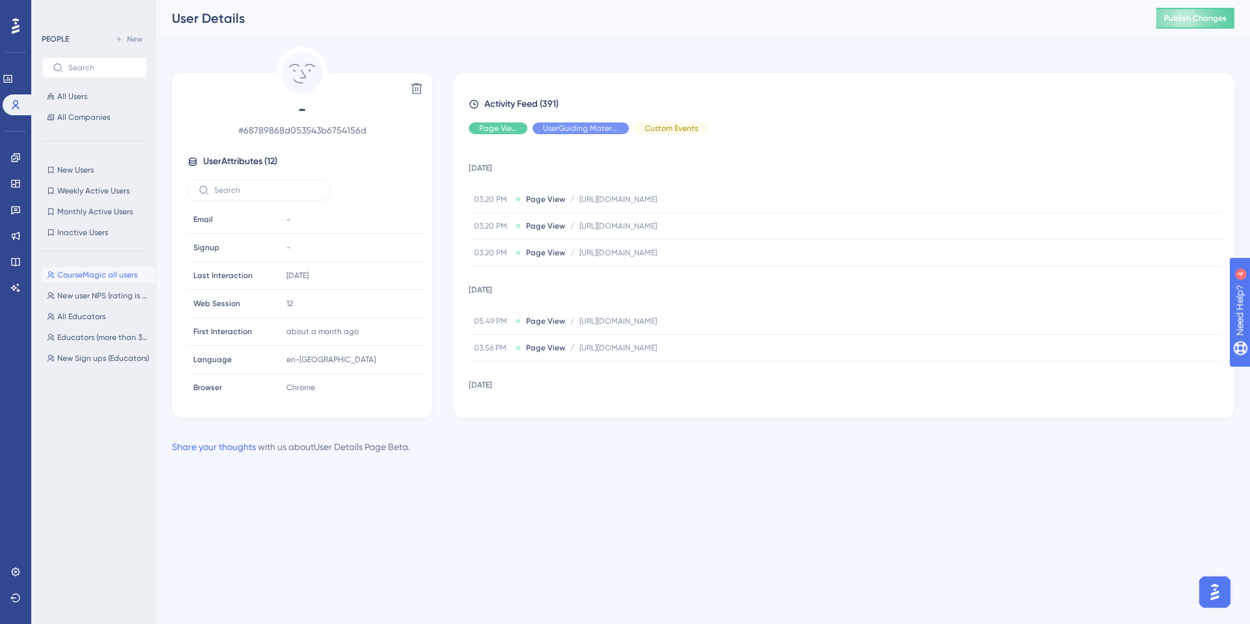
click at [118, 270] on span "CourseMagic all users" at bounding box center [97, 275] width 80 height 10
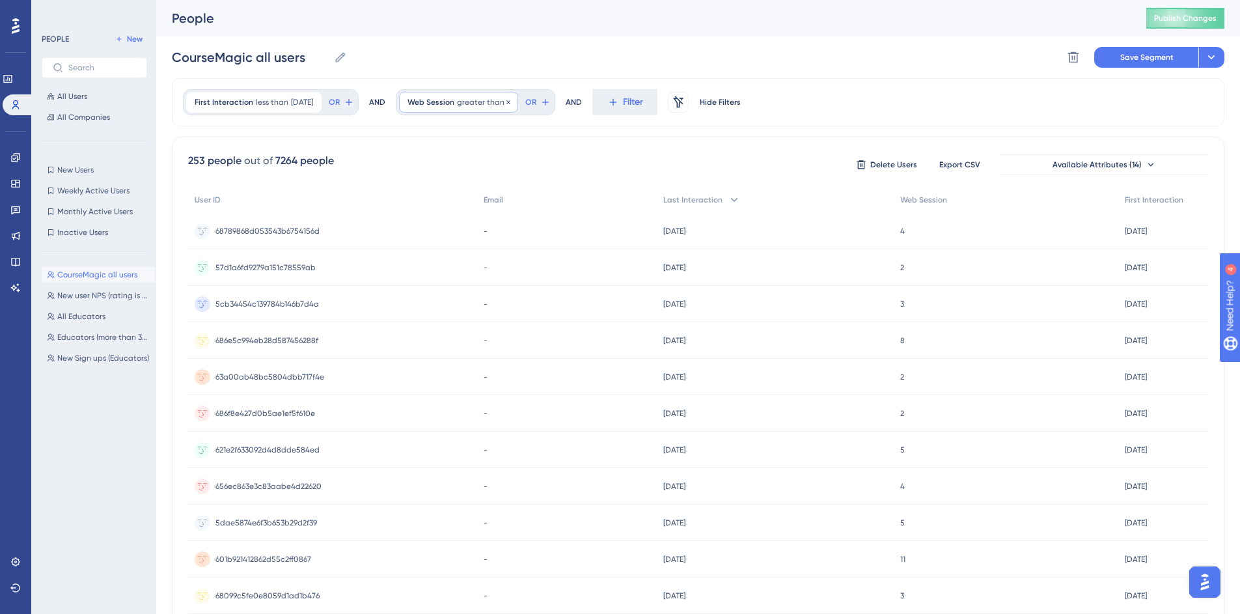
click at [498, 102] on span "greater than" at bounding box center [481, 102] width 48 height 10
click at [512, 102] on icon at bounding box center [509, 102] width 8 height 8
click at [447, 101] on span "Filter" at bounding box center [436, 102] width 20 height 16
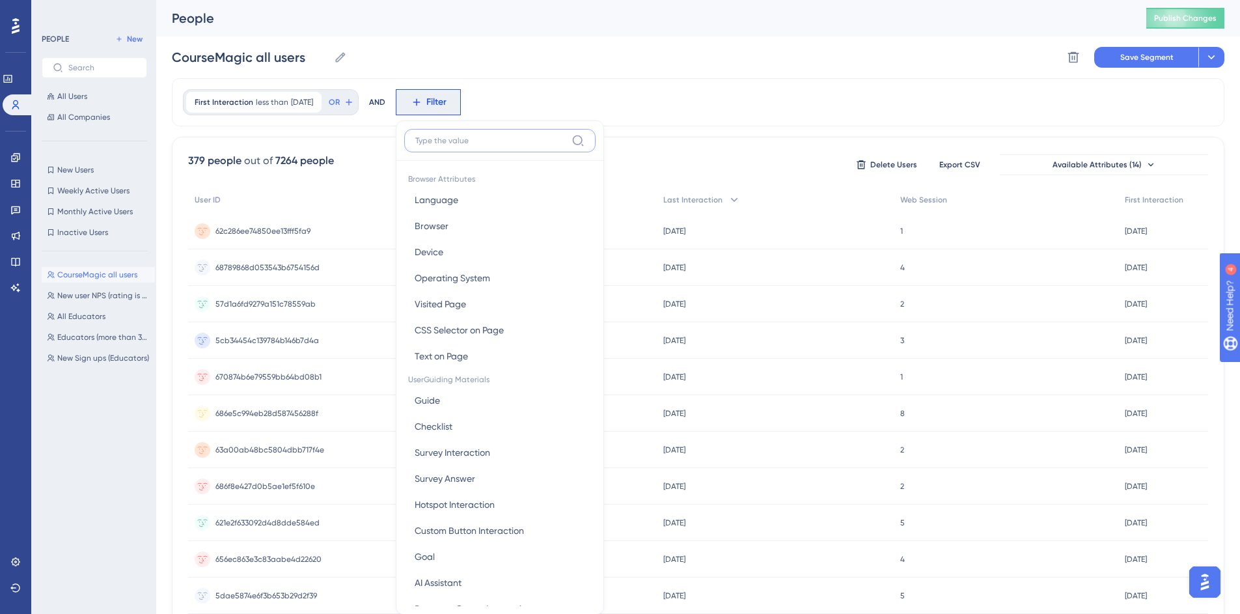
scroll to position [61, 0]
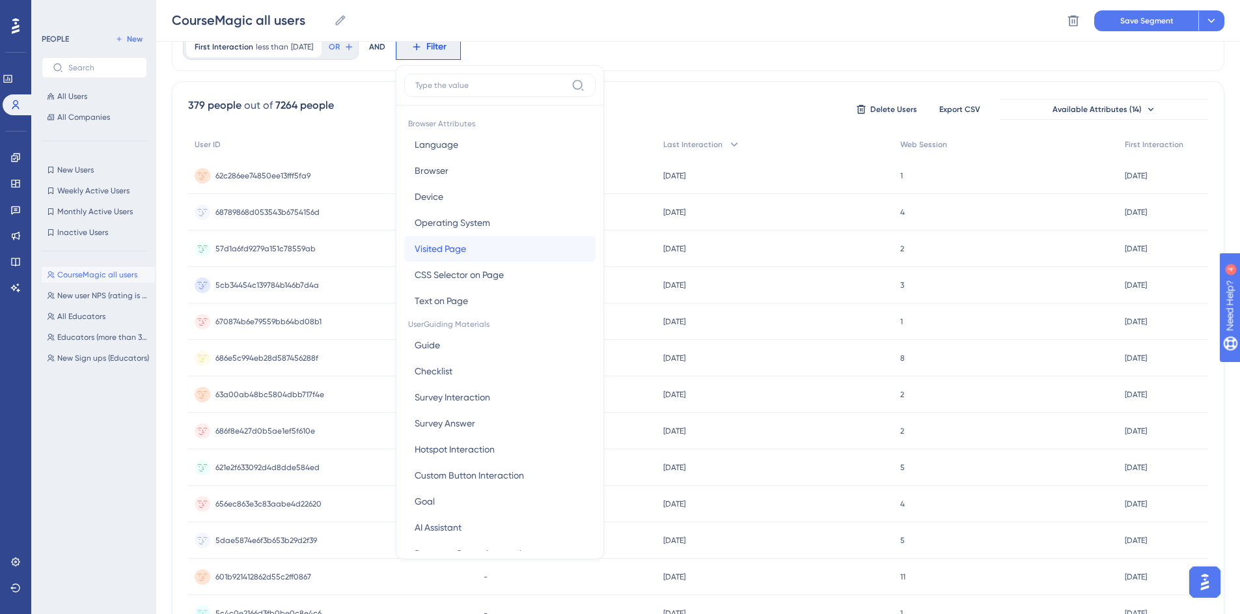
click at [505, 241] on button "Visited Page Visited Page" at bounding box center [499, 249] width 191 height 26
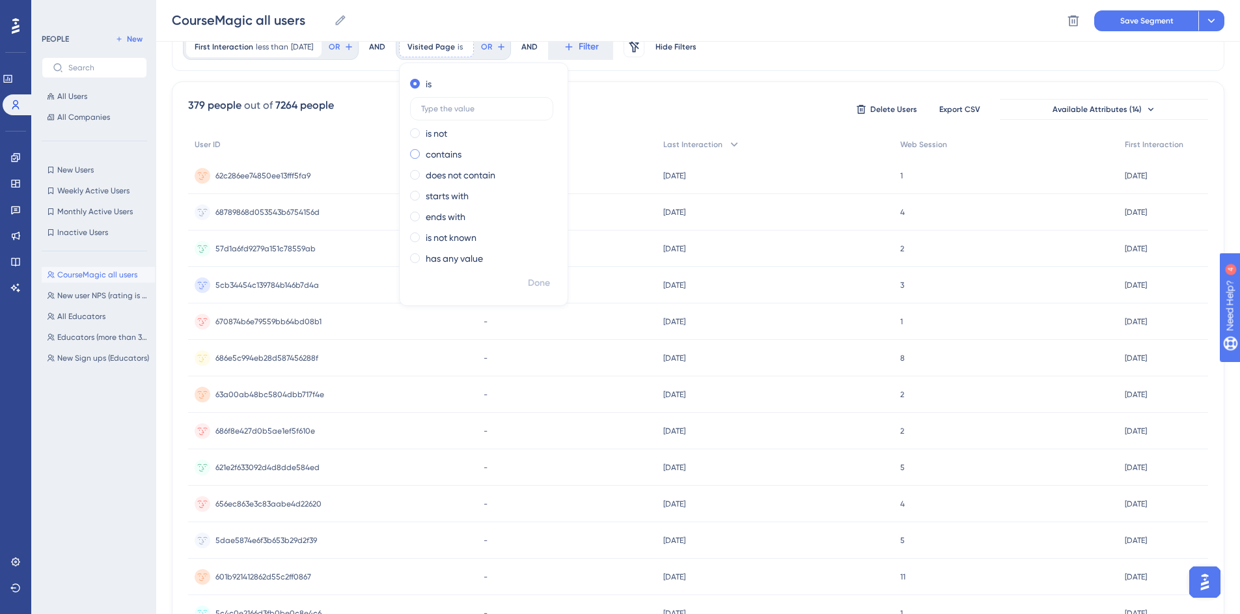
click at [462, 156] on label "contains" at bounding box center [444, 154] width 36 height 16
click at [434, 150] on label "organization" at bounding box center [481, 150] width 143 height 23
click at [434, 150] on input "organization" at bounding box center [481, 150] width 121 height 9
type input "/organization"
click at [546, 279] on span "Done" at bounding box center [539, 283] width 22 height 16
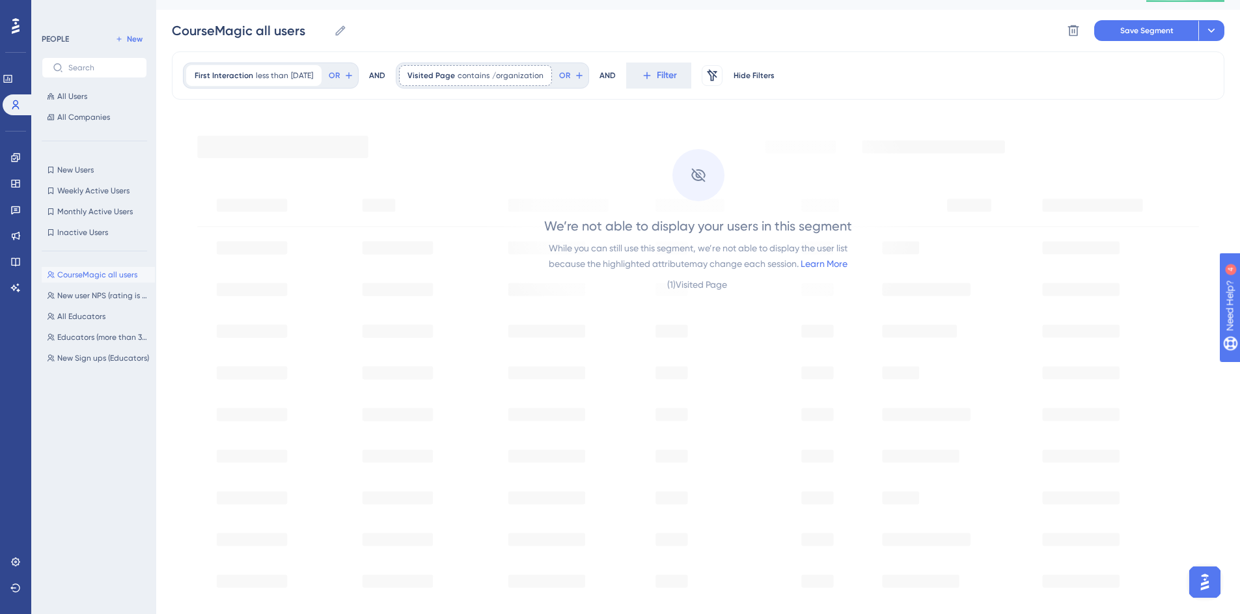
scroll to position [0, 0]
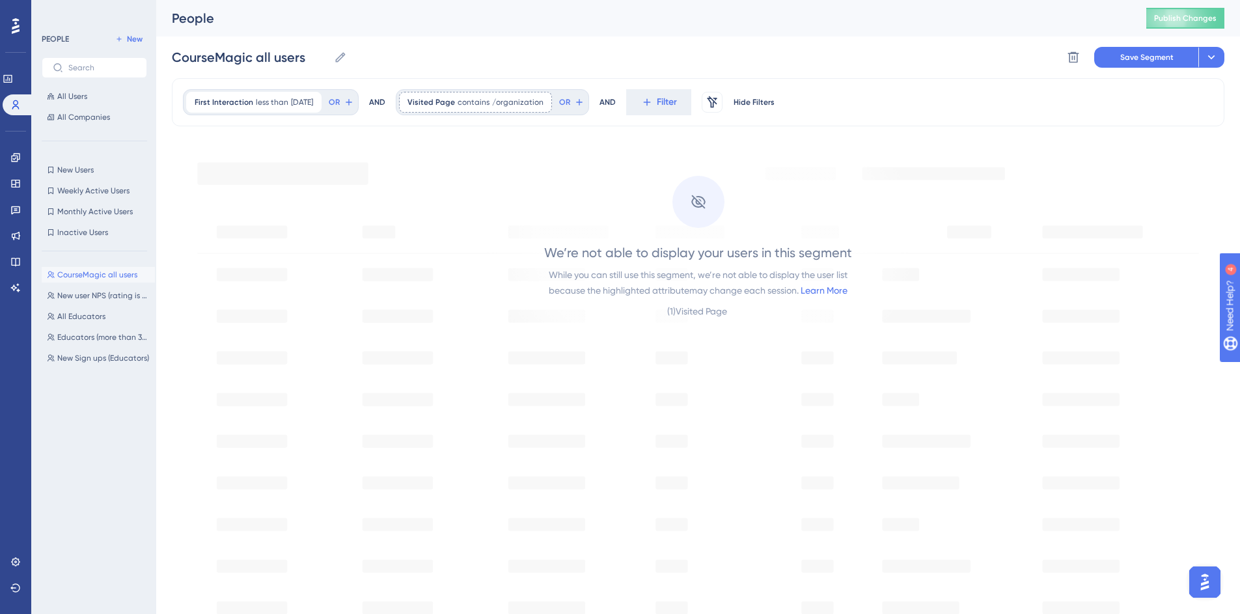
click at [716, 313] on div "( 1 ) Visited Page" at bounding box center [698, 311] width 62 height 16
click at [102, 238] on button "Inactive Users Inactive Users" at bounding box center [94, 233] width 105 height 16
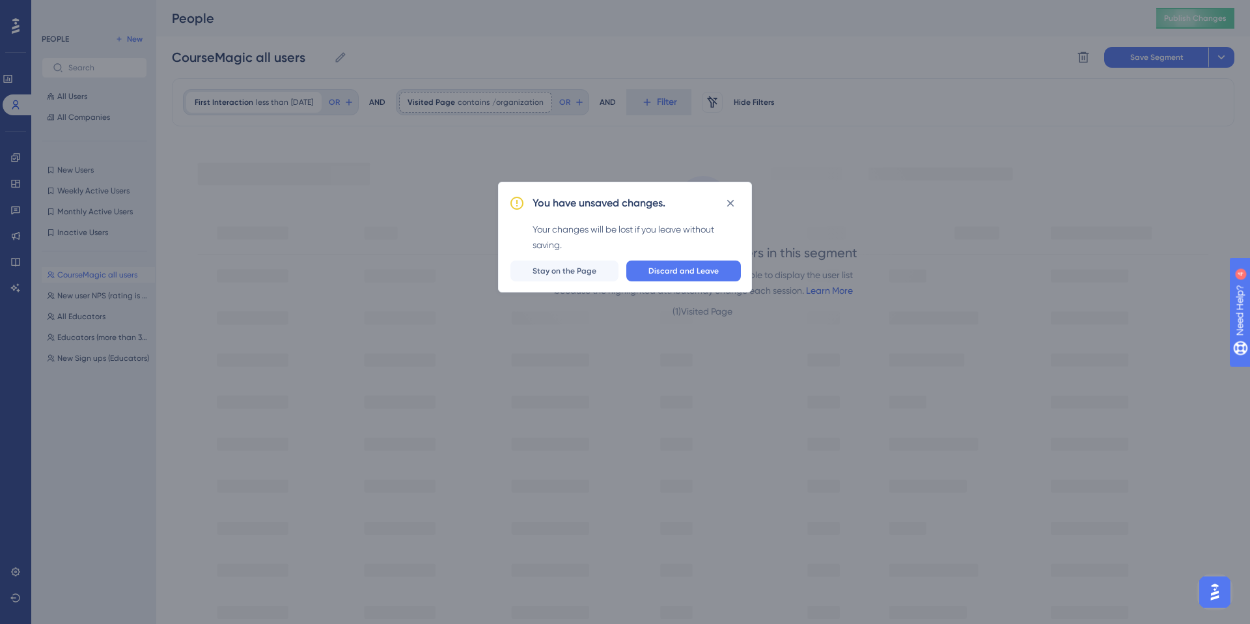
click at [718, 206] on div "You have unsaved changes." at bounding box center [637, 203] width 208 height 21
click at [729, 205] on icon at bounding box center [730, 203] width 7 height 7
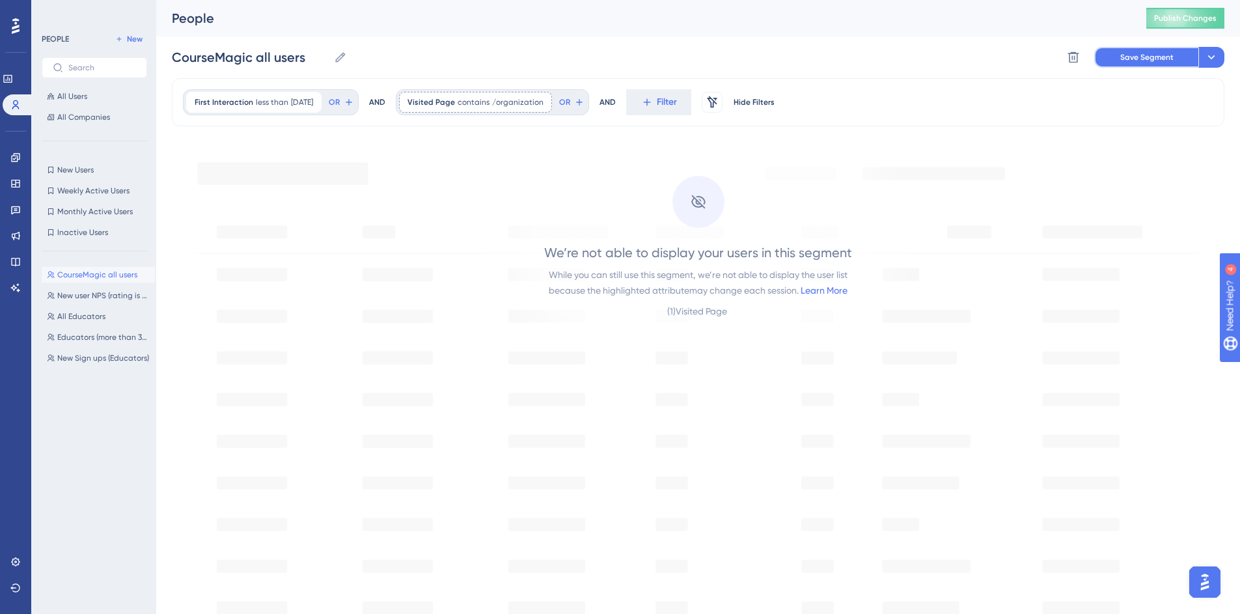
click at [1149, 57] on span "Save Segment" at bounding box center [1147, 57] width 53 height 10
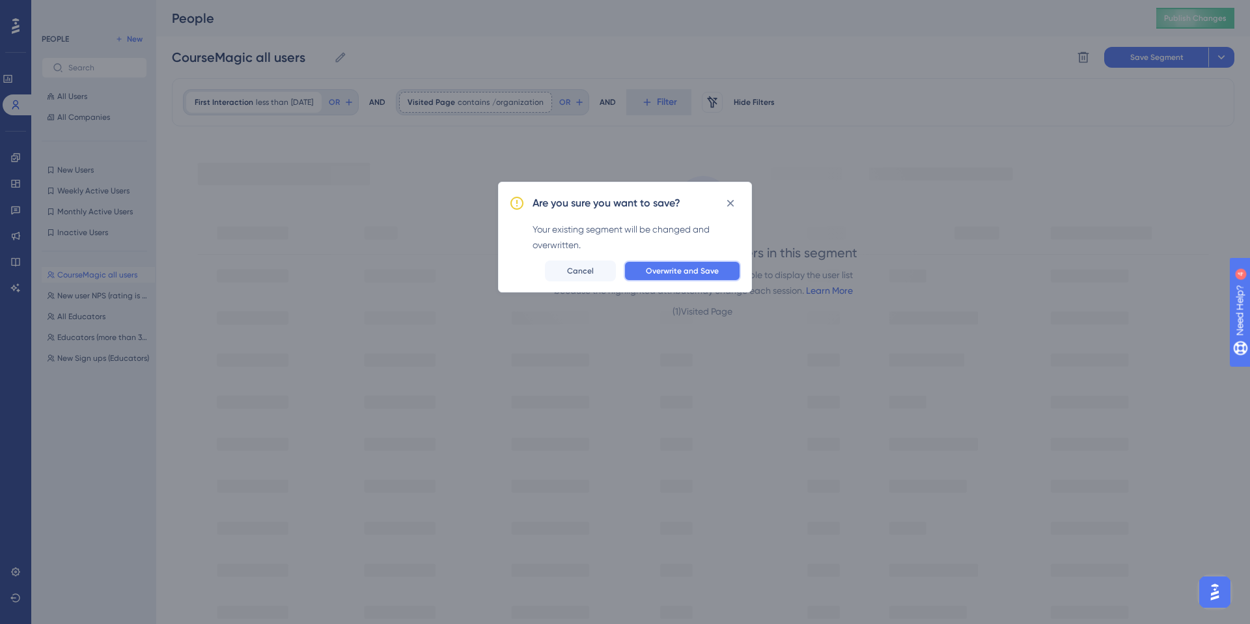
click at [675, 266] on span "Overwrite and Save" at bounding box center [682, 271] width 73 height 10
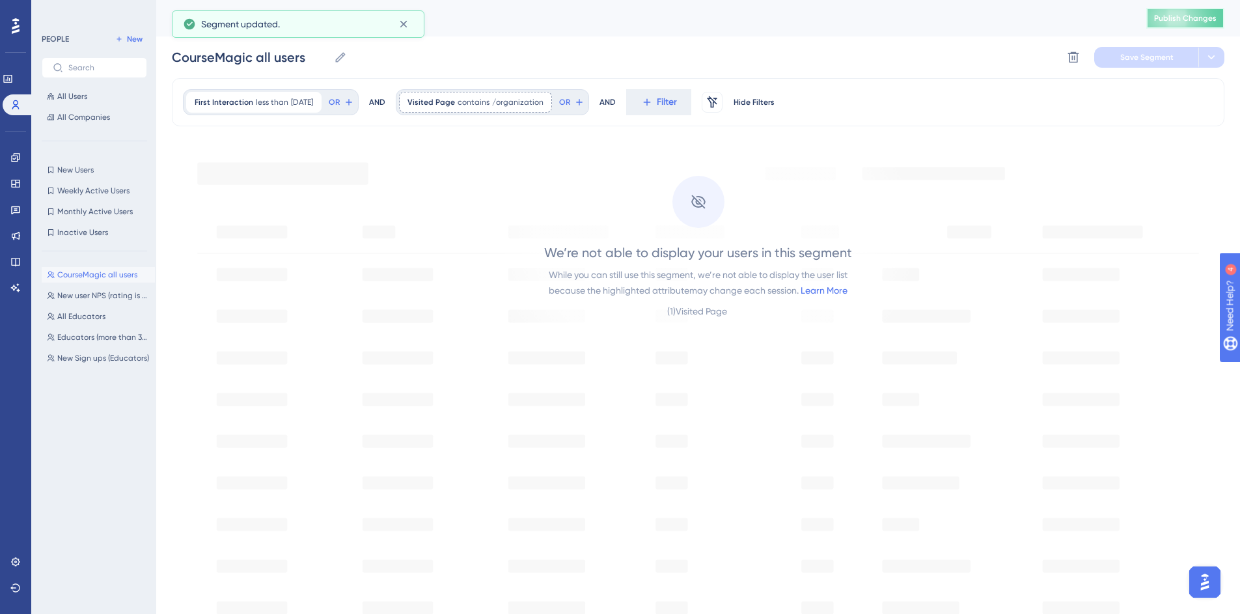
click at [1214, 18] on span "Publish Changes" at bounding box center [1185, 18] width 63 height 10
click at [273, 104] on span "less than" at bounding box center [272, 102] width 33 height 10
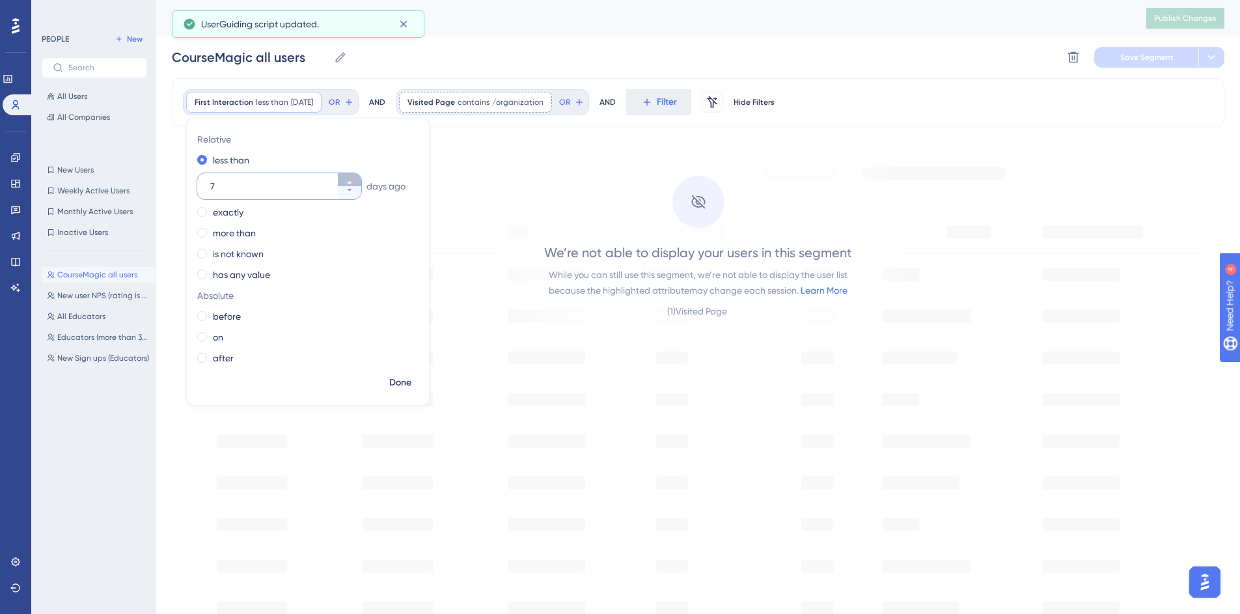
click at [351, 181] on icon at bounding box center [350, 182] width 8 height 8
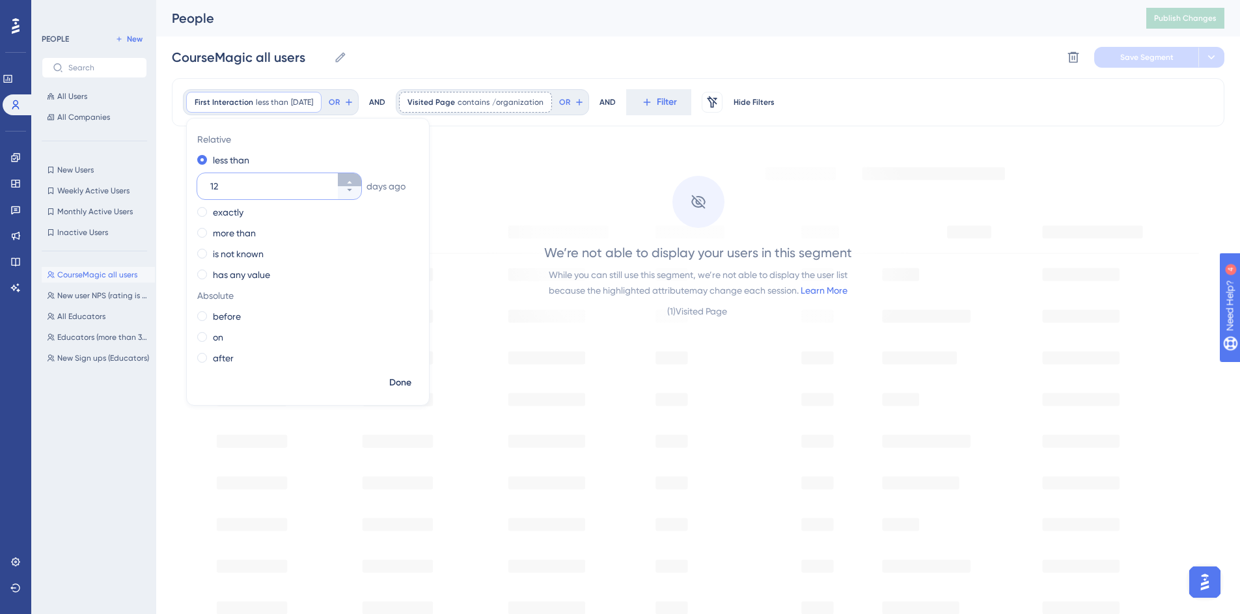
click at [351, 181] on icon at bounding box center [350, 182] width 8 height 8
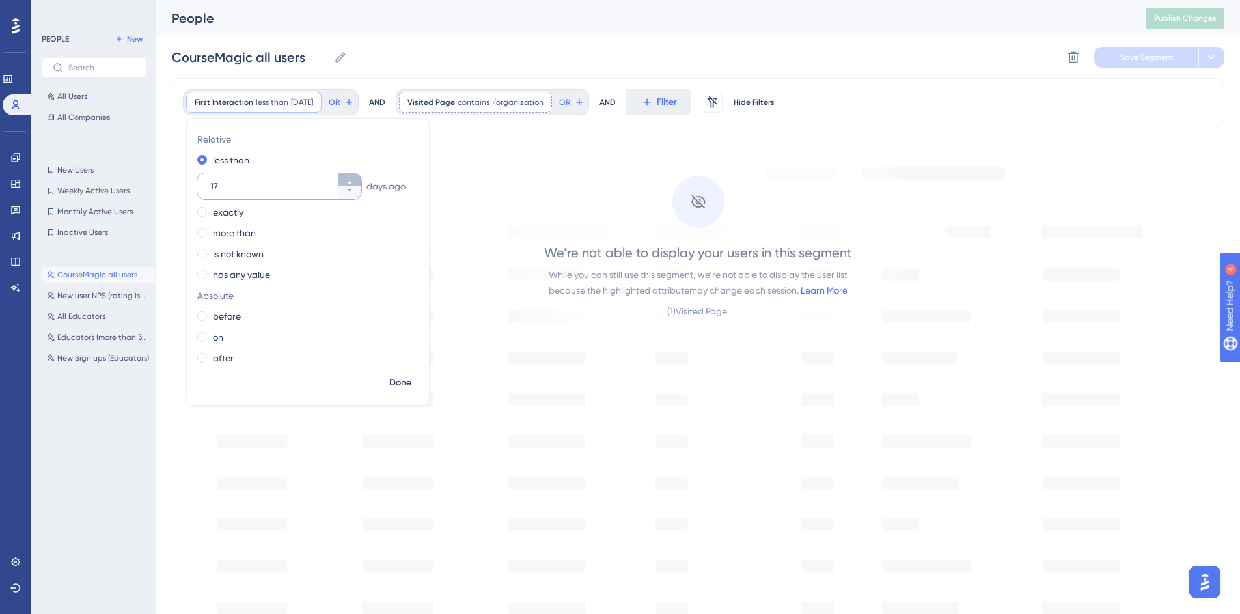
click at [351, 181] on icon at bounding box center [350, 182] width 8 height 8
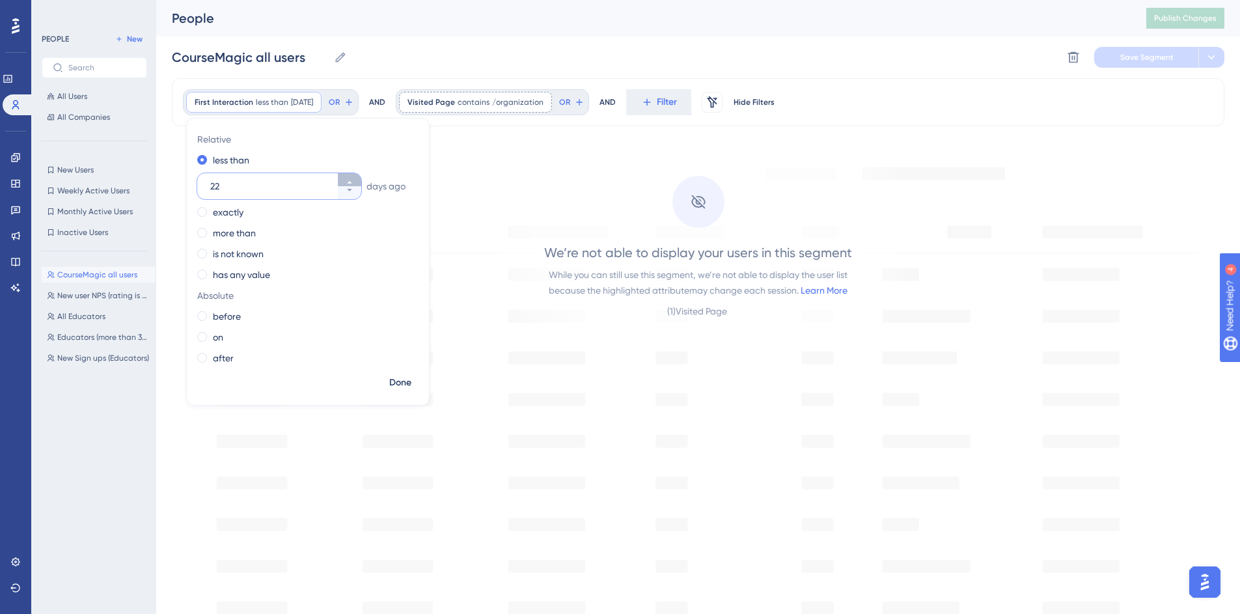
click at [351, 181] on icon at bounding box center [350, 182] width 8 height 8
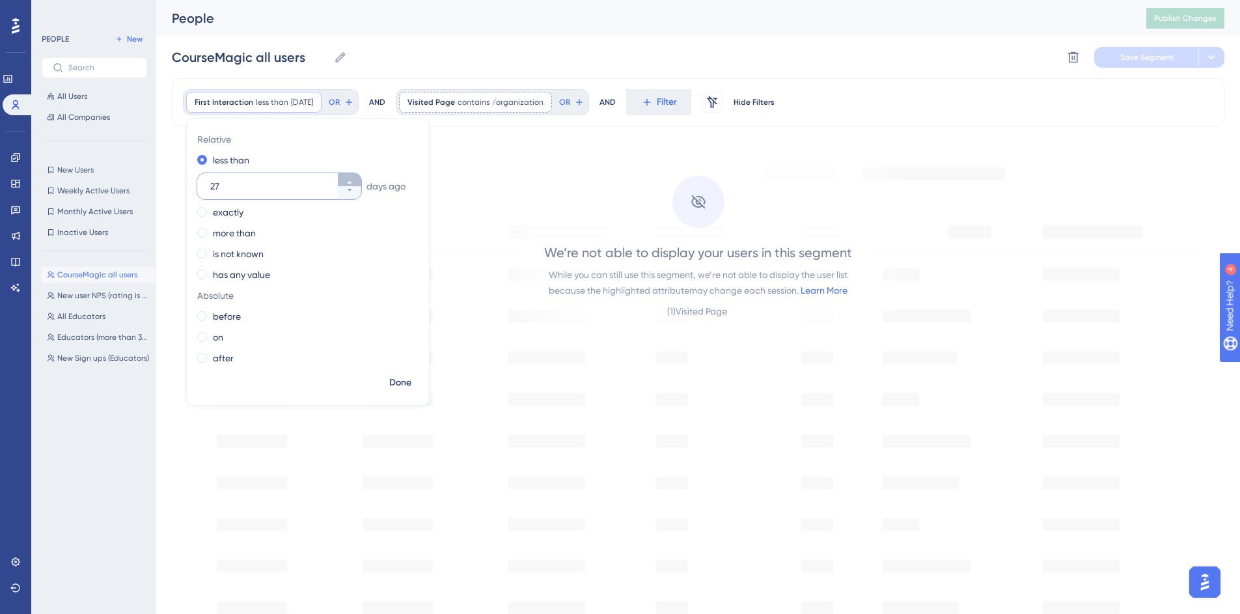
click at [351, 181] on icon at bounding box center [350, 182] width 8 height 8
type input "30"
click at [406, 388] on span "Done" at bounding box center [400, 383] width 22 height 16
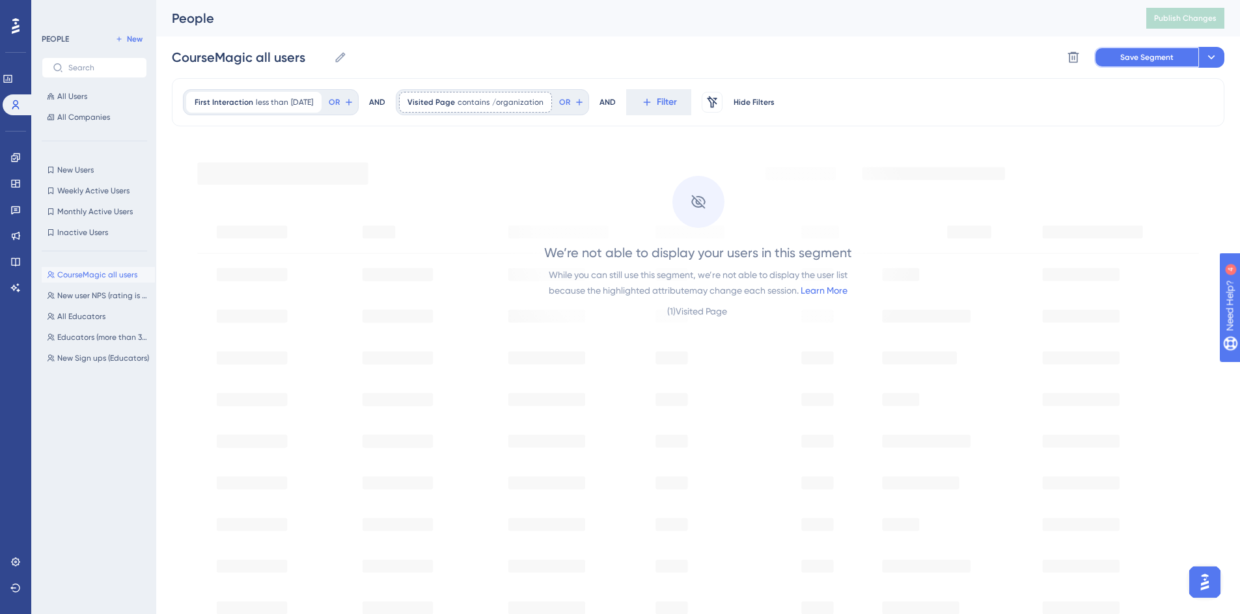
click at [1149, 65] on button "Save Segment" at bounding box center [1146, 57] width 104 height 21
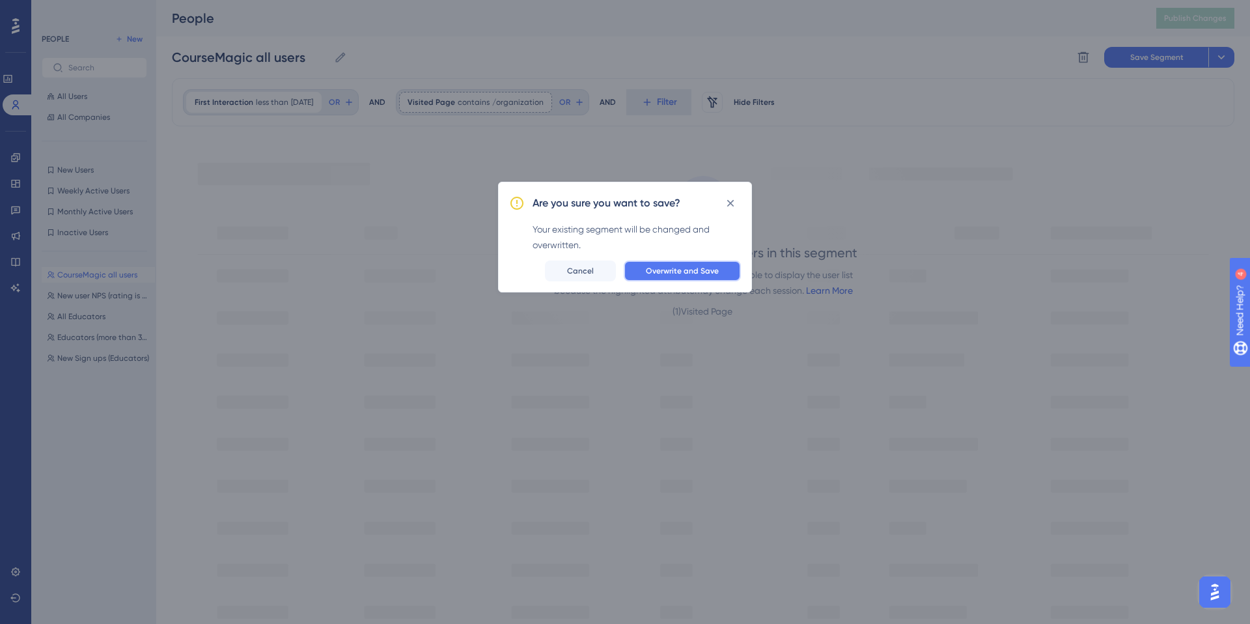
click at [689, 267] on span "Overwrite and Save" at bounding box center [682, 271] width 73 height 10
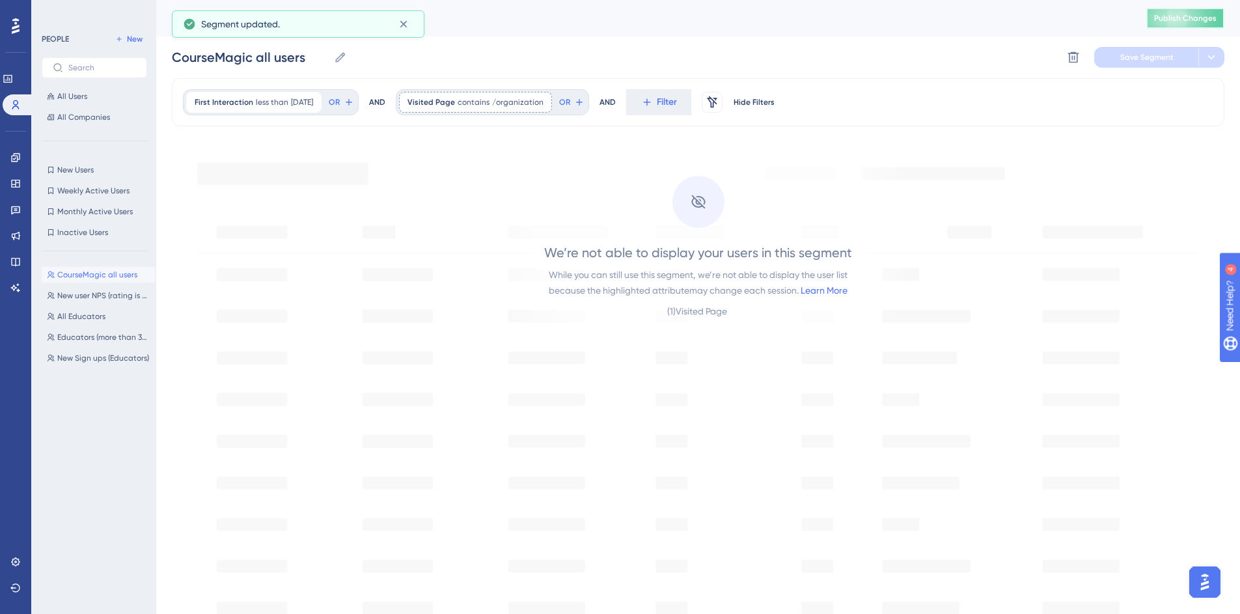
click at [1172, 16] on span "Publish Changes" at bounding box center [1185, 18] width 63 height 10
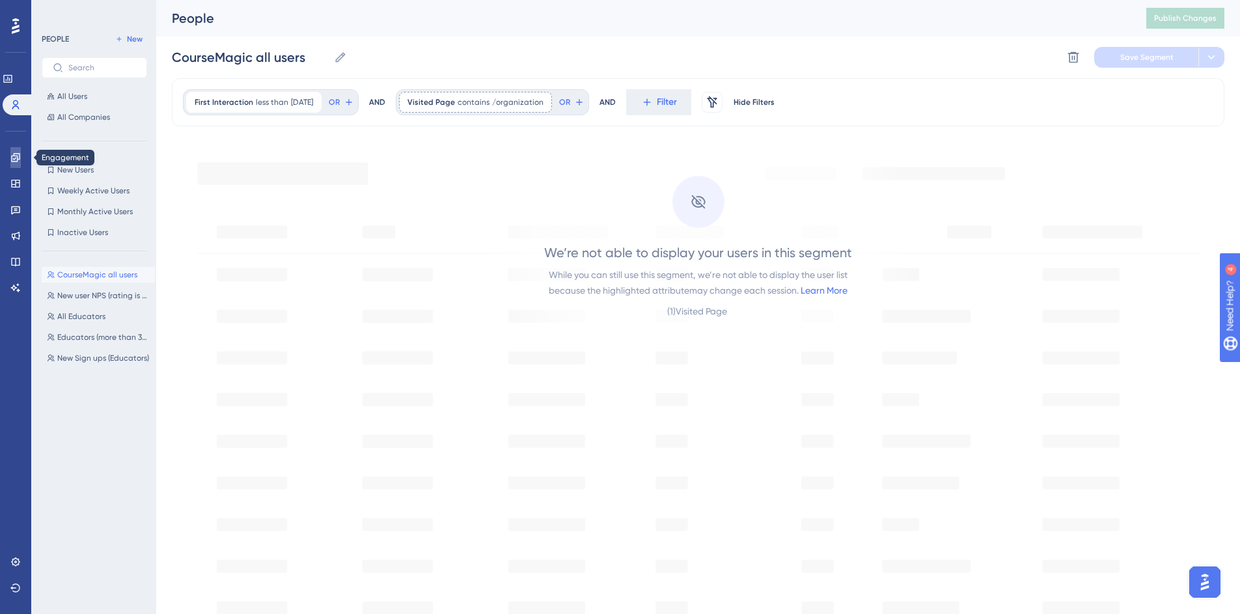
click at [10, 157] on link at bounding box center [15, 157] width 10 height 21
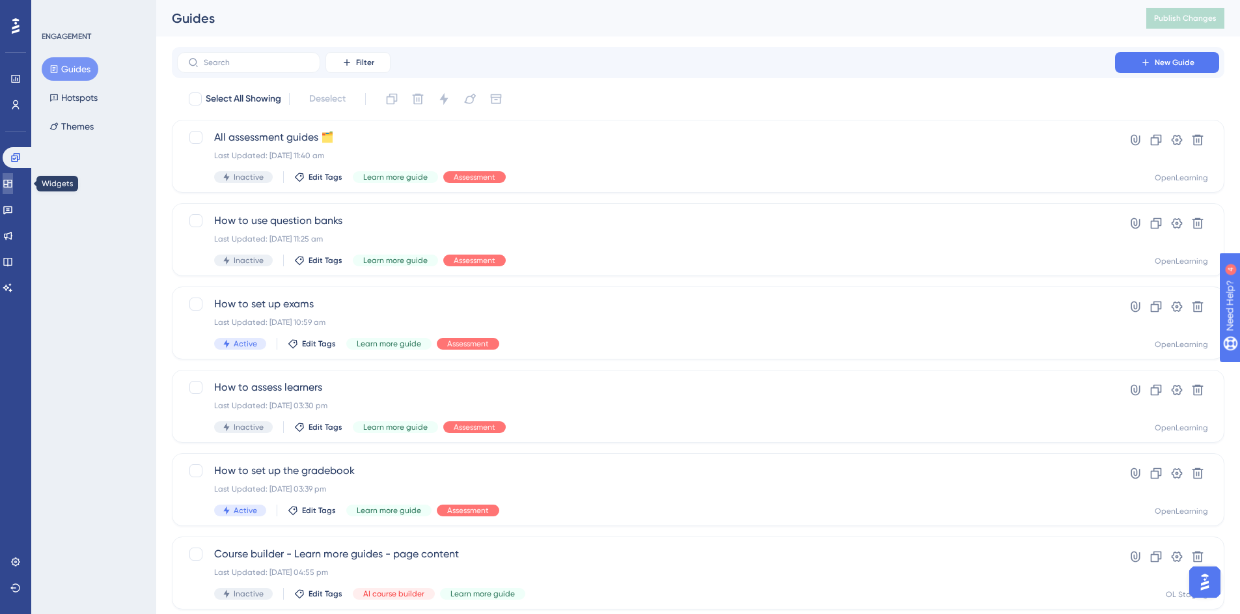
click at [13, 177] on link at bounding box center [8, 183] width 10 height 21
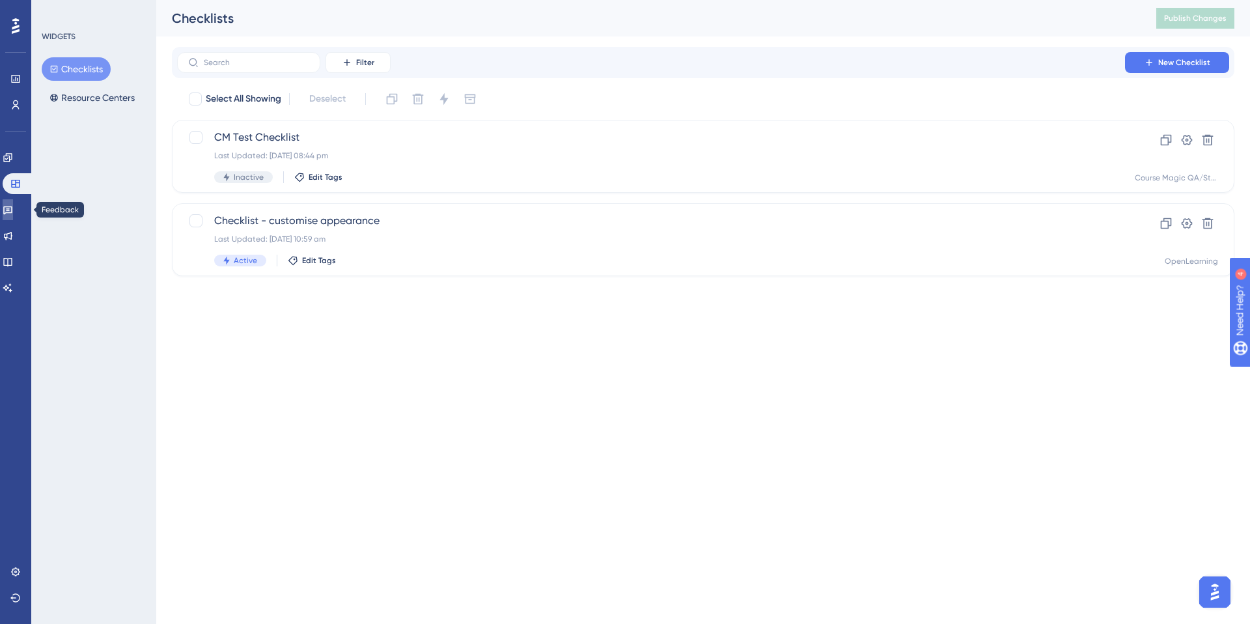
click at [12, 206] on icon at bounding box center [7, 210] width 9 height 8
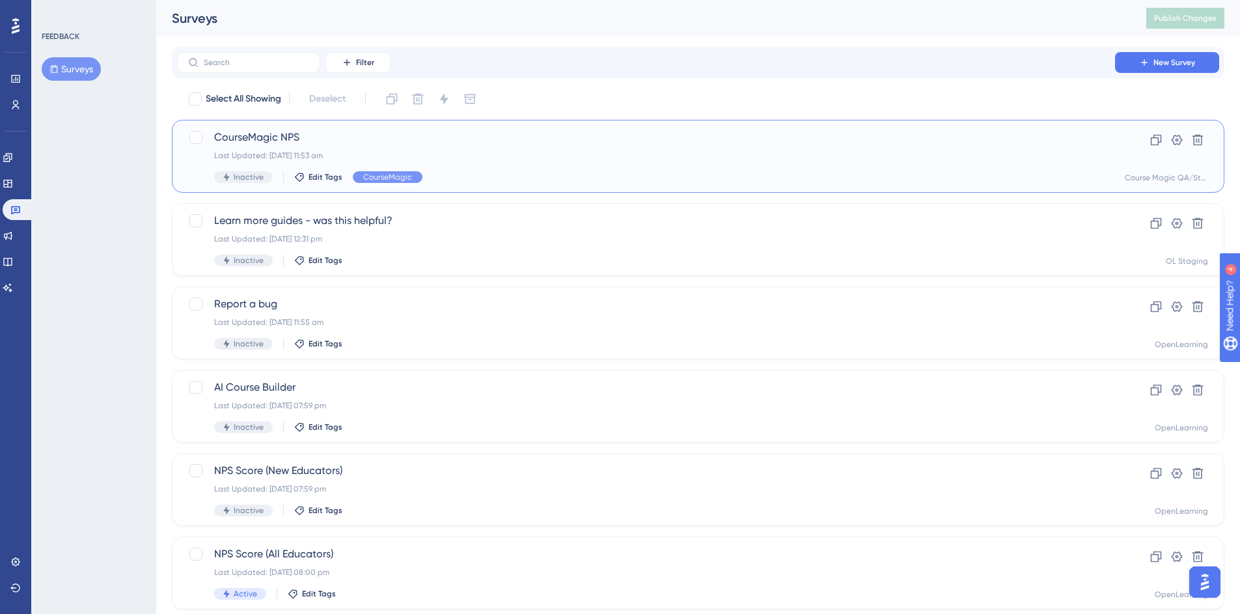
click at [510, 139] on span "CourseMagic NPS" at bounding box center [646, 138] width 864 height 16
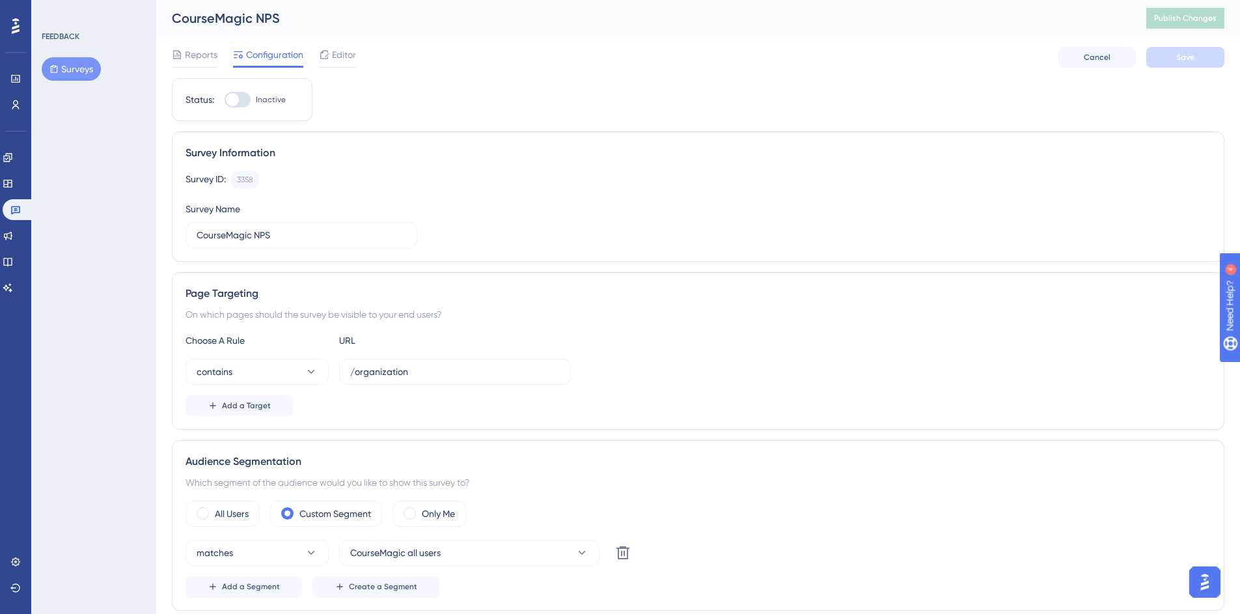
click at [242, 96] on div at bounding box center [238, 100] width 26 height 16
click at [225, 100] on input "Inactive" at bounding box center [224, 100] width 1 height 1
checkbox input "true"
click at [1182, 61] on span "Save" at bounding box center [1186, 57] width 18 height 10
click at [1200, 23] on button "Publish Changes" at bounding box center [1186, 18] width 78 height 21
